Goal: Task Accomplishment & Management: Manage account settings

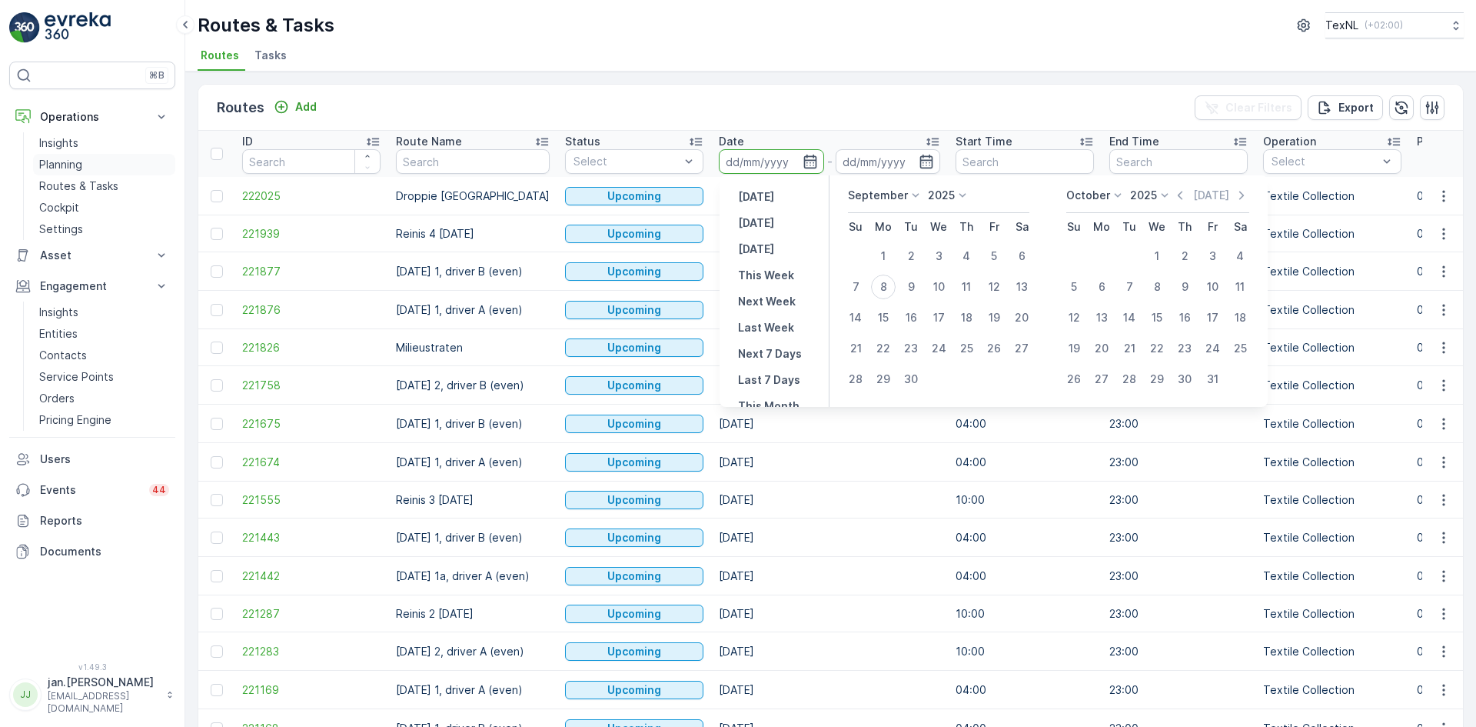
click at [67, 167] on p "Planning" at bounding box center [60, 164] width 43 height 15
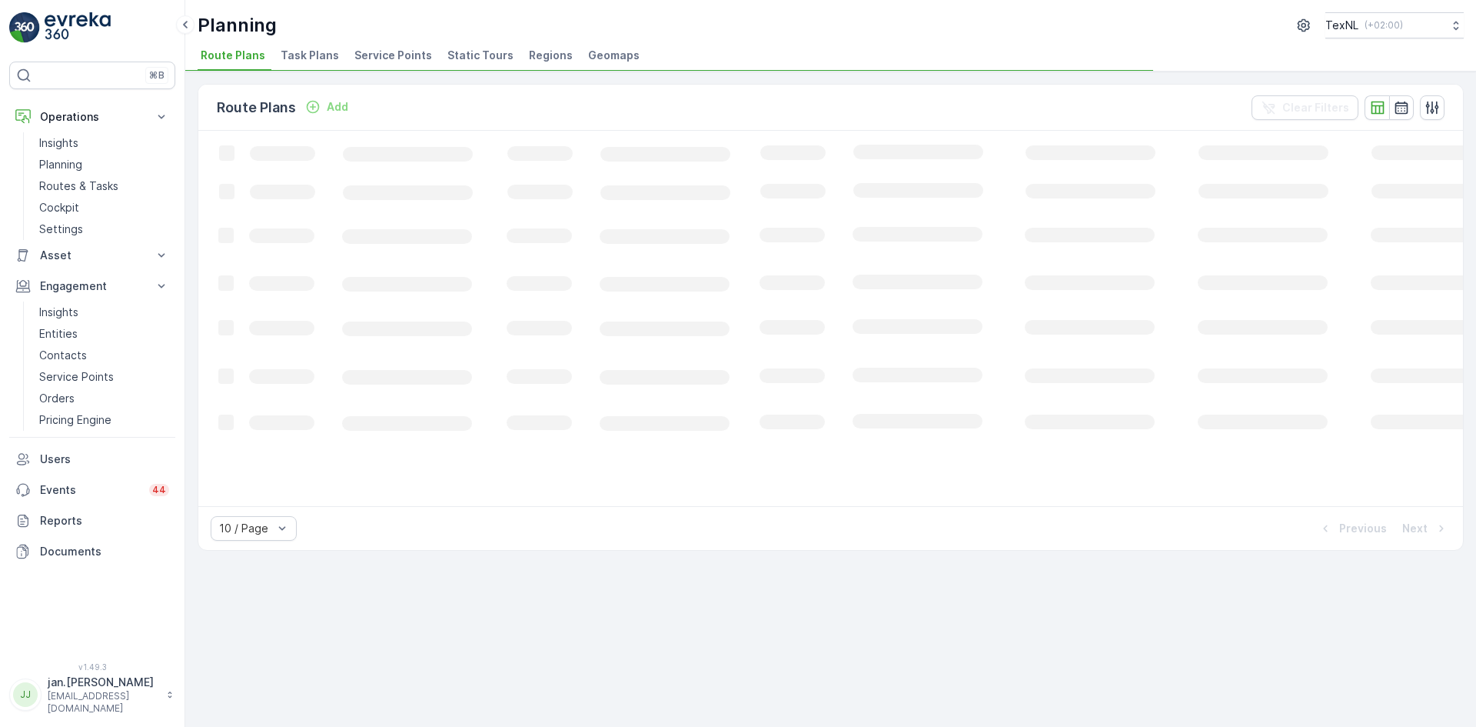
click at [377, 58] on span "Service Points" at bounding box center [393, 55] width 78 height 15
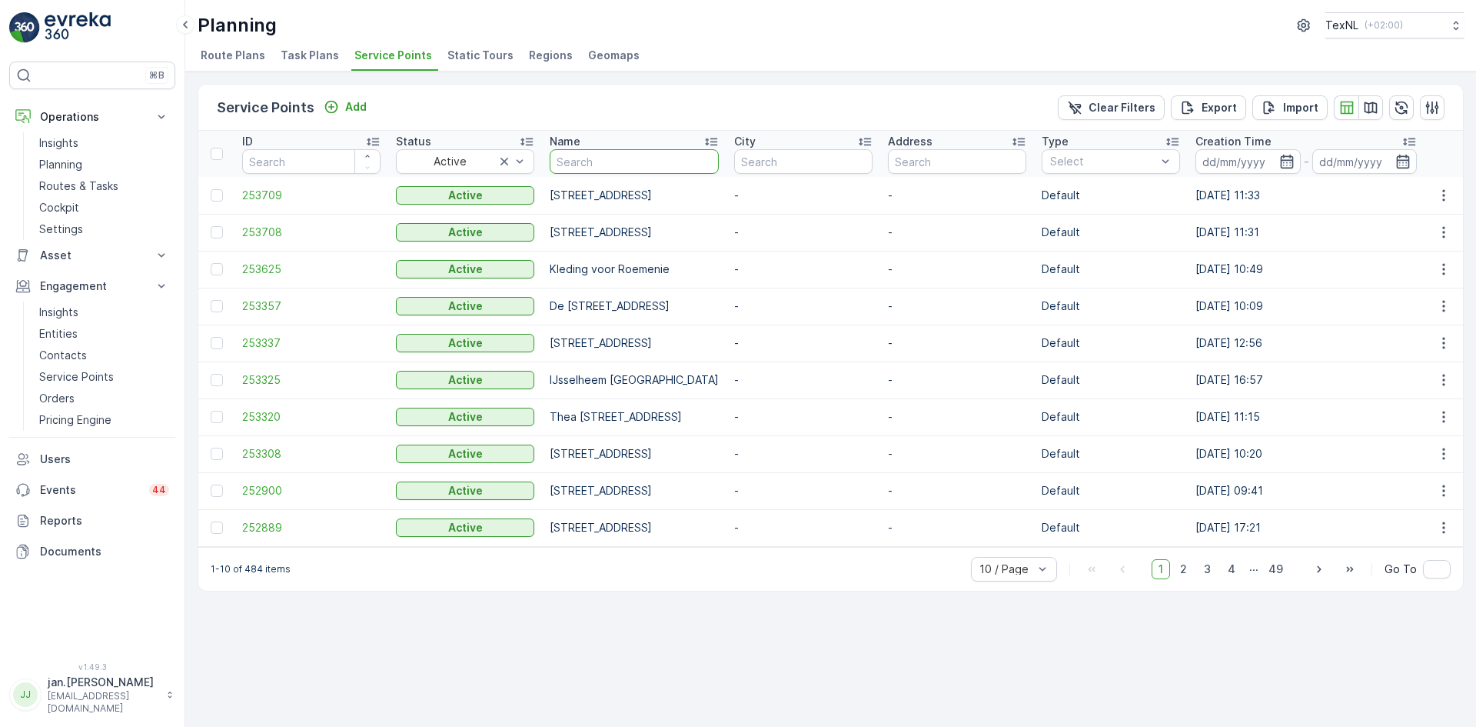
click at [599, 163] on input "text" at bounding box center [634, 161] width 169 height 25
type input "ummet"
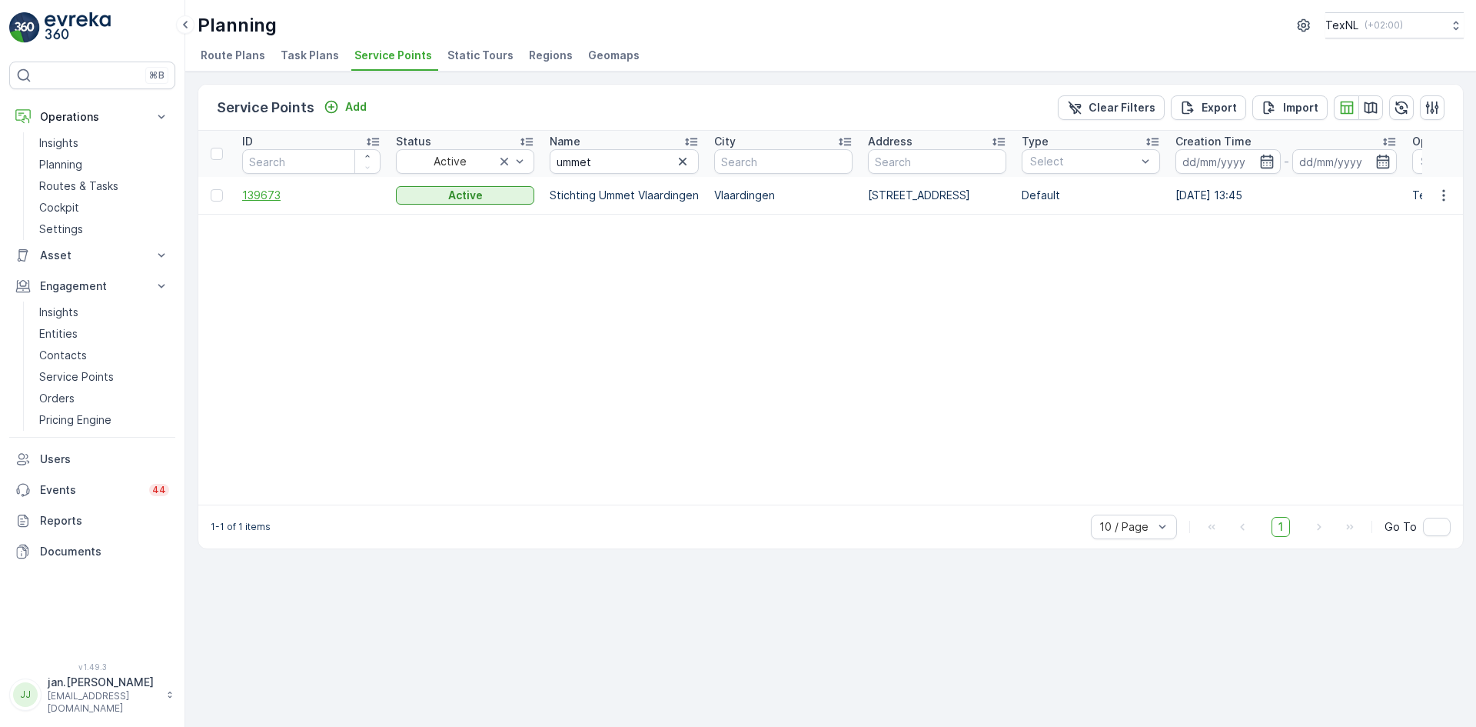
click at [259, 198] on span "139673" at bounding box center [311, 195] width 138 height 15
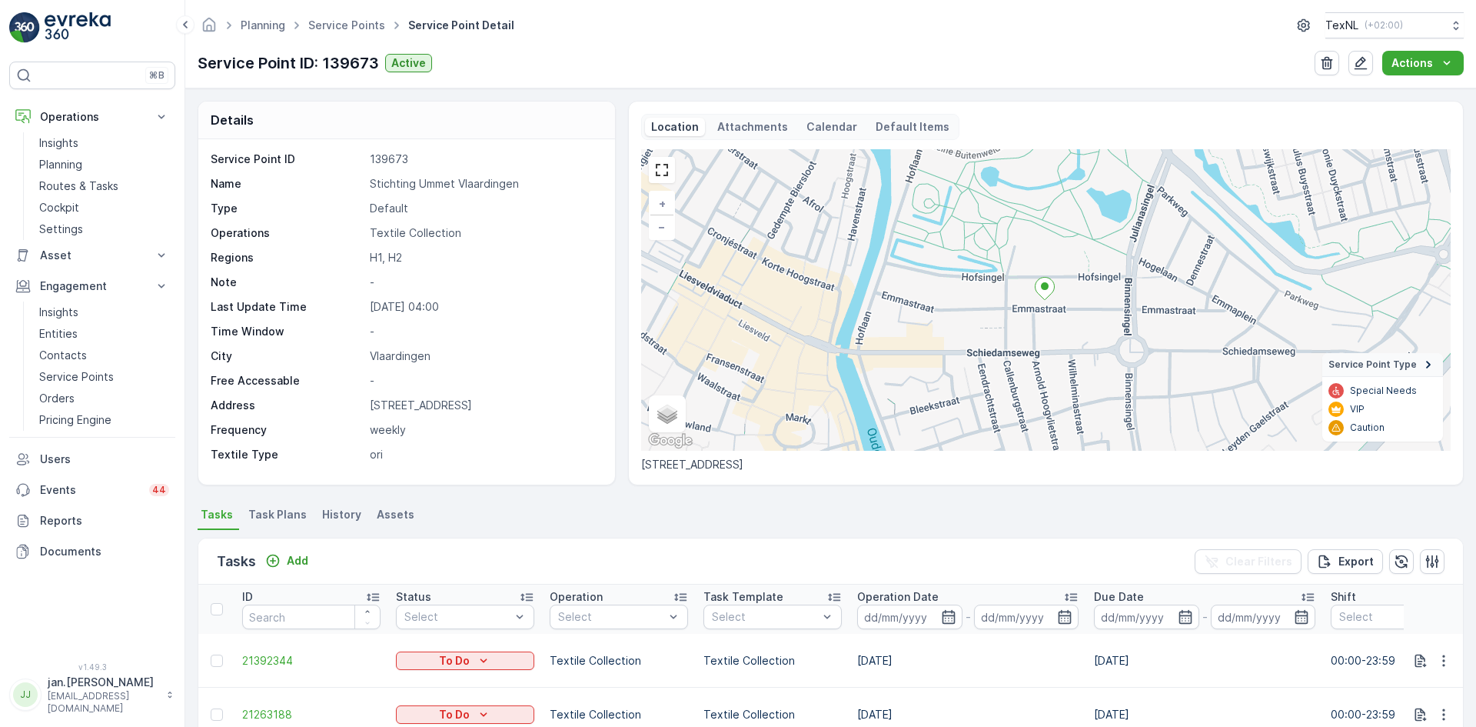
scroll to position [77, 0]
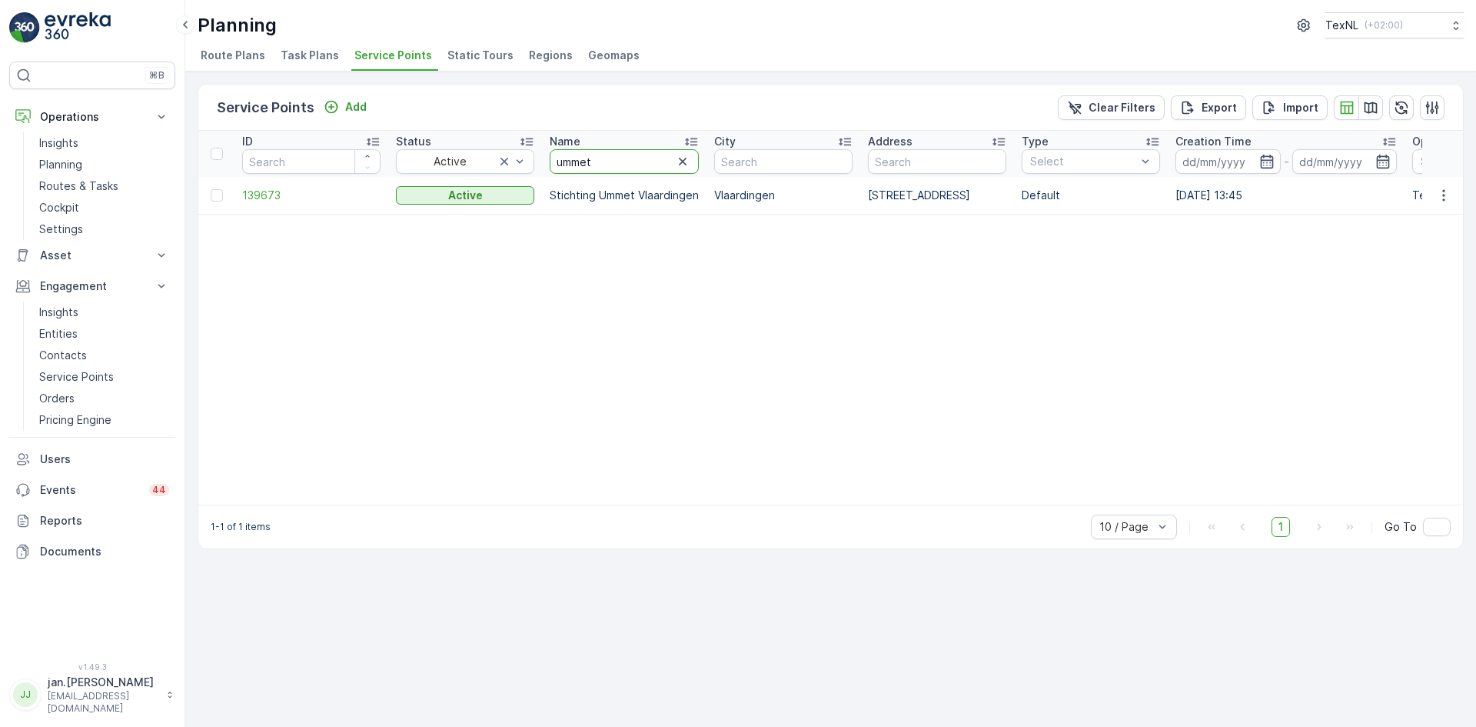
drag, startPoint x: 605, startPoint y: 163, endPoint x: 381, endPoint y: 212, distance: 229.8
type input "ret"
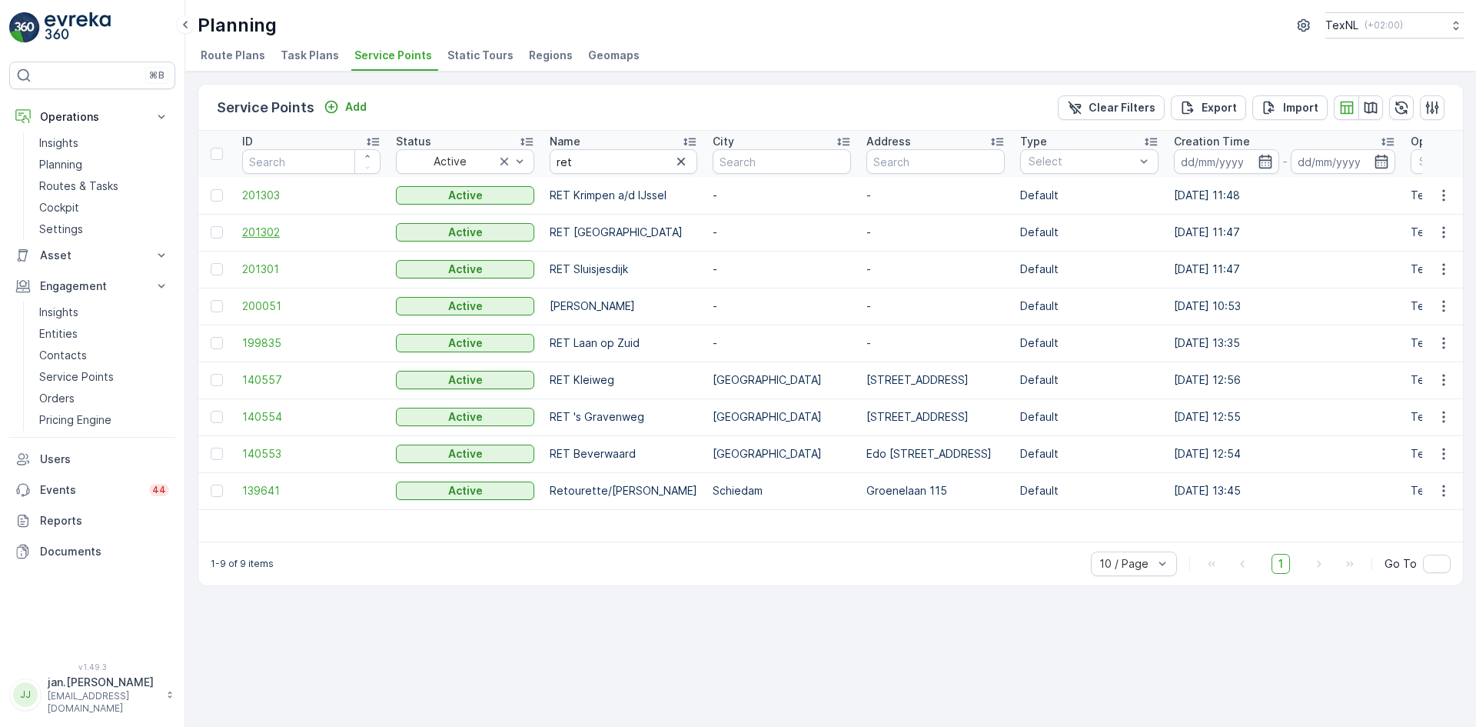
click at [269, 228] on span "201302" at bounding box center [311, 231] width 138 height 15
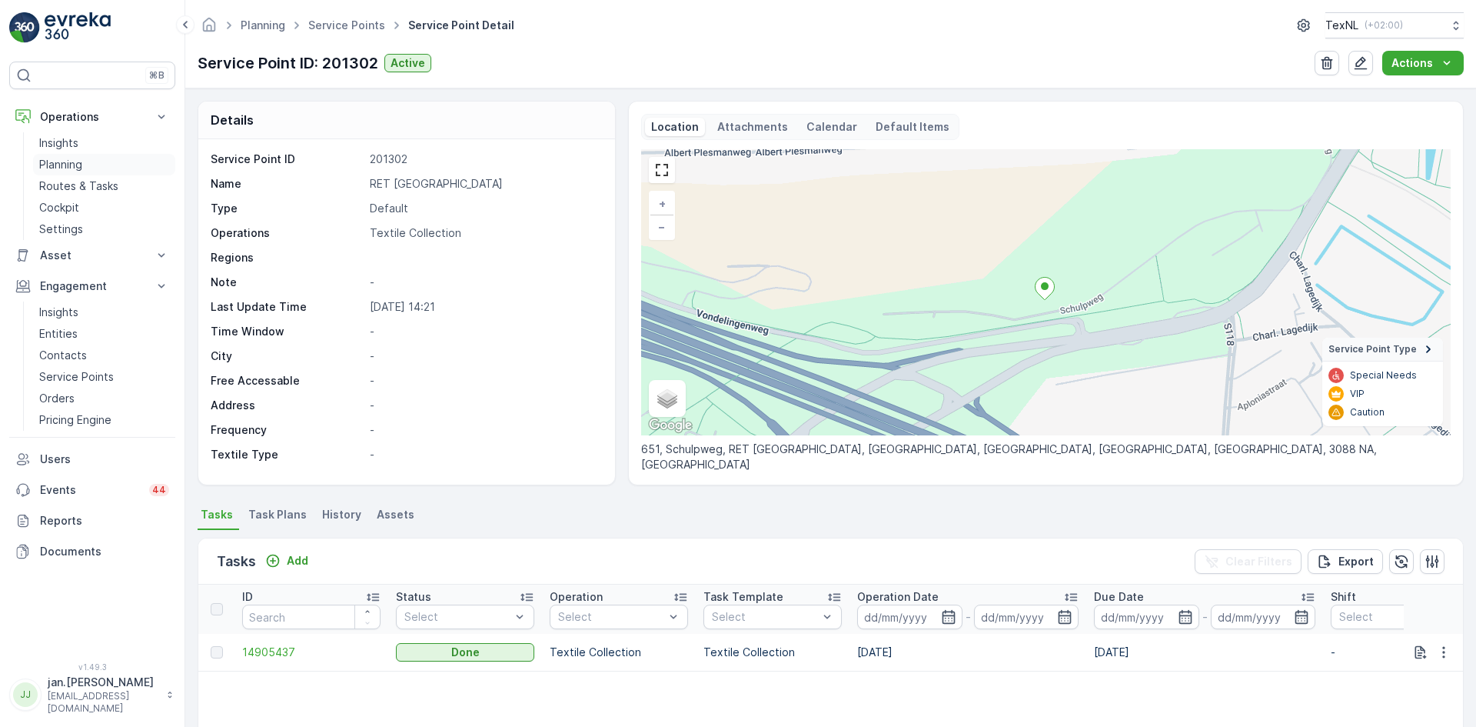
click at [67, 164] on p "Planning" at bounding box center [60, 164] width 43 height 15
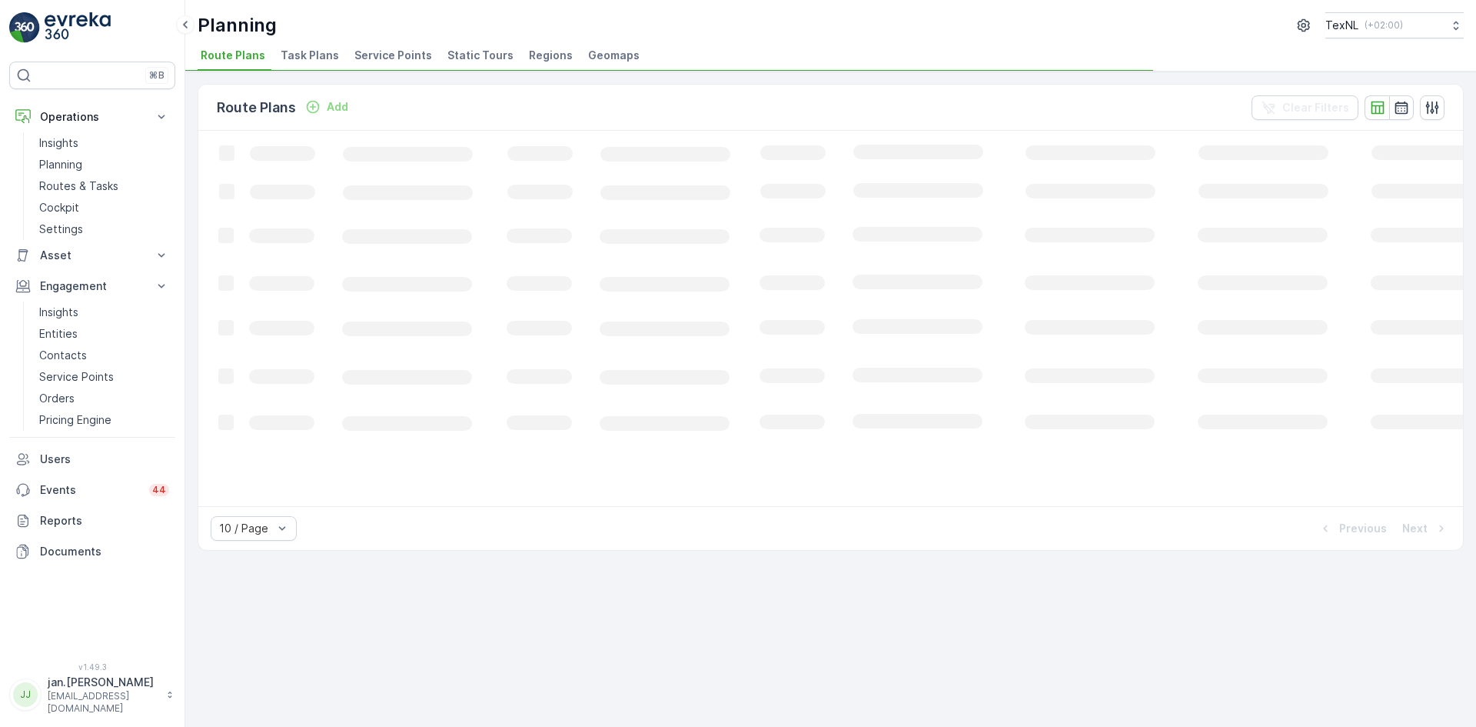
click at [379, 58] on span "Service Points" at bounding box center [393, 55] width 78 height 15
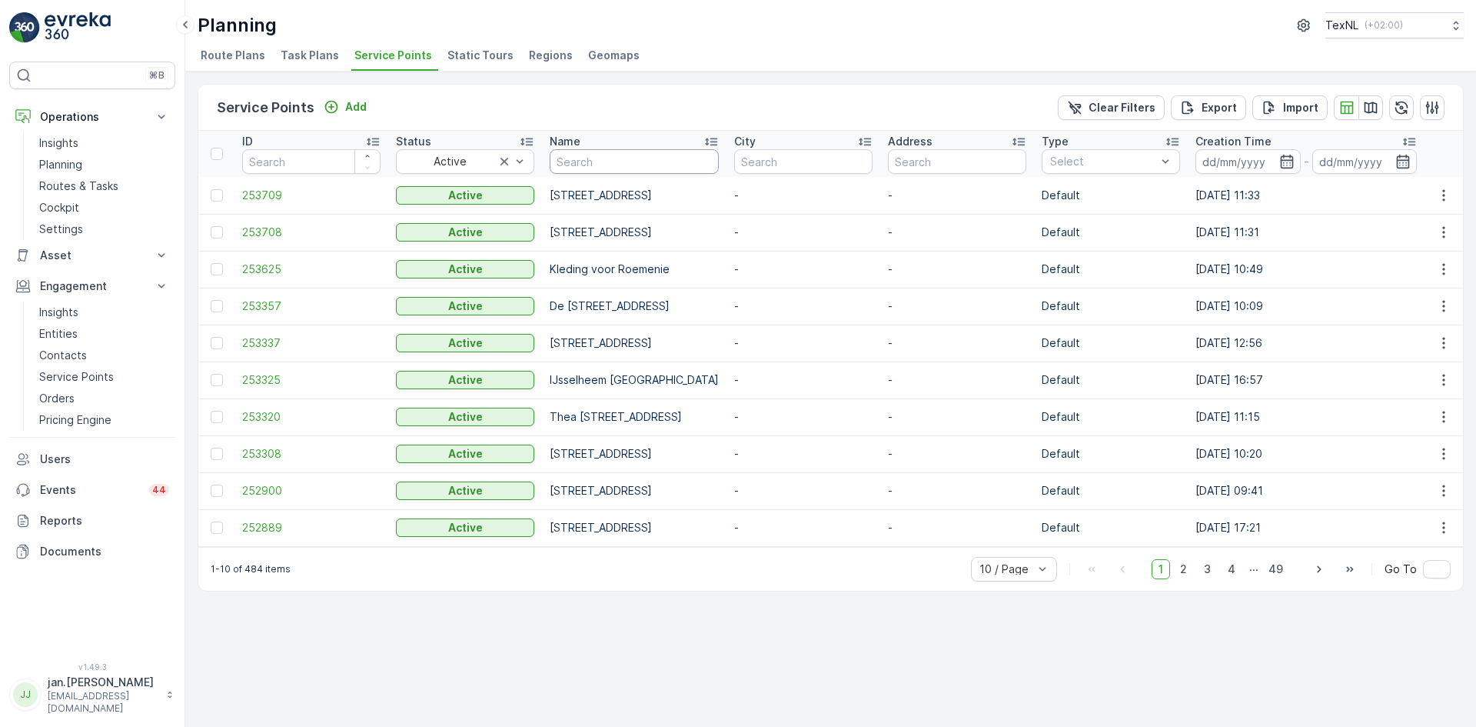
click at [873, 160] on input "text" at bounding box center [803, 161] width 138 height 25
type input "stolwijk"
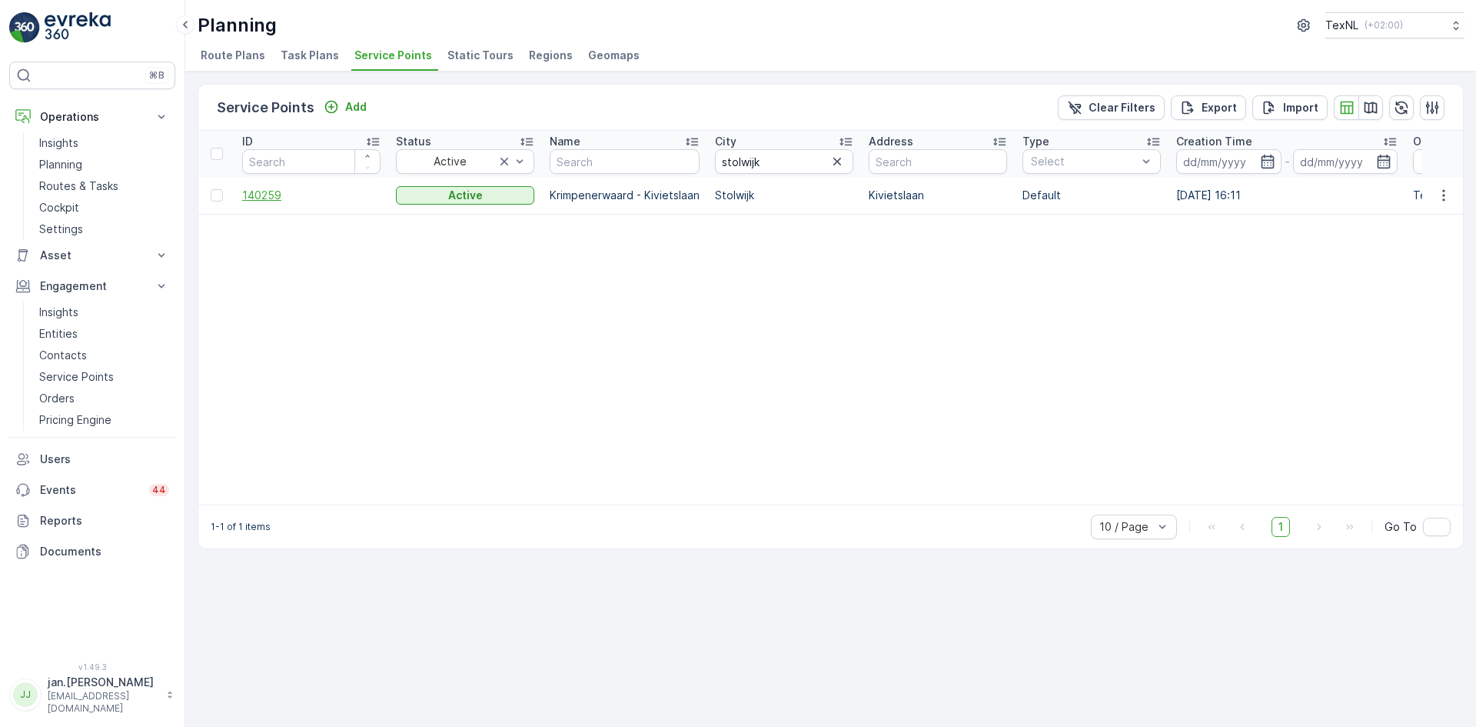
click at [284, 190] on span "140259" at bounding box center [311, 195] width 138 height 15
drag, startPoint x: 765, startPoint y: 161, endPoint x: 690, endPoint y: 168, distance: 74.8
type input "spijkenisse"
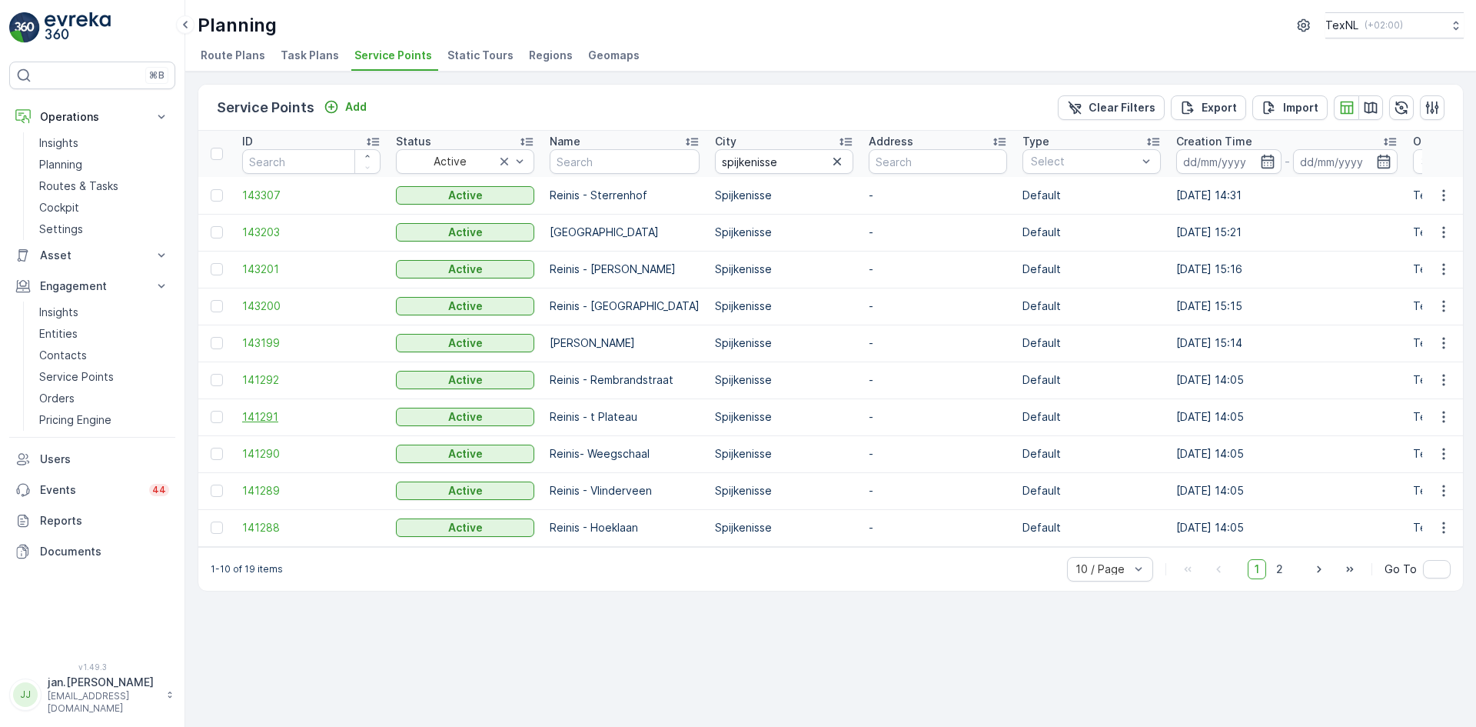
click at [255, 421] on span "141291" at bounding box center [311, 416] width 138 height 15
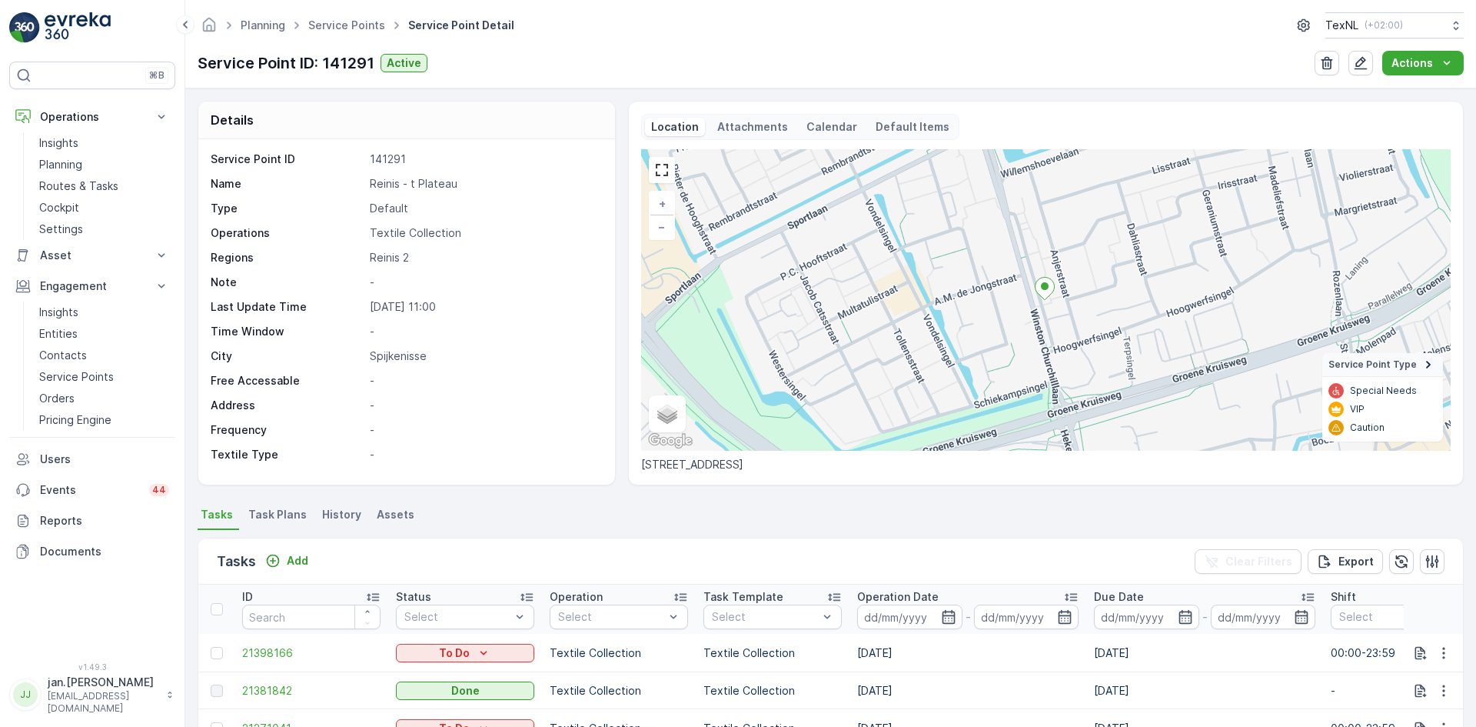
scroll to position [77, 0]
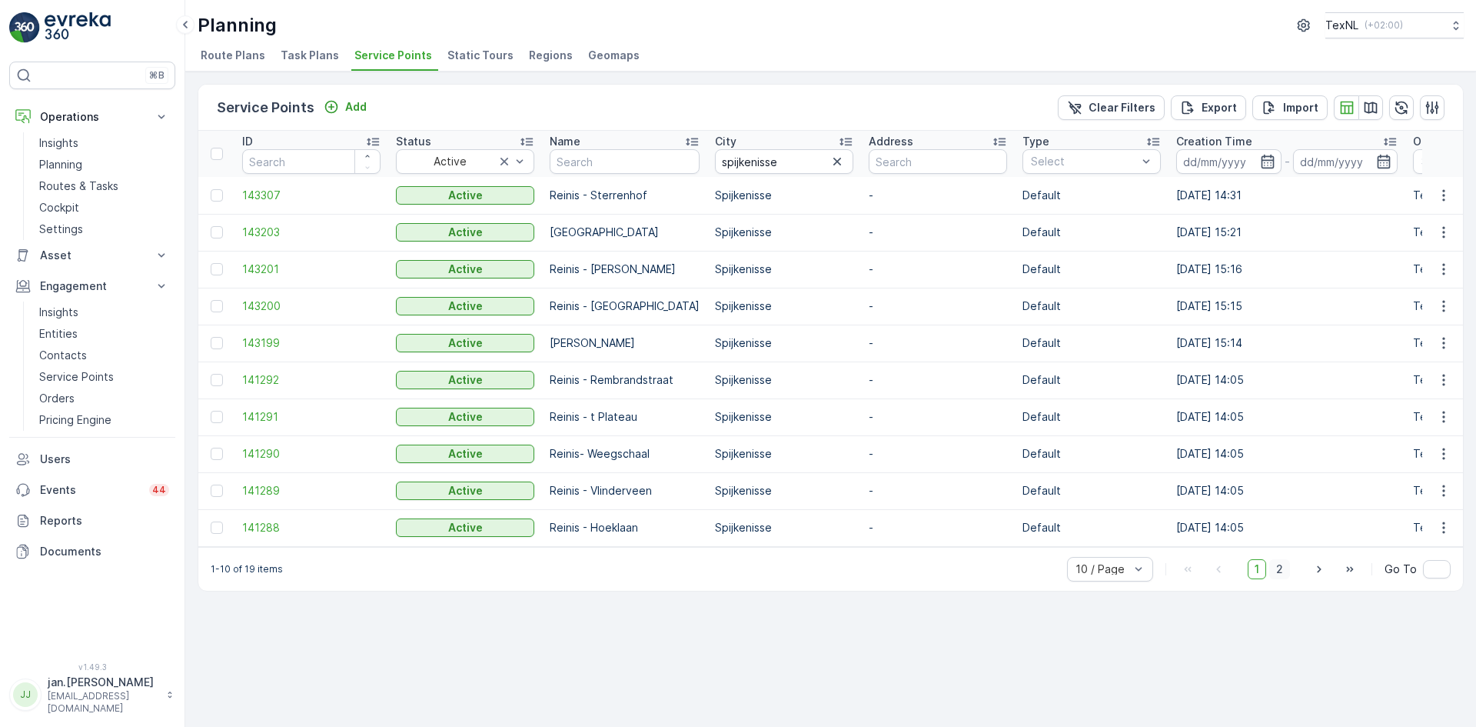
click at [1279, 575] on span "2" at bounding box center [1279, 569] width 21 height 20
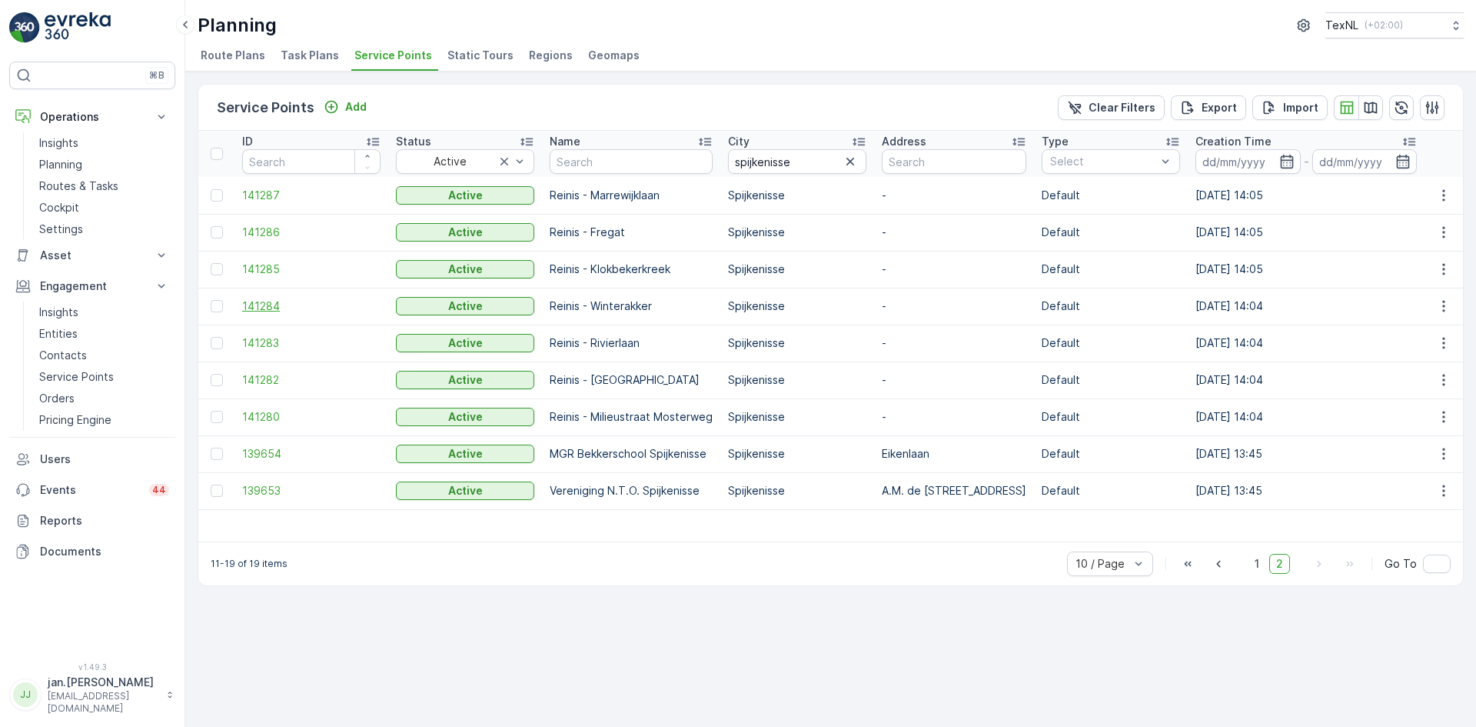
click at [267, 307] on span "141284" at bounding box center [311, 305] width 138 height 15
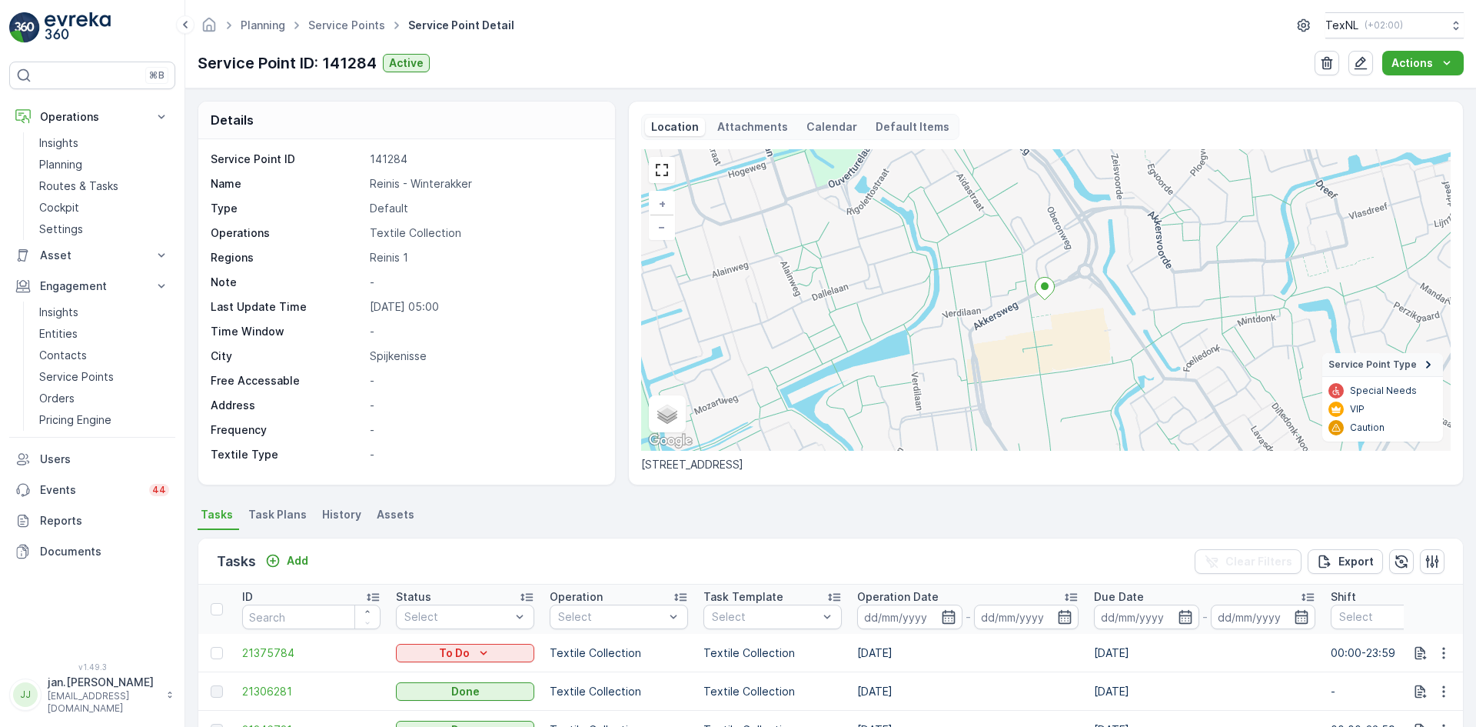
scroll to position [77, 0]
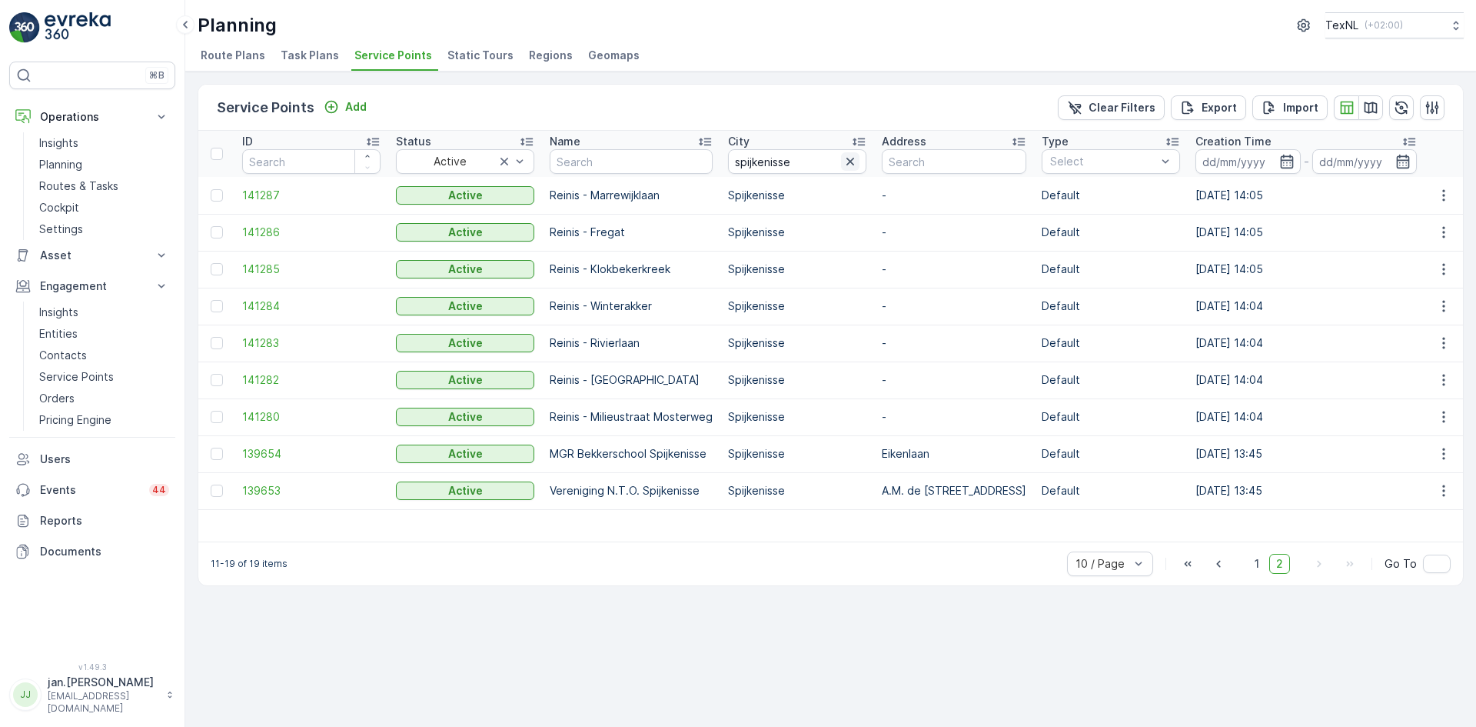
click at [852, 161] on icon "button" at bounding box center [850, 161] width 15 height 15
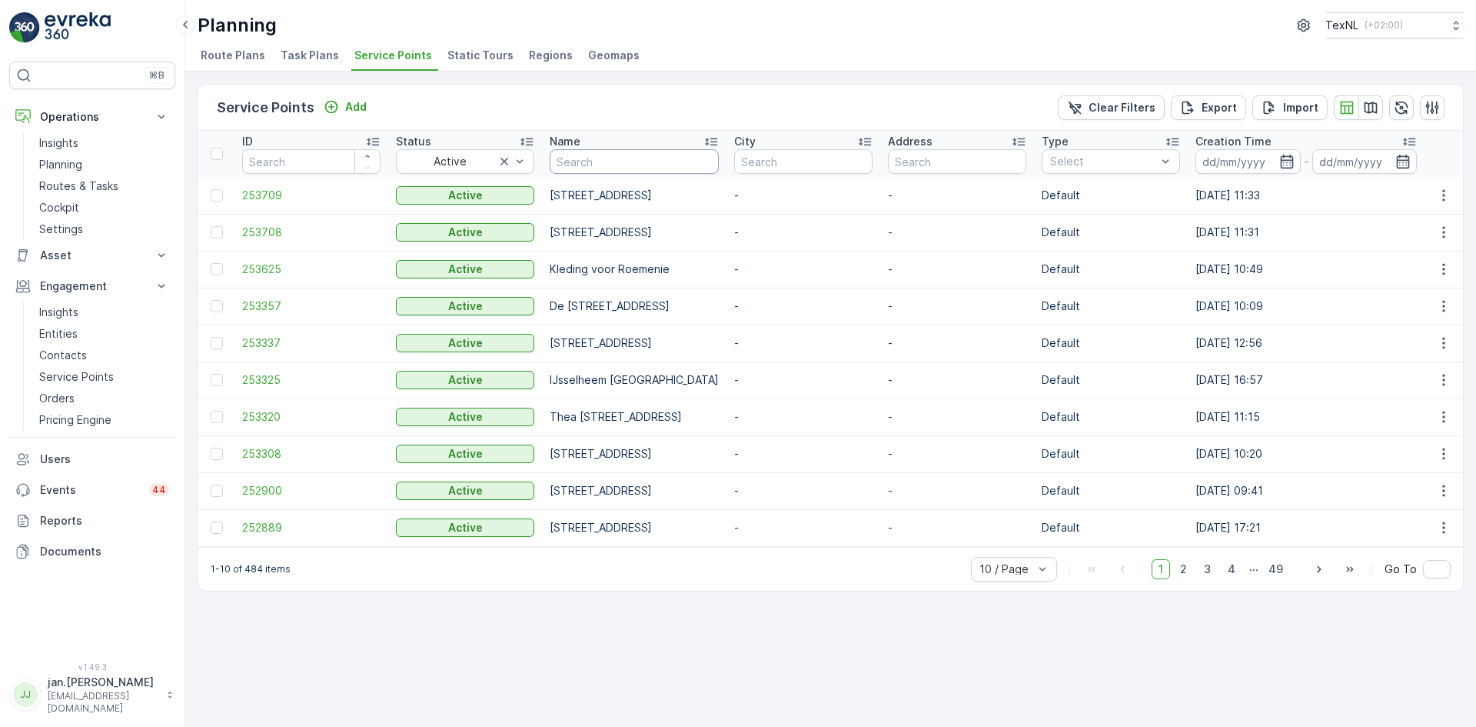
click at [621, 168] on input "text" at bounding box center [634, 161] width 169 height 25
type input "ummet"
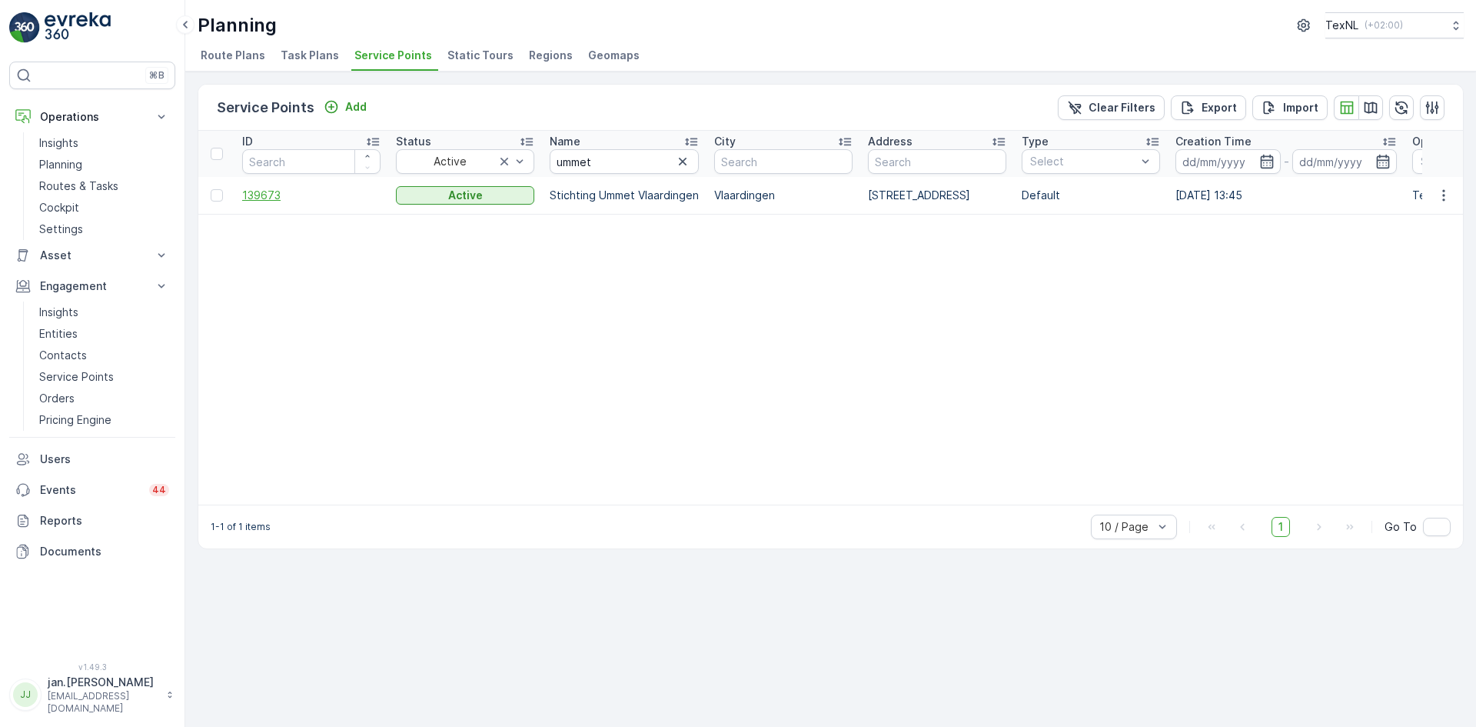
click at [288, 195] on span "139673" at bounding box center [311, 195] width 138 height 15
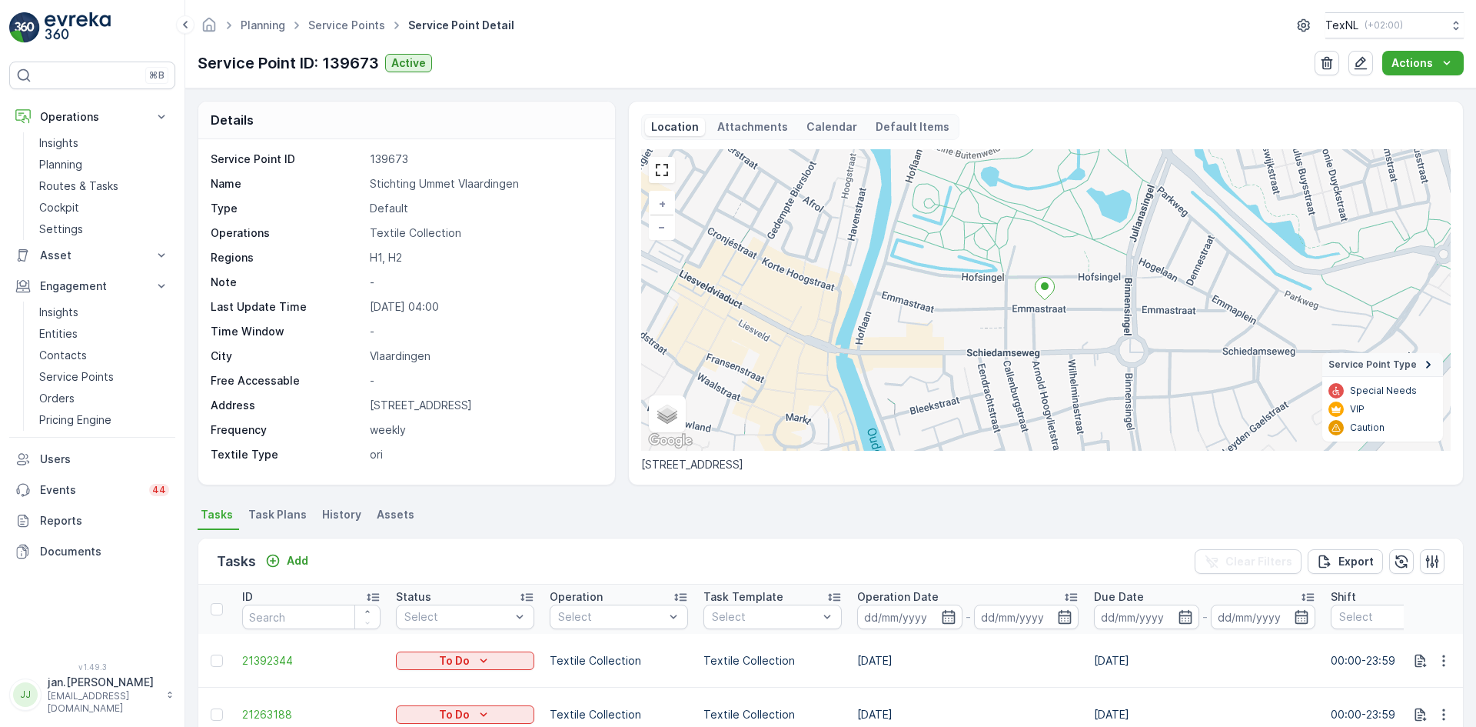
scroll to position [77, 0]
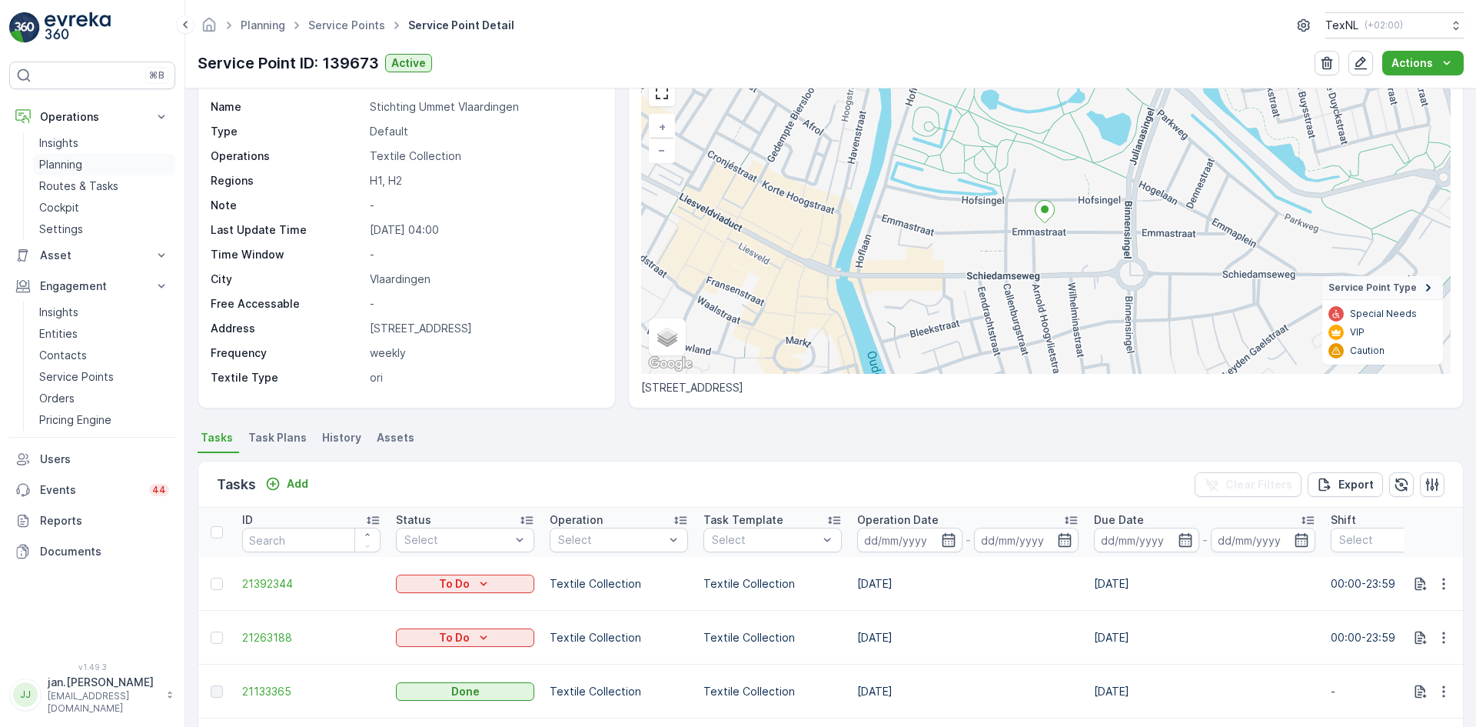
click at [65, 160] on p "Planning" at bounding box center [60, 164] width 43 height 15
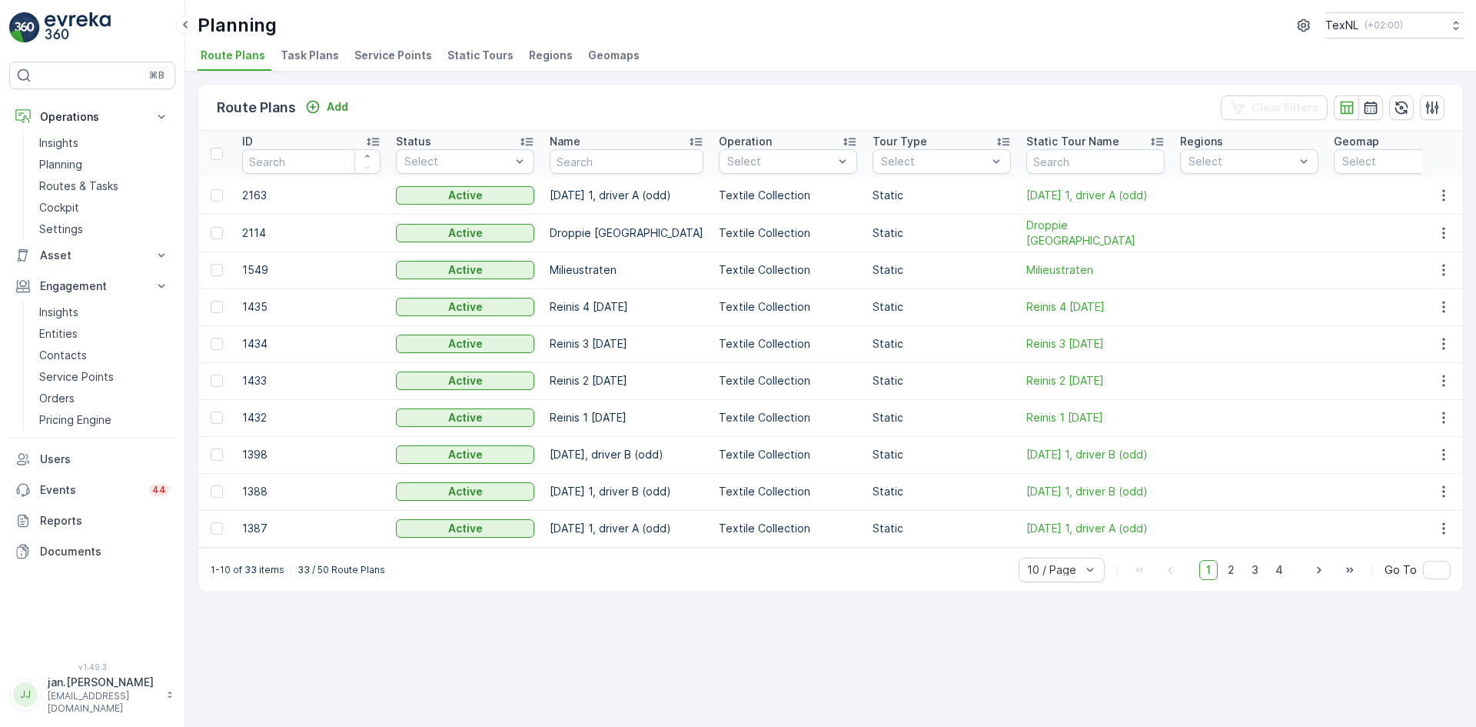
click at [394, 58] on span "Service Points" at bounding box center [393, 55] width 78 height 15
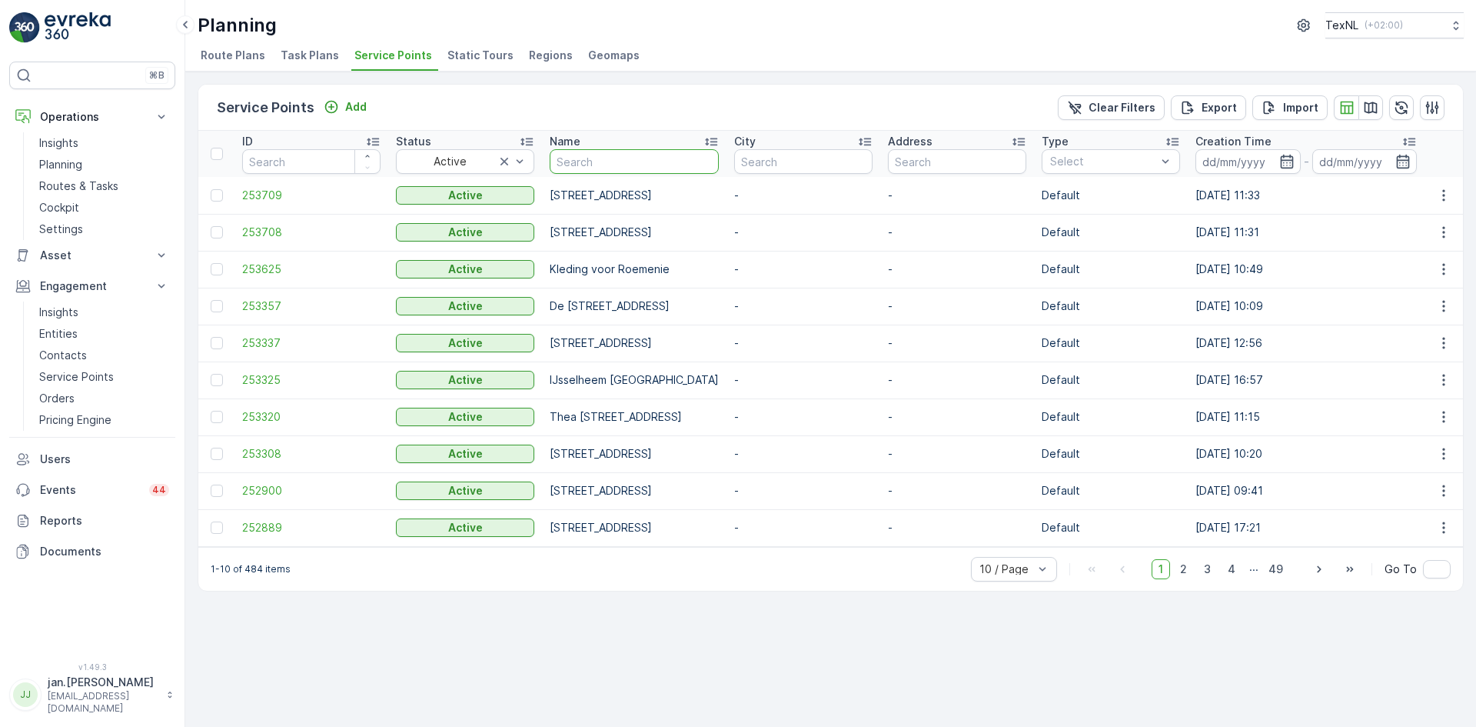
click at [608, 160] on input "text" at bounding box center [634, 161] width 169 height 25
type input "nehre"
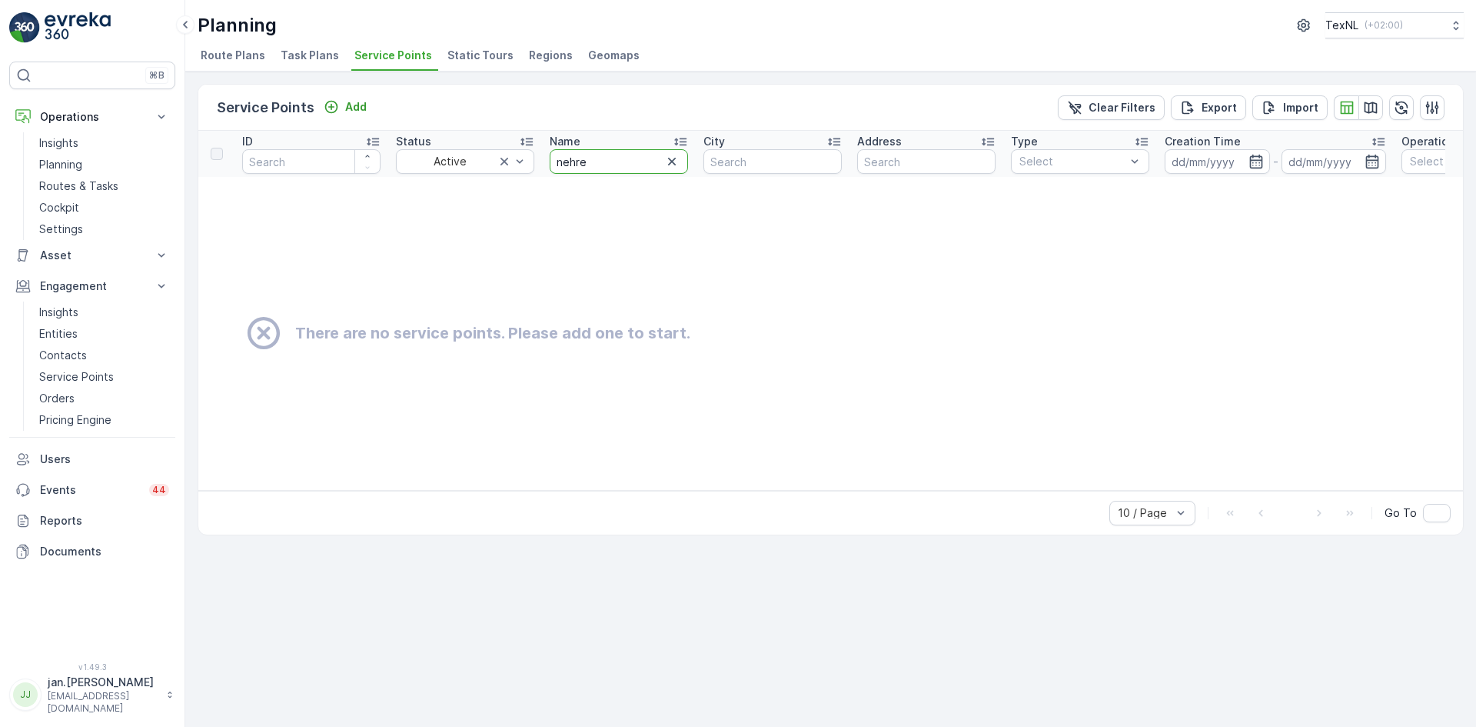
click at [604, 160] on input "nehre" at bounding box center [619, 161] width 138 height 25
type input "nehe"
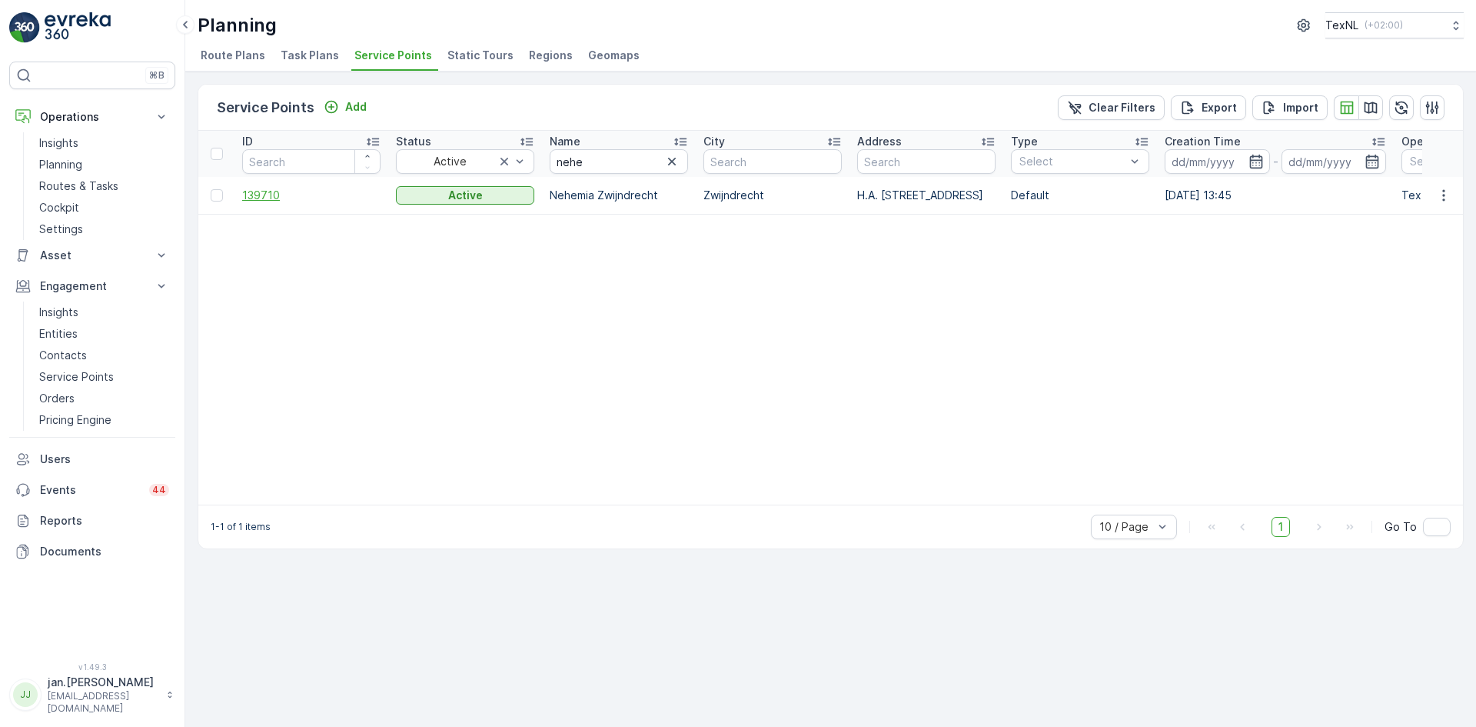
click at [274, 199] on span "139710" at bounding box center [311, 195] width 138 height 15
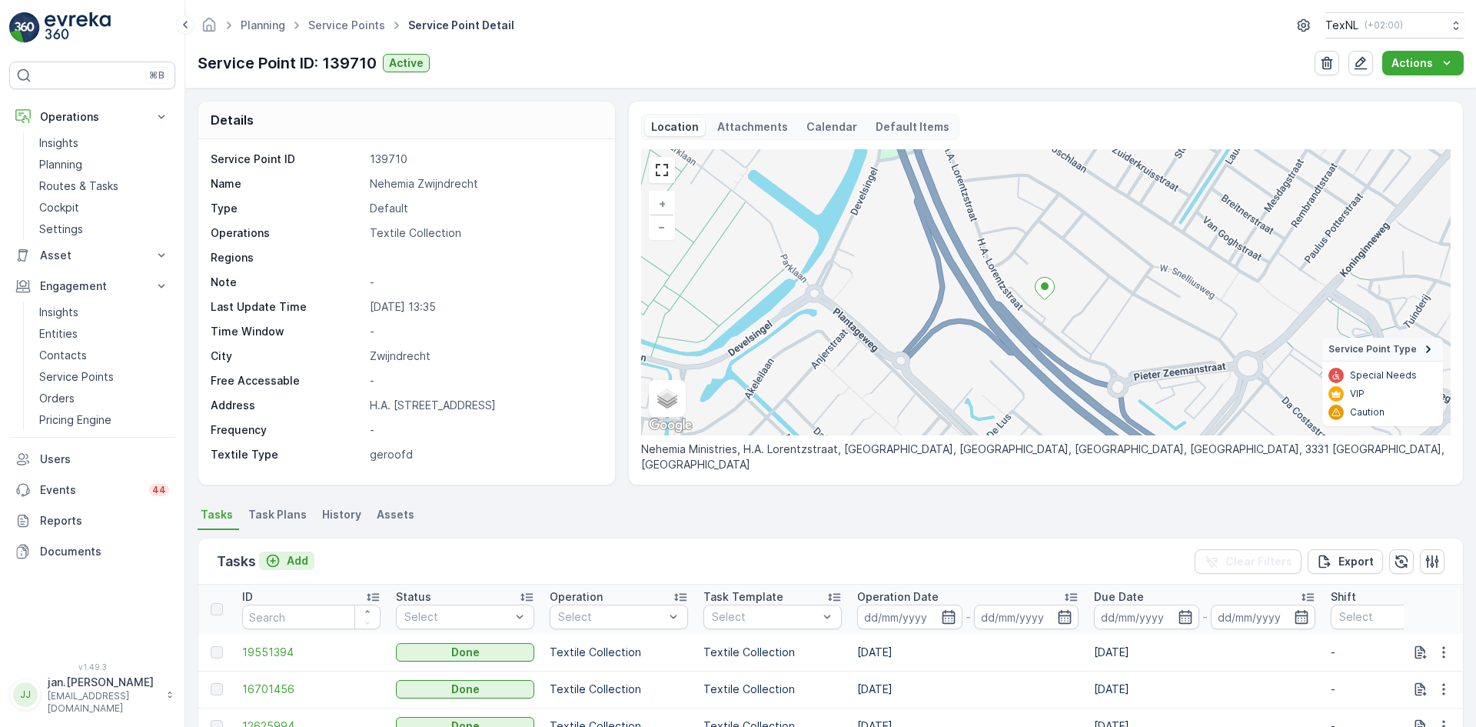
click at [302, 560] on p "Add" at bounding box center [298, 560] width 22 height 15
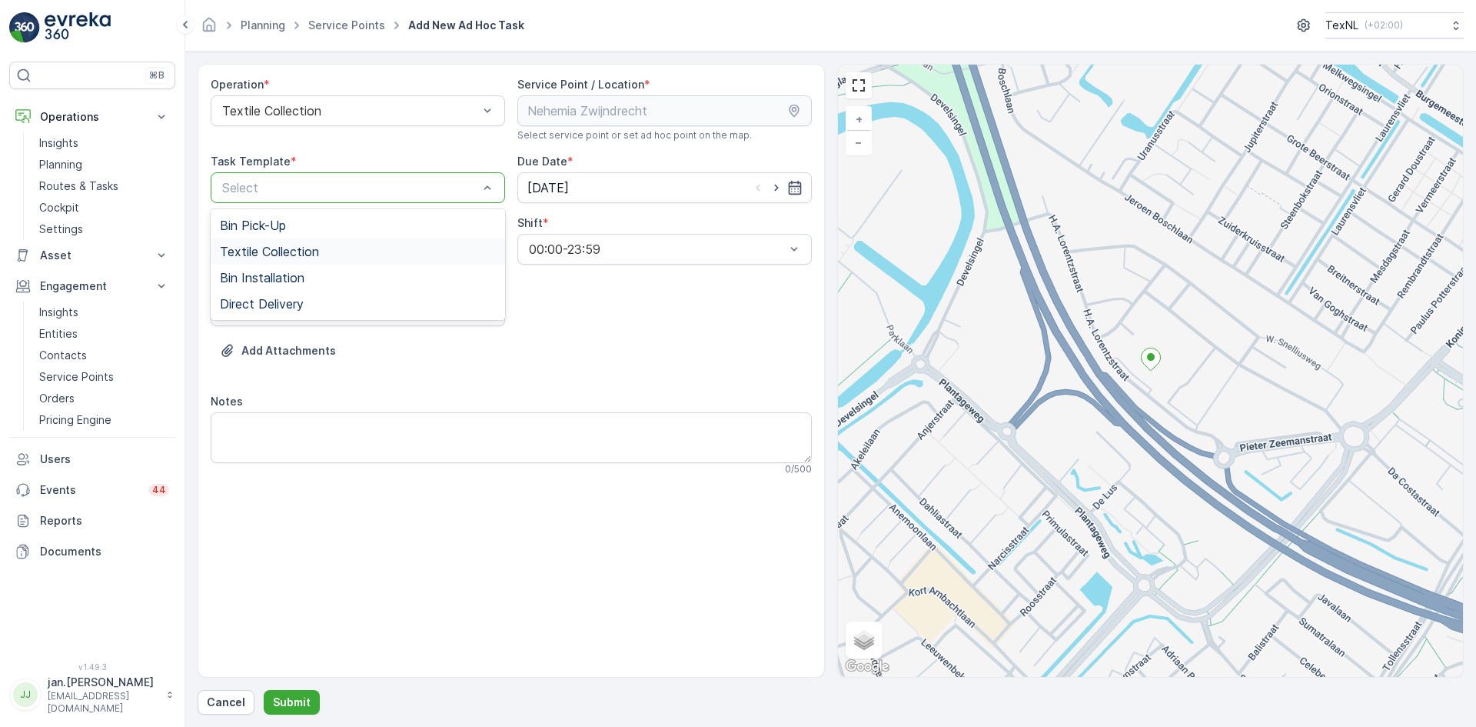
click at [275, 243] on div "Textile Collection" at bounding box center [358, 251] width 294 height 26
click at [541, 191] on input "[DATE]" at bounding box center [664, 187] width 294 height 31
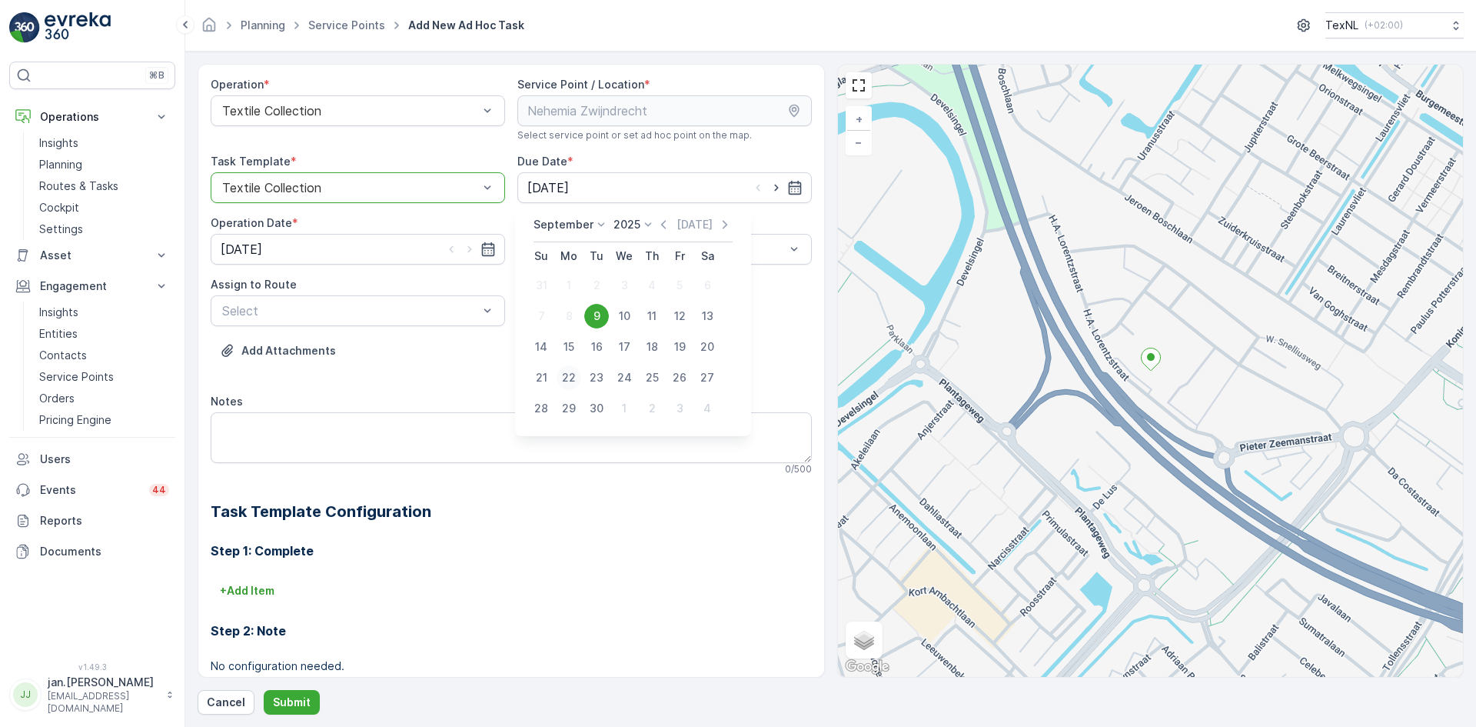
click at [568, 381] on div "22" at bounding box center [569, 377] width 25 height 25
type input "[DATE]"
click at [275, 244] on input "[DATE]" at bounding box center [358, 249] width 294 height 31
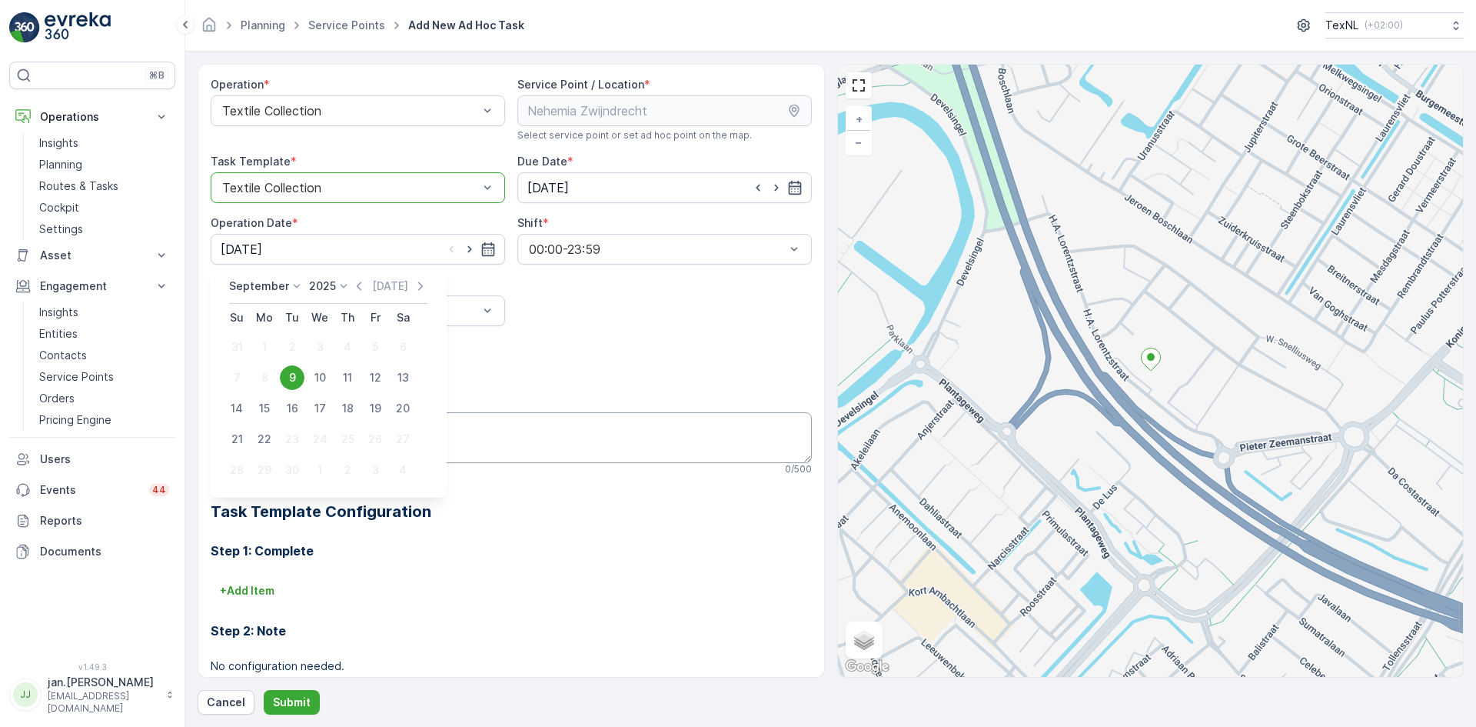
click at [263, 441] on div "22" at bounding box center [264, 439] width 25 height 25
type input "[DATE]"
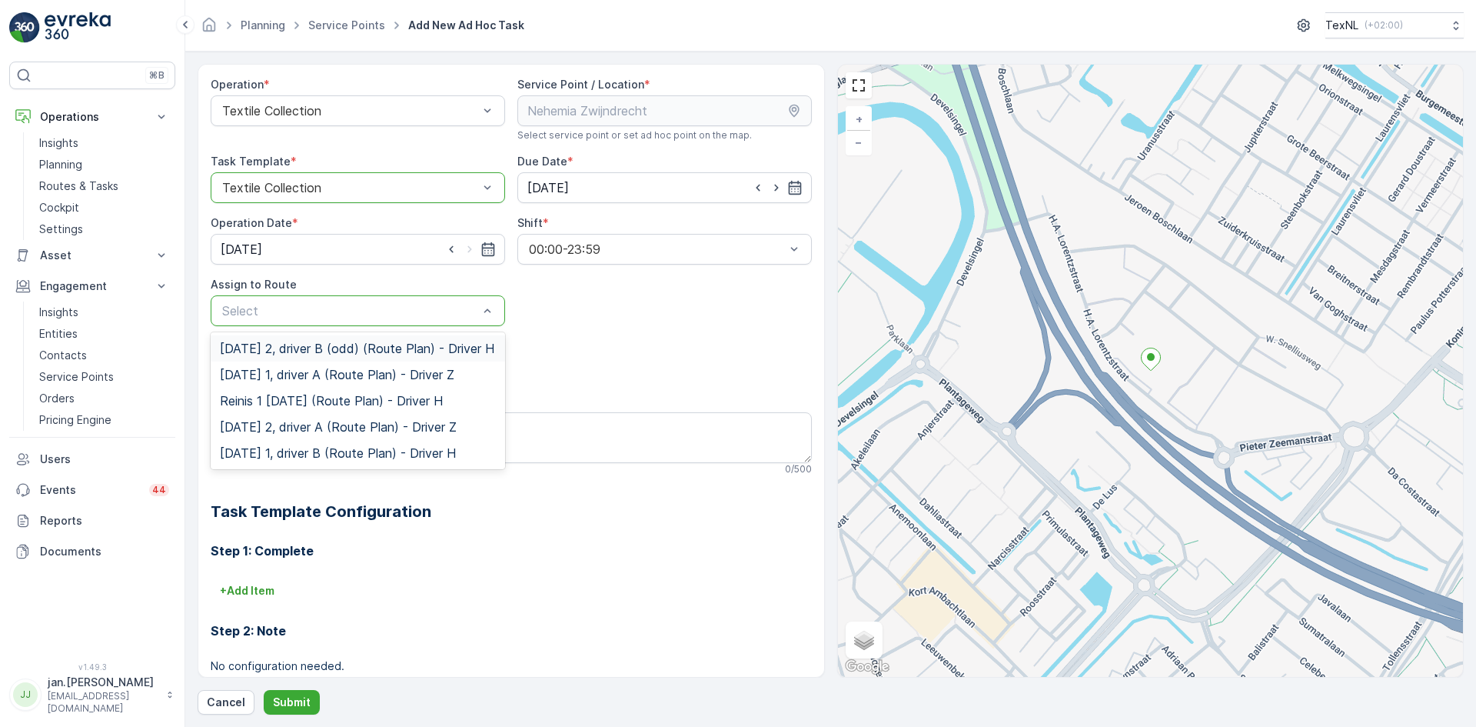
click at [307, 354] on span "[DATE] 2, driver B (odd) (Route Plan) - Driver H" at bounding box center [357, 348] width 274 height 14
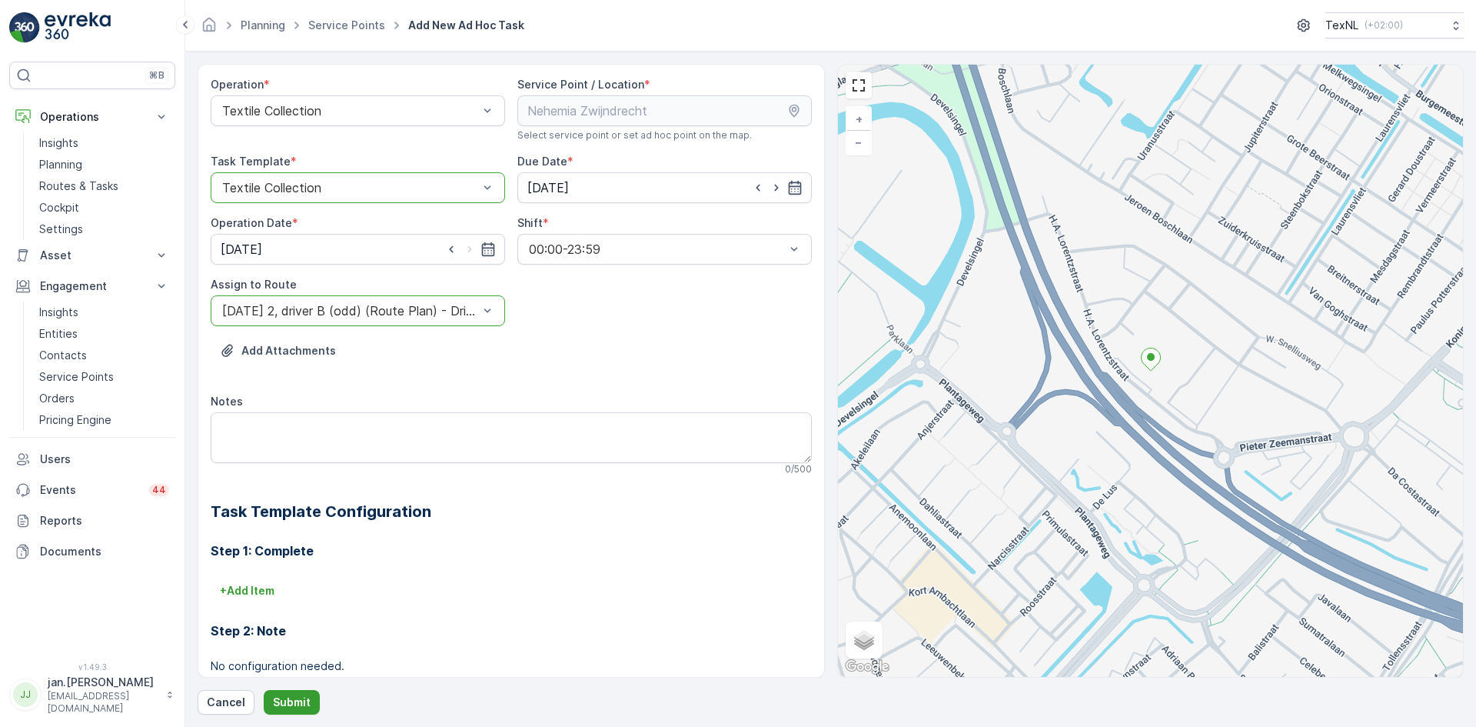
click at [304, 696] on p "Submit" at bounding box center [292, 701] width 38 height 15
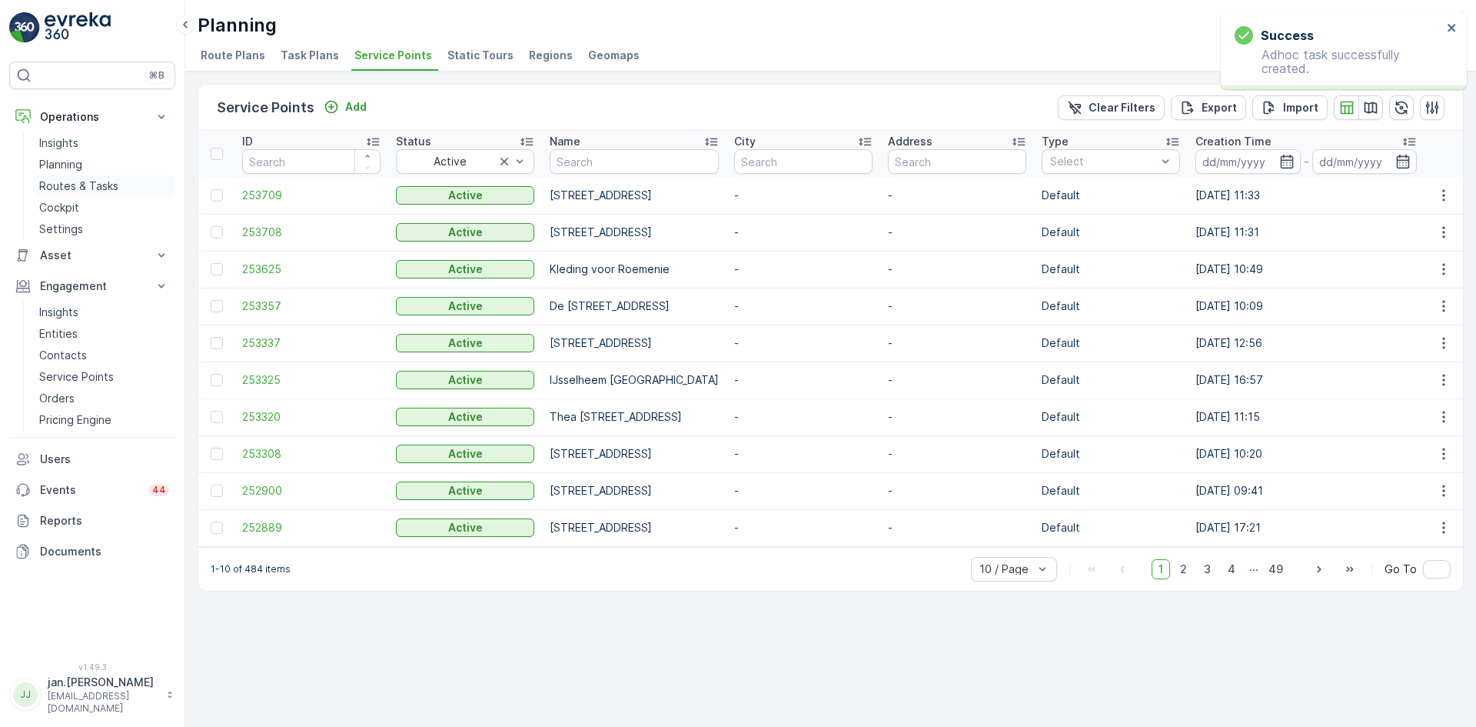
click at [91, 182] on p "Routes & Tasks" at bounding box center [78, 185] width 79 height 15
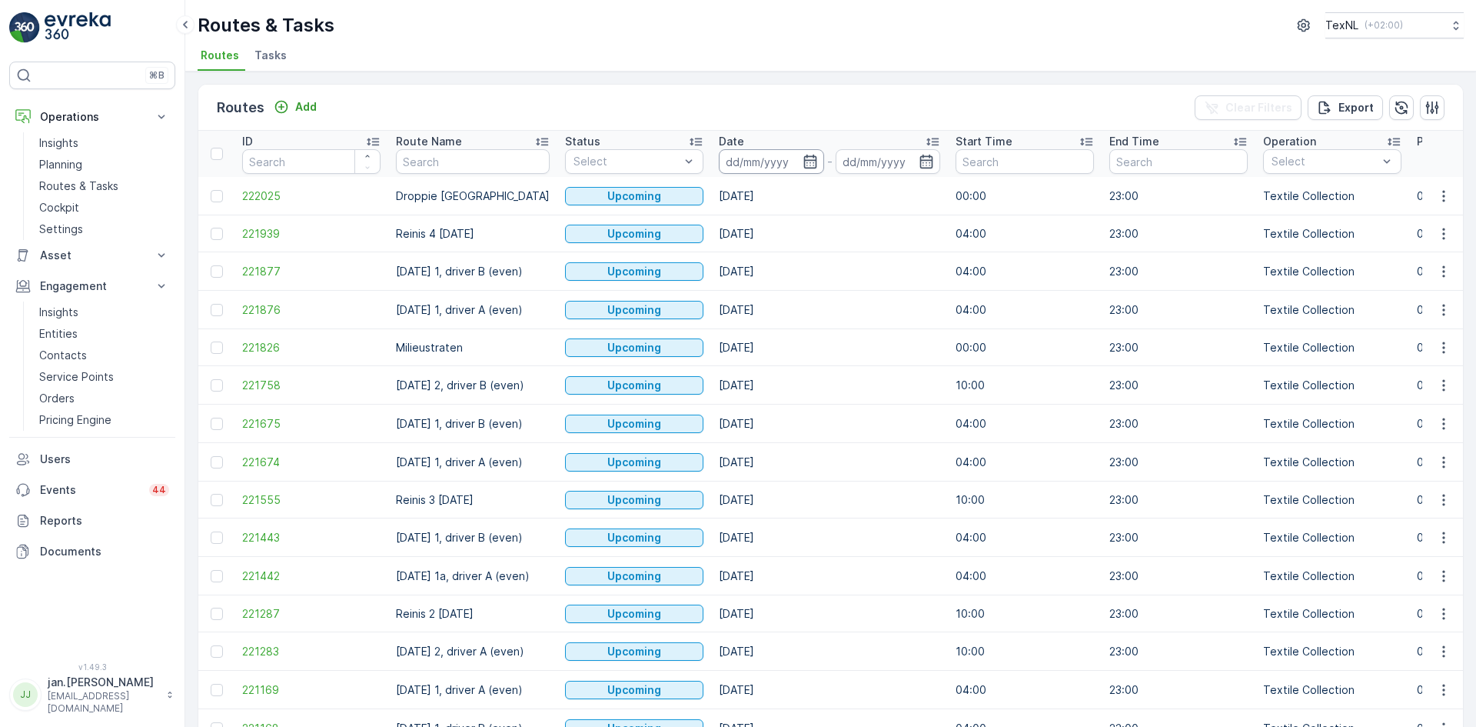
click at [771, 168] on input at bounding box center [771, 161] width 105 height 25
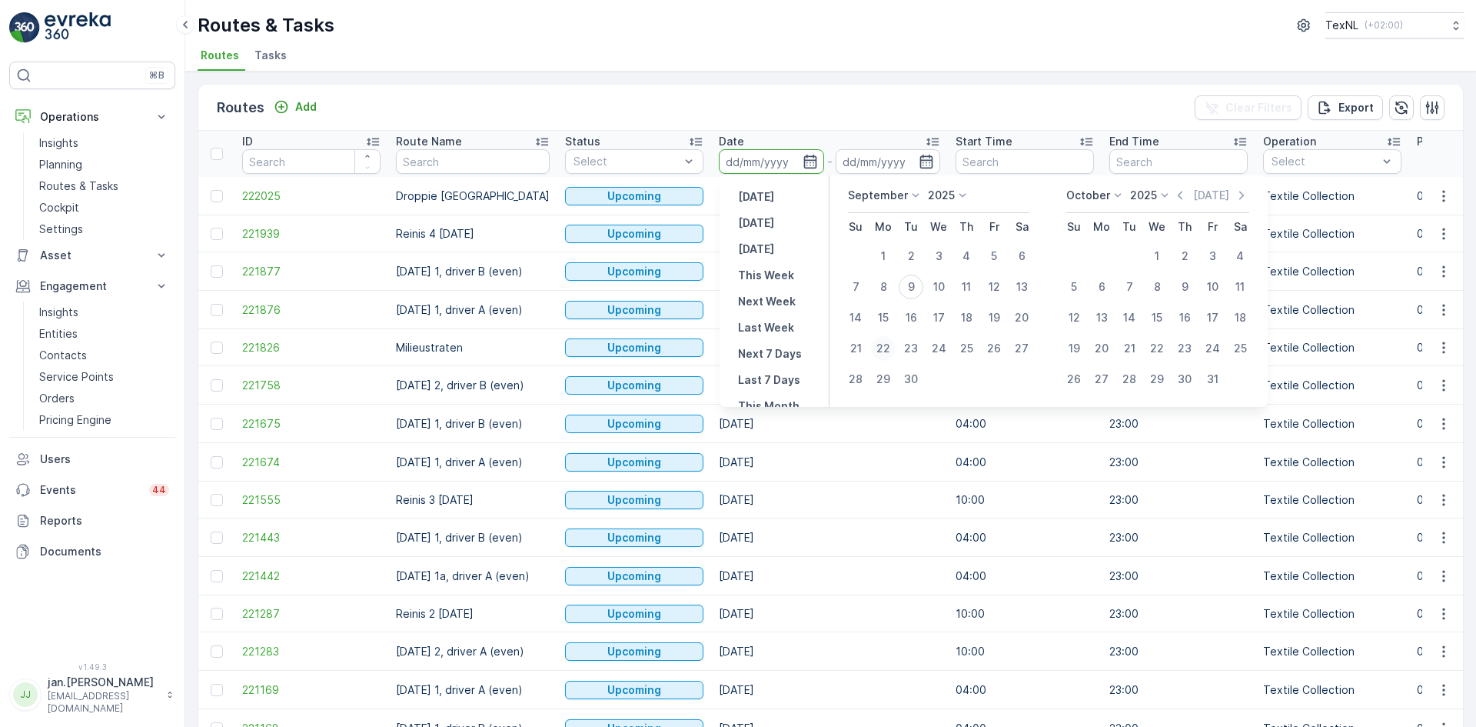
click at [884, 351] on div "22" at bounding box center [883, 348] width 25 height 25
type input "[DATE]"
click at [889, 344] on div "22" at bounding box center [883, 348] width 25 height 25
type input "[DATE]"
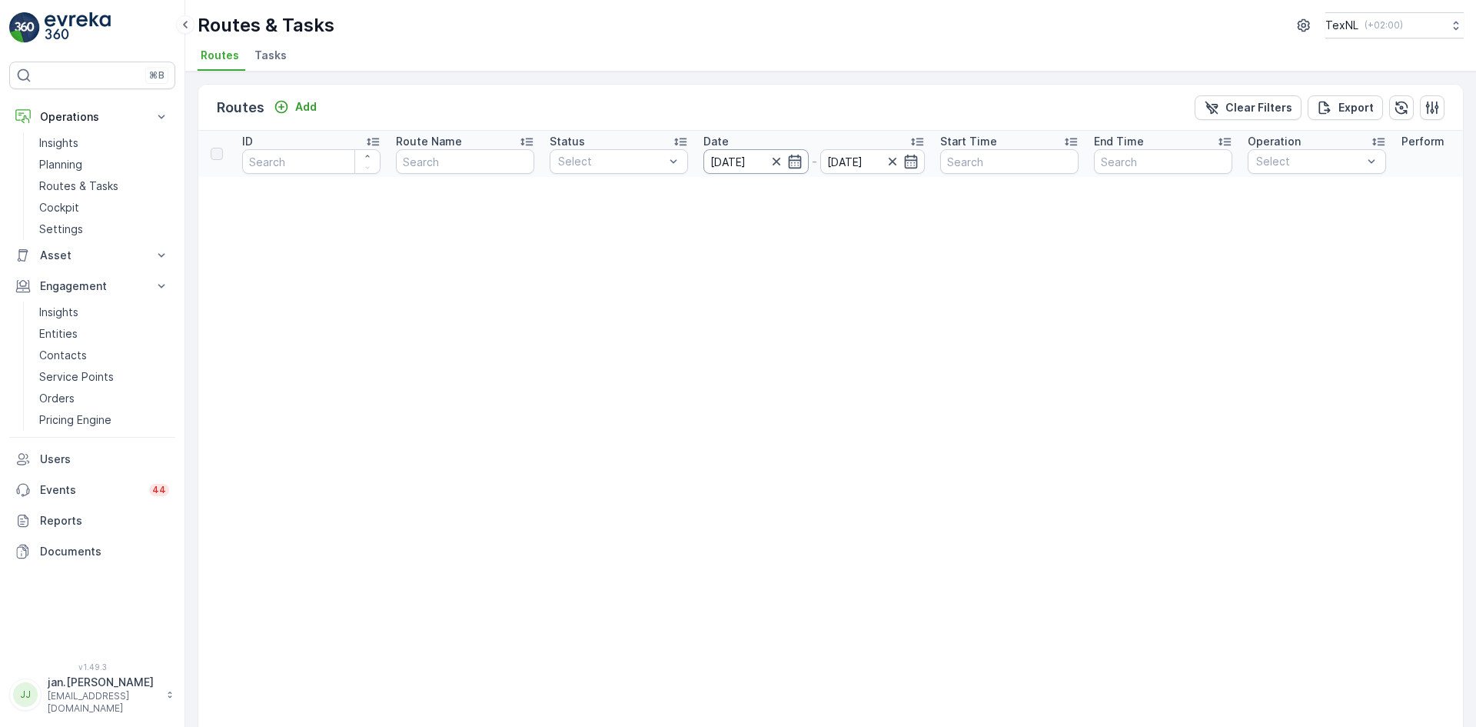
click at [728, 158] on input "[DATE]" at bounding box center [755, 161] width 105 height 25
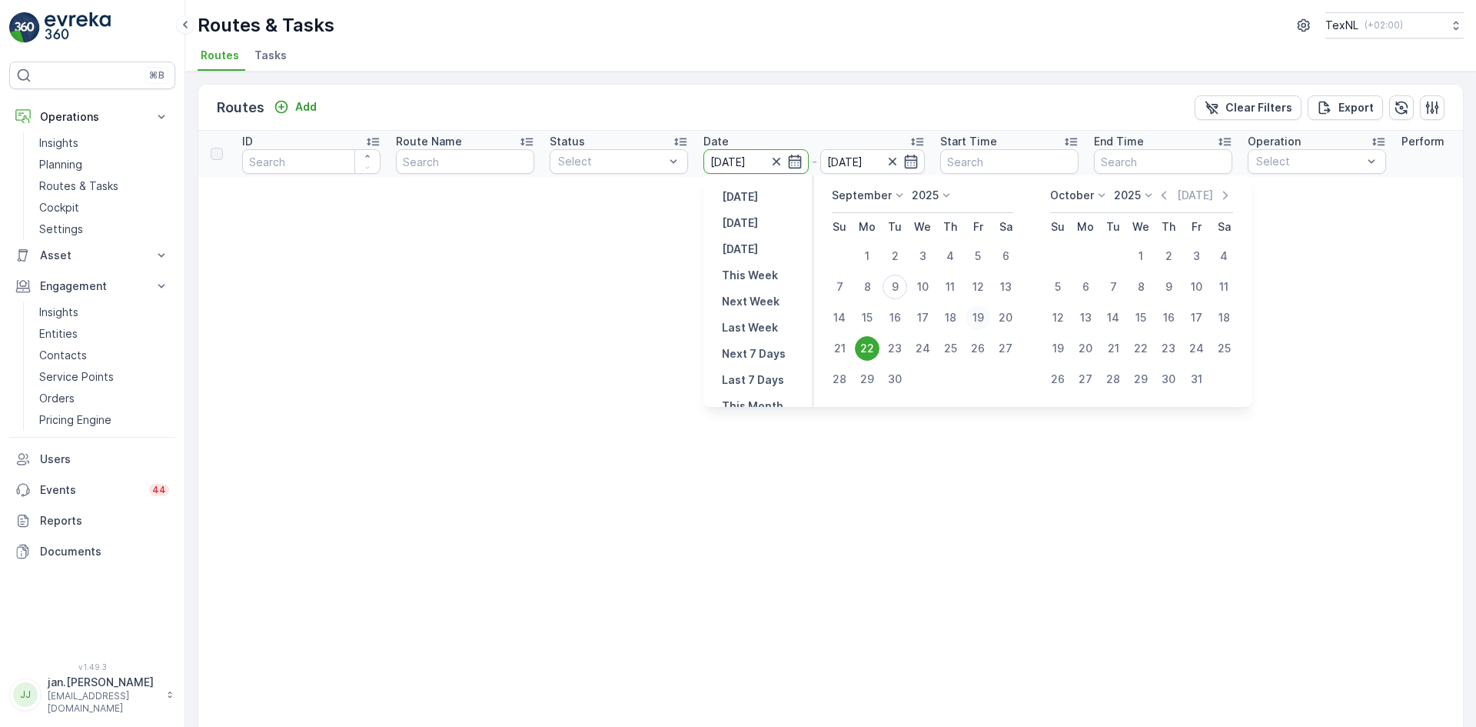
click at [978, 316] on div "19" at bounding box center [978, 317] width 25 height 25
type input "[DATE]"
click at [978, 316] on div "19" at bounding box center [978, 317] width 25 height 25
type input "[DATE]"
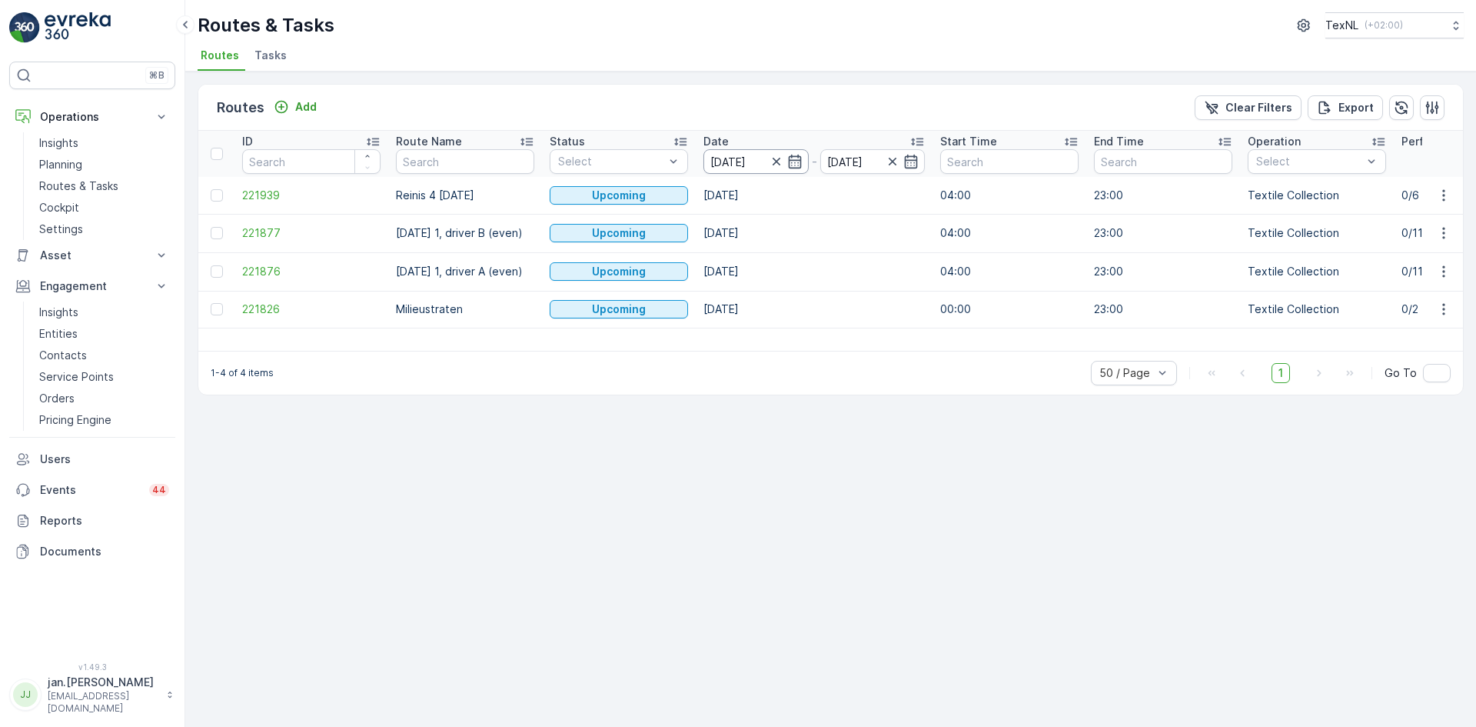
click at [741, 157] on input "[DATE]" at bounding box center [755, 161] width 105 height 25
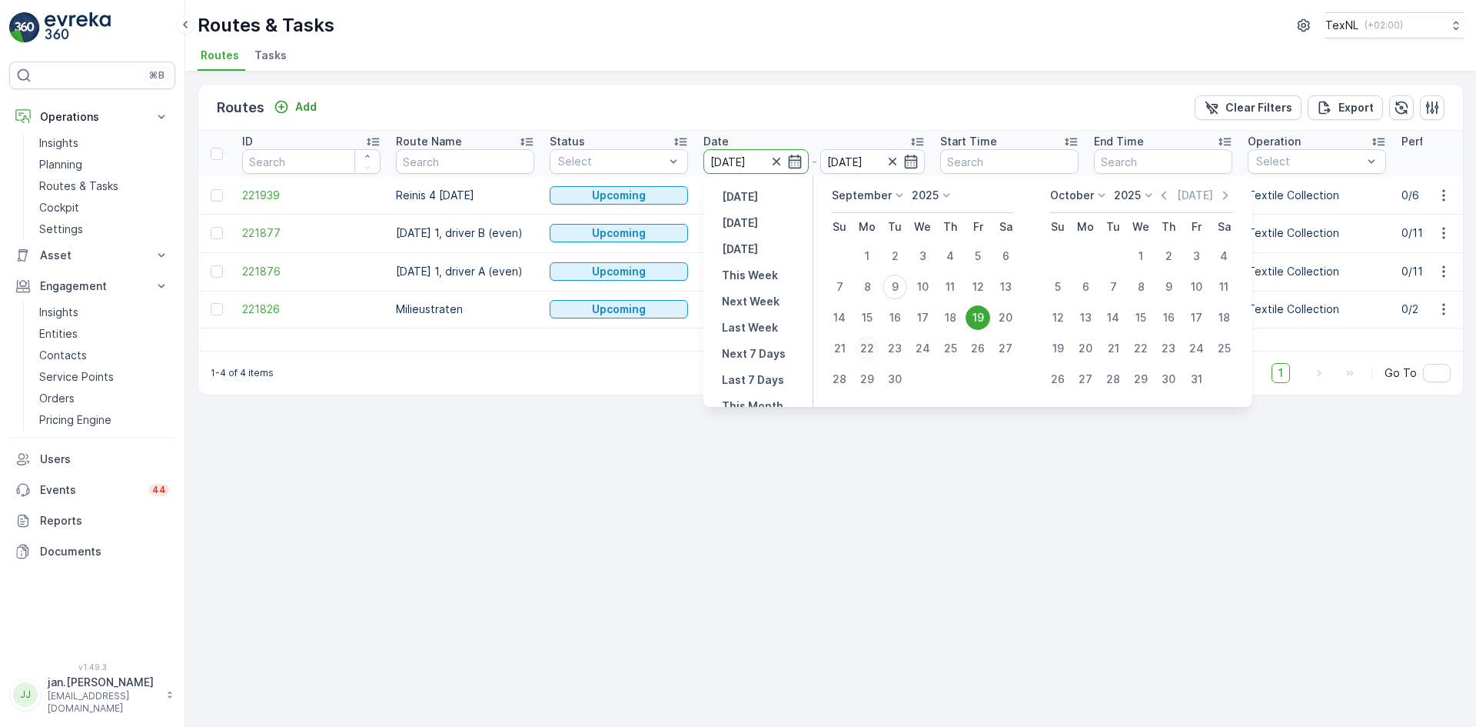
click at [871, 344] on div "22" at bounding box center [867, 348] width 25 height 25
type input "[DATE]"
click at [871, 344] on div "22" at bounding box center [867, 348] width 25 height 25
type input "[DATE]"
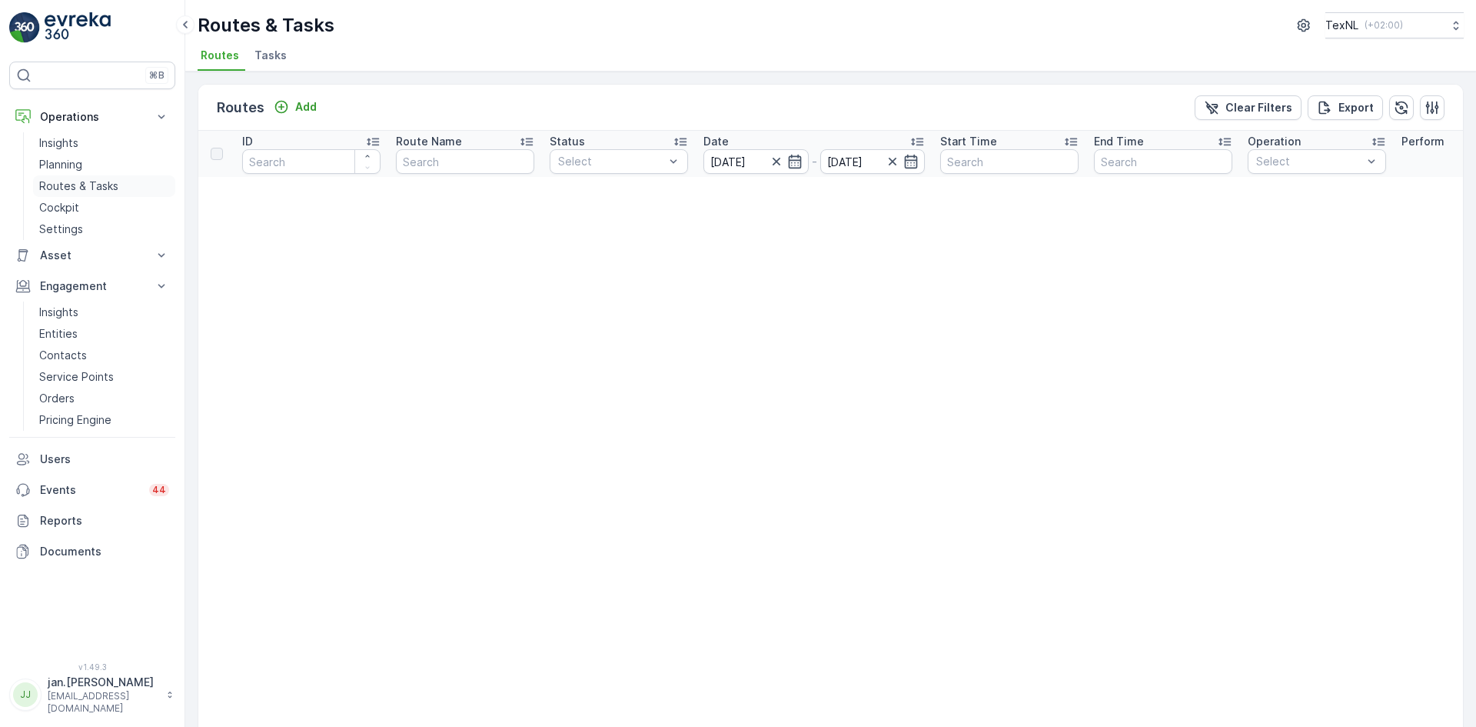
drag, startPoint x: 81, startPoint y: 187, endPoint x: 86, endPoint y: 180, distance: 8.3
click at [81, 187] on p "Routes & Tasks" at bounding box center [78, 185] width 79 height 15
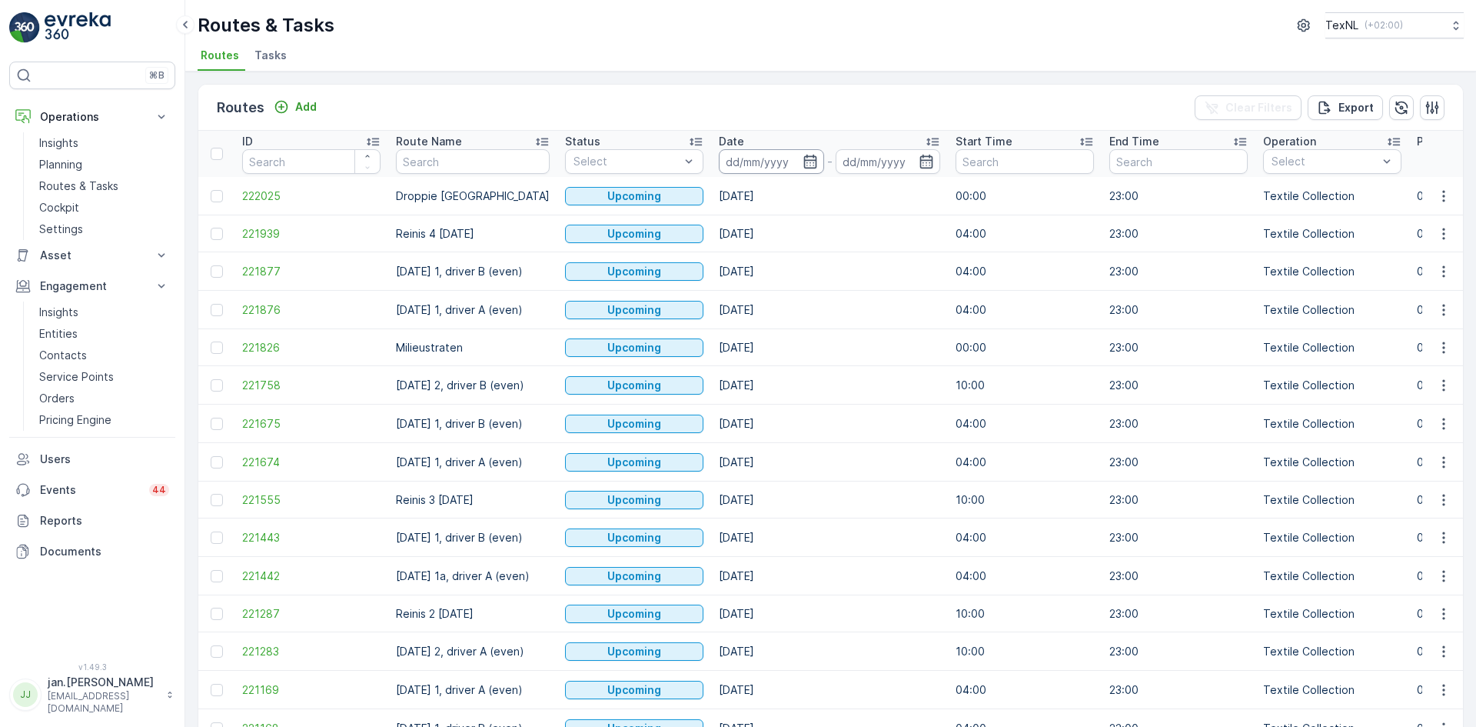
click at [787, 163] on input at bounding box center [771, 161] width 105 height 25
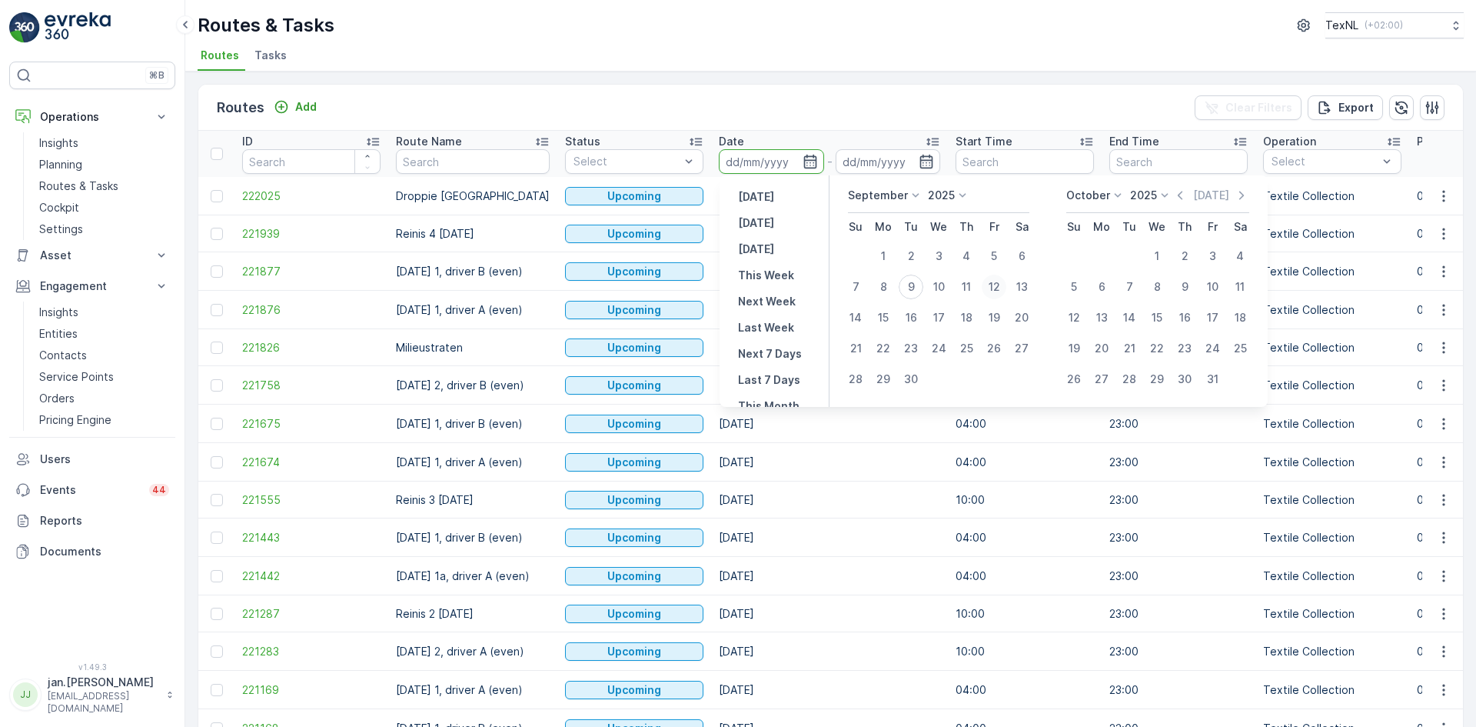
click at [989, 289] on div "12" at bounding box center [994, 286] width 25 height 25
type input "[DATE]"
click at [989, 289] on div "12" at bounding box center [994, 286] width 25 height 25
type input "[DATE]"
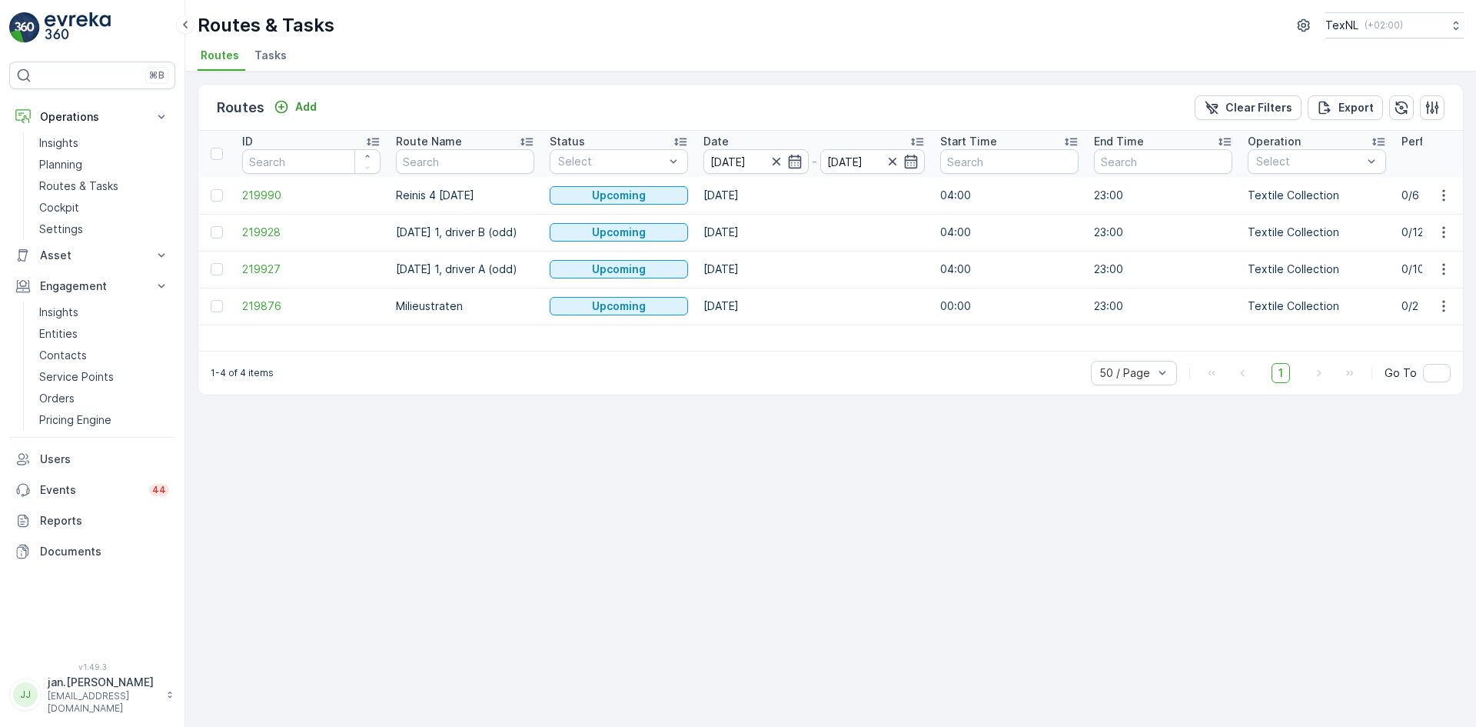
click at [263, 278] on td "219927" at bounding box center [311, 269] width 154 height 37
click at [272, 268] on span "219927" at bounding box center [311, 268] width 138 height 15
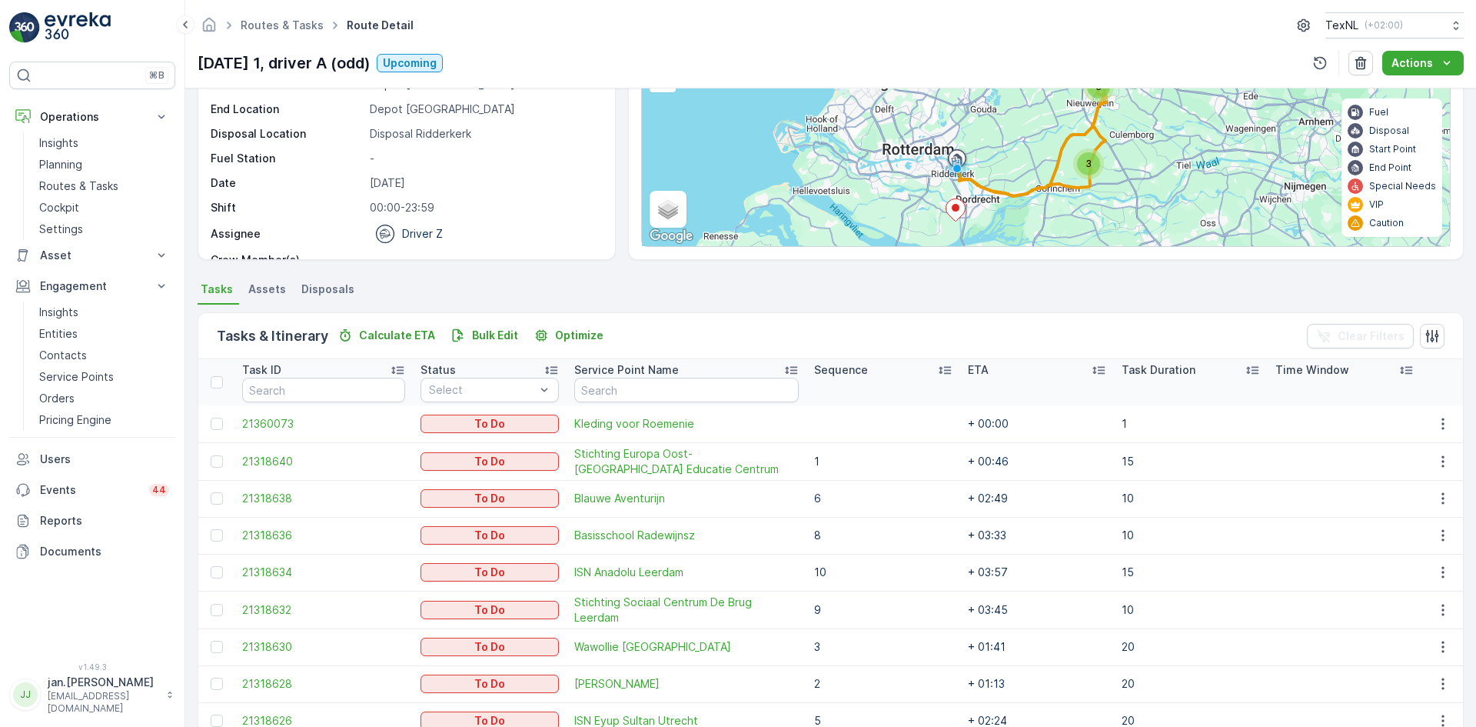
scroll to position [154, 0]
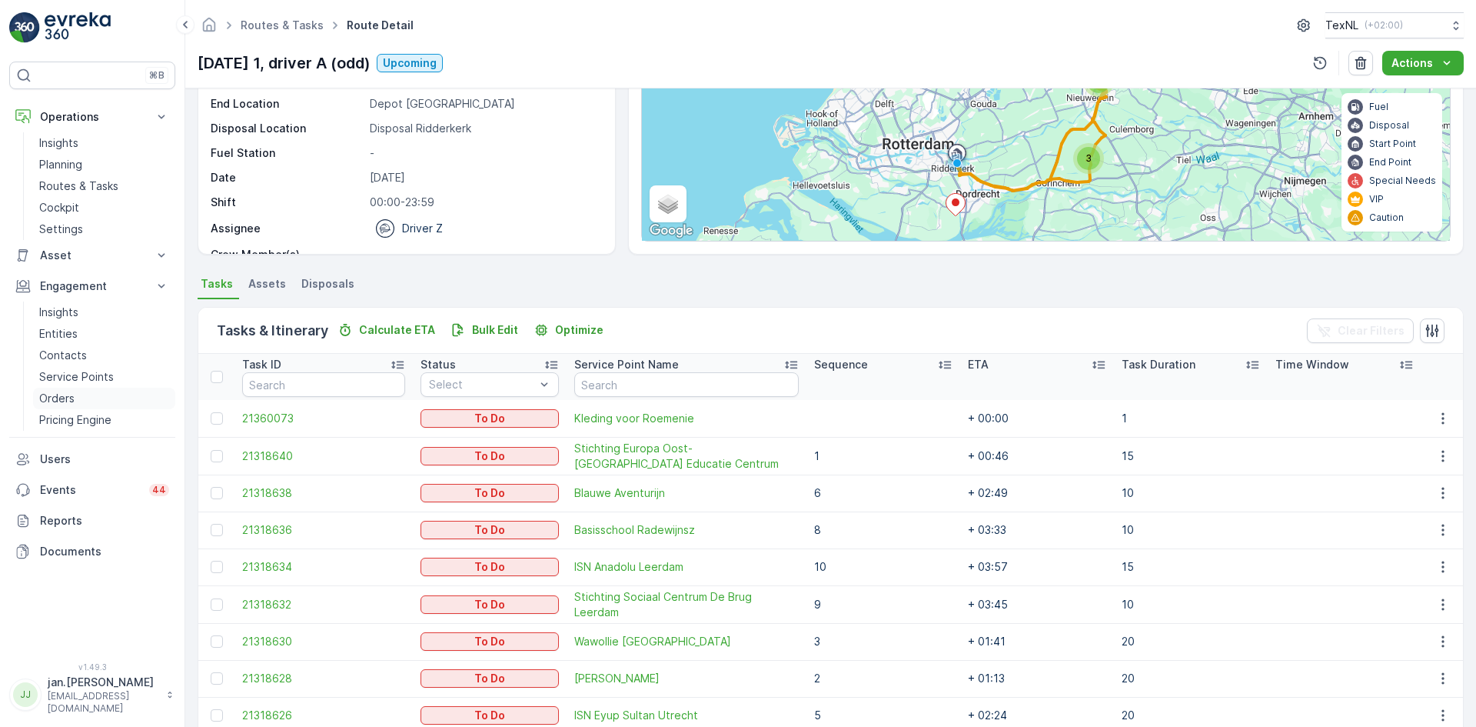
click at [68, 400] on p "Orders" at bounding box center [56, 398] width 35 height 15
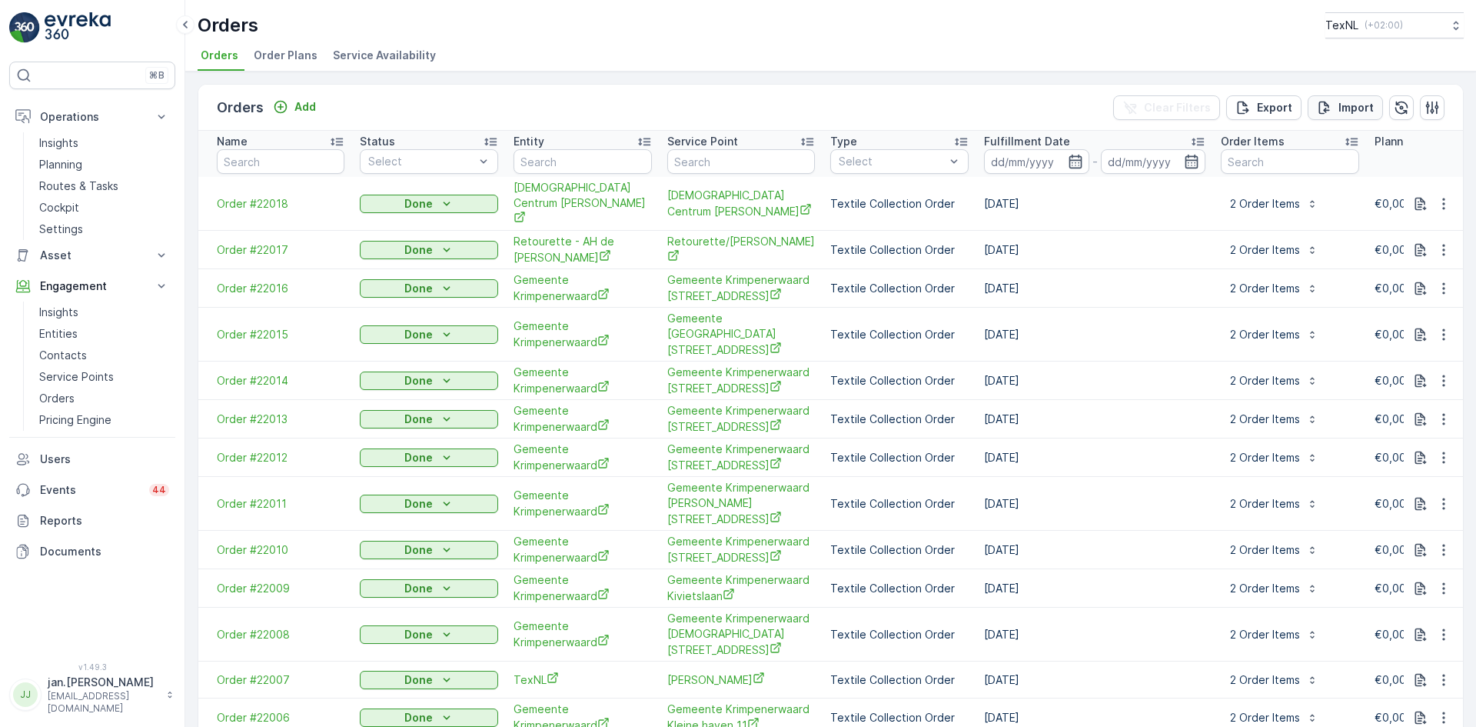
click at [1350, 108] on p "Import" at bounding box center [1355, 107] width 35 height 15
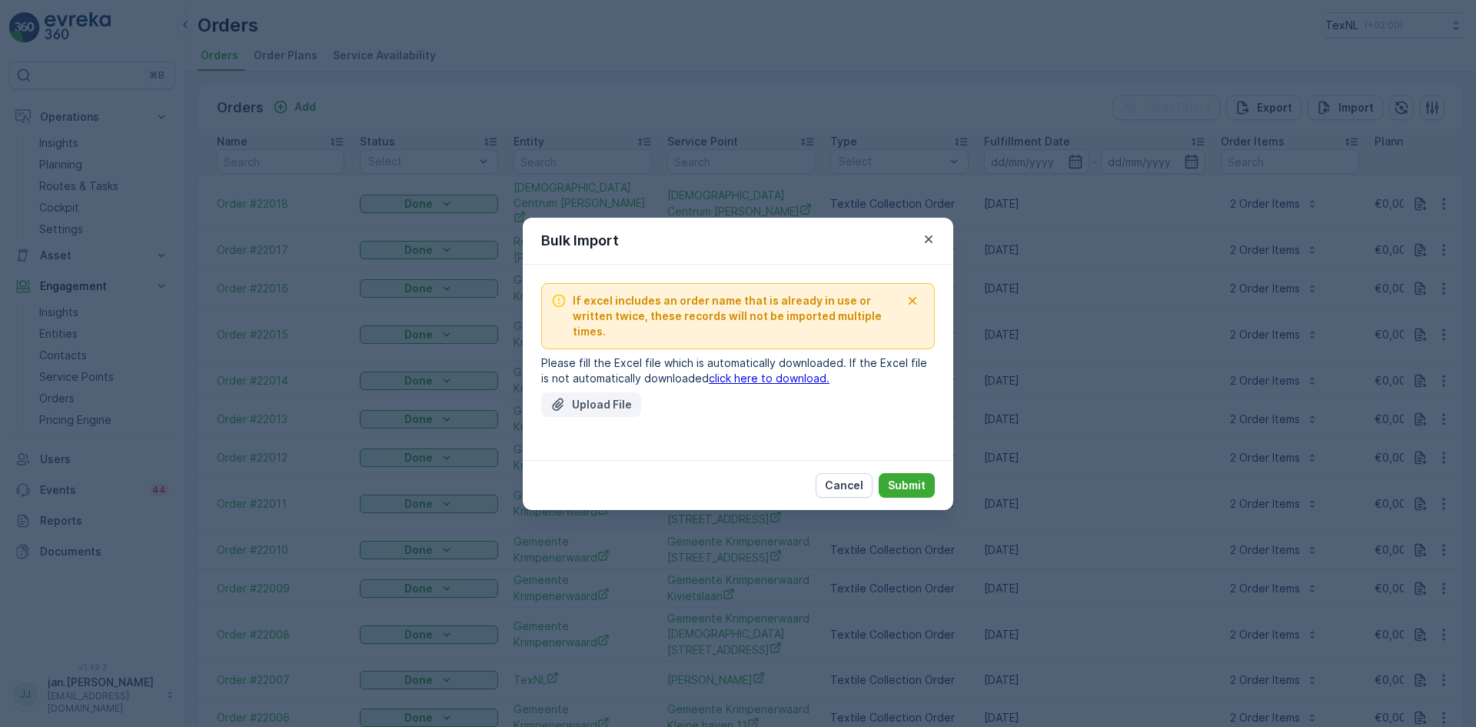
click at [618, 397] on p "Upload File" at bounding box center [602, 404] width 60 height 15
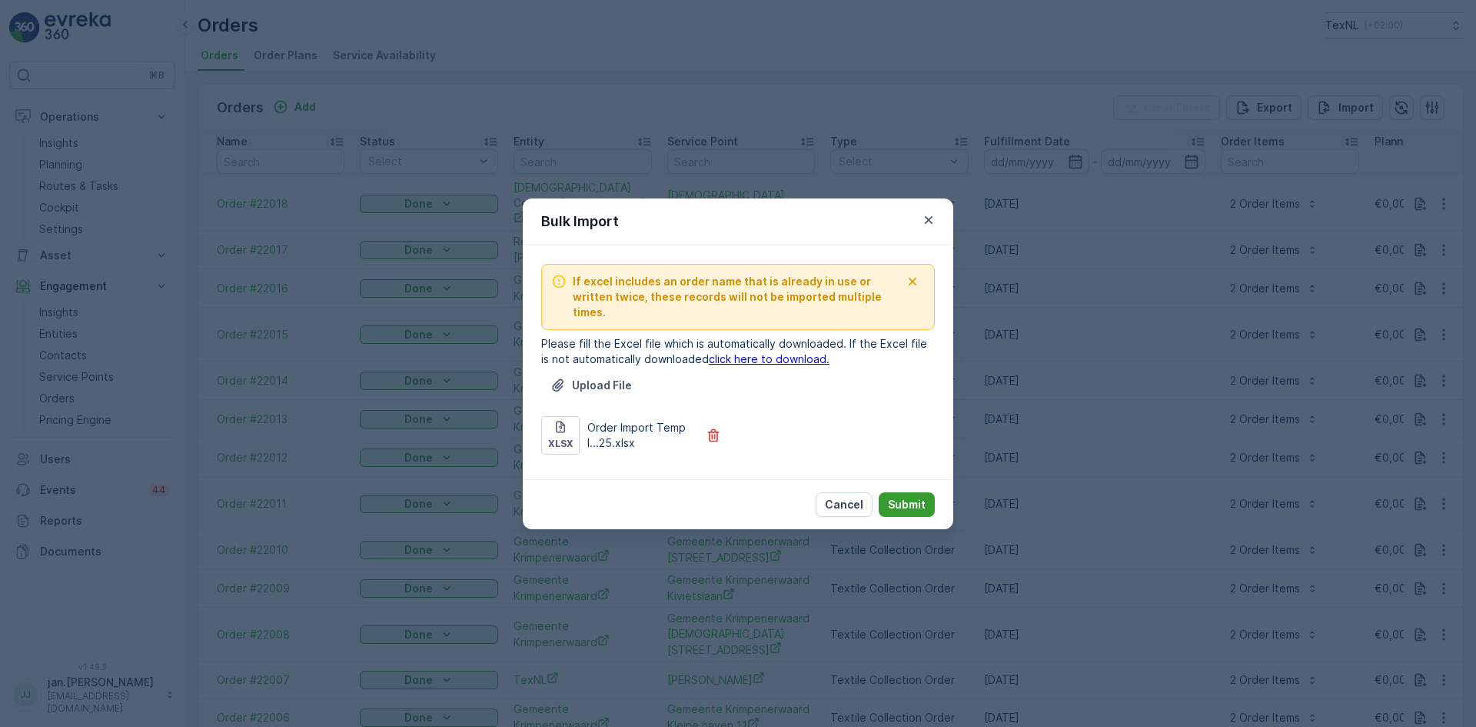
click at [911, 497] on p "Submit" at bounding box center [907, 504] width 38 height 15
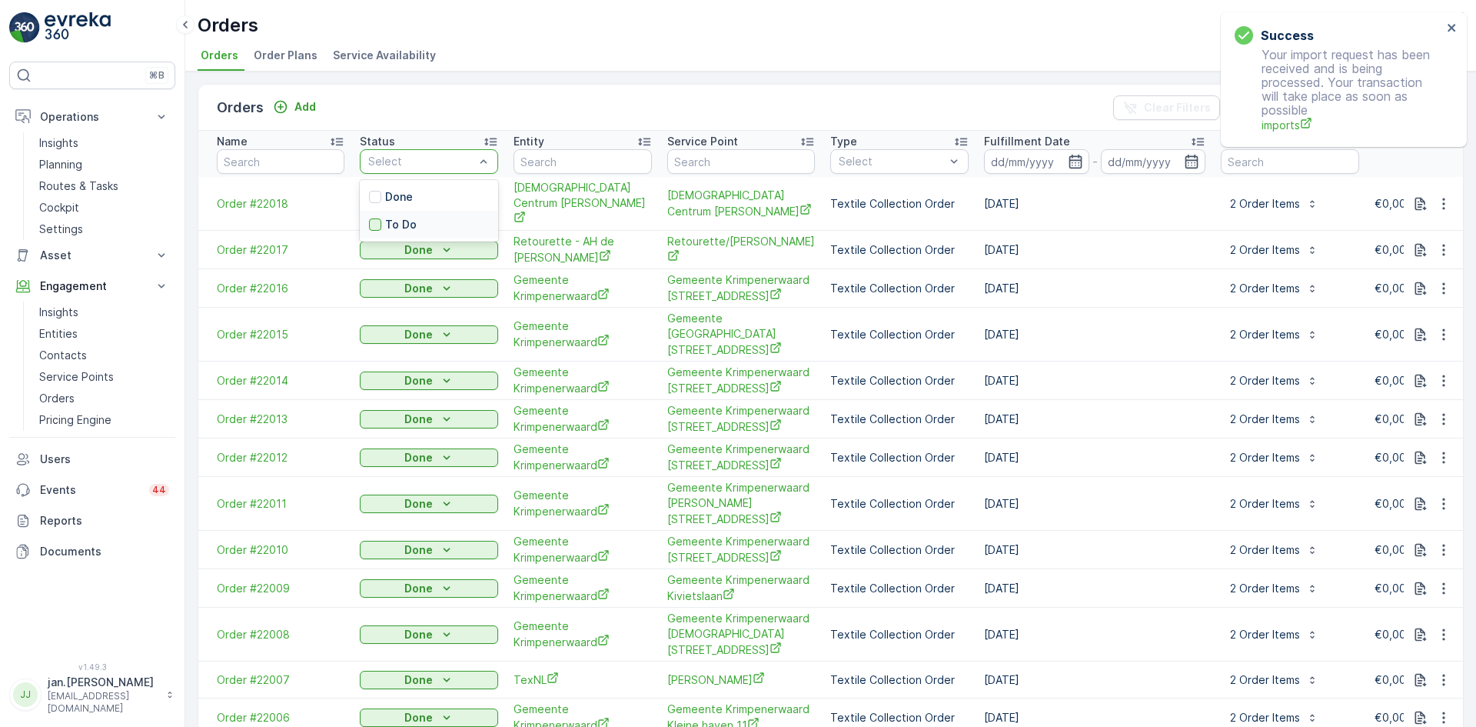
click at [373, 224] on div at bounding box center [375, 224] width 12 height 12
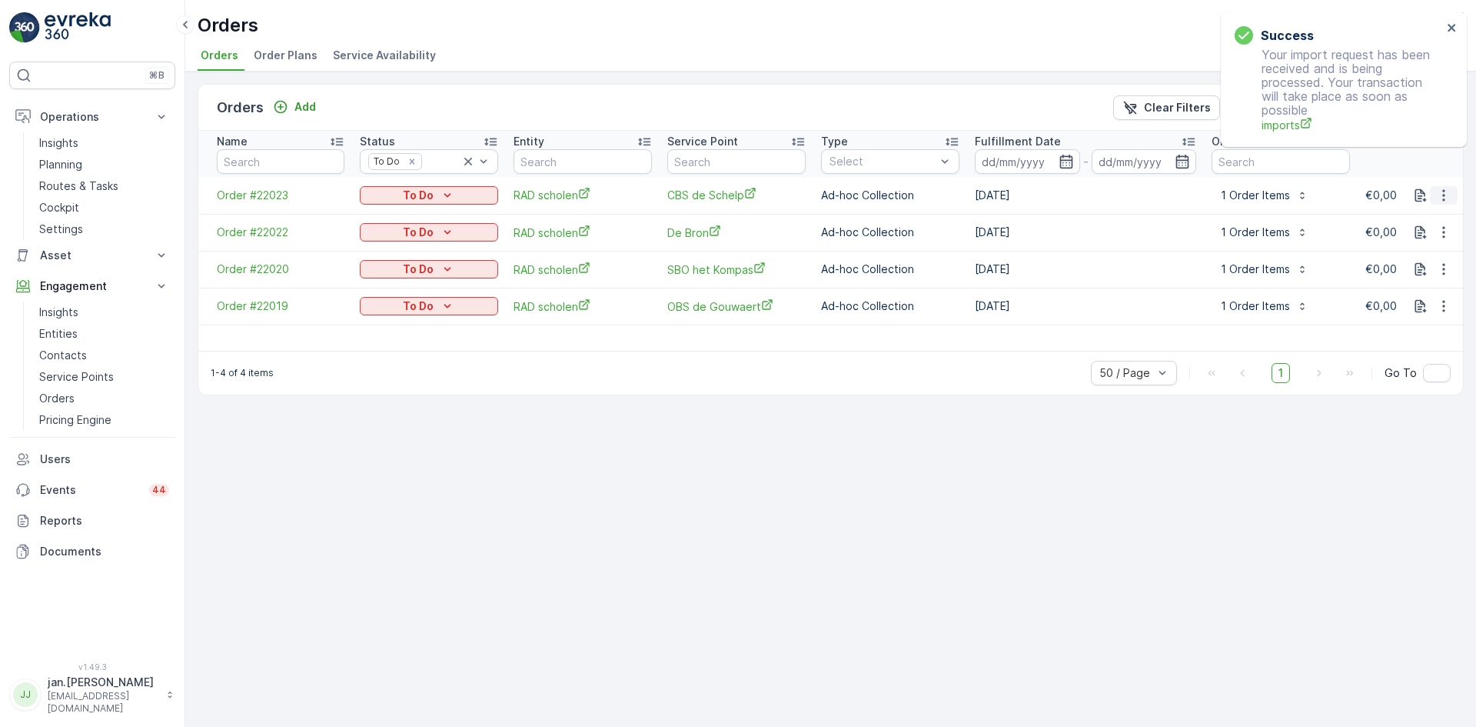
click at [1449, 199] on icon "button" at bounding box center [1443, 195] width 15 height 15
click at [1418, 327] on span "Delete Order" at bounding box center [1412, 332] width 68 height 15
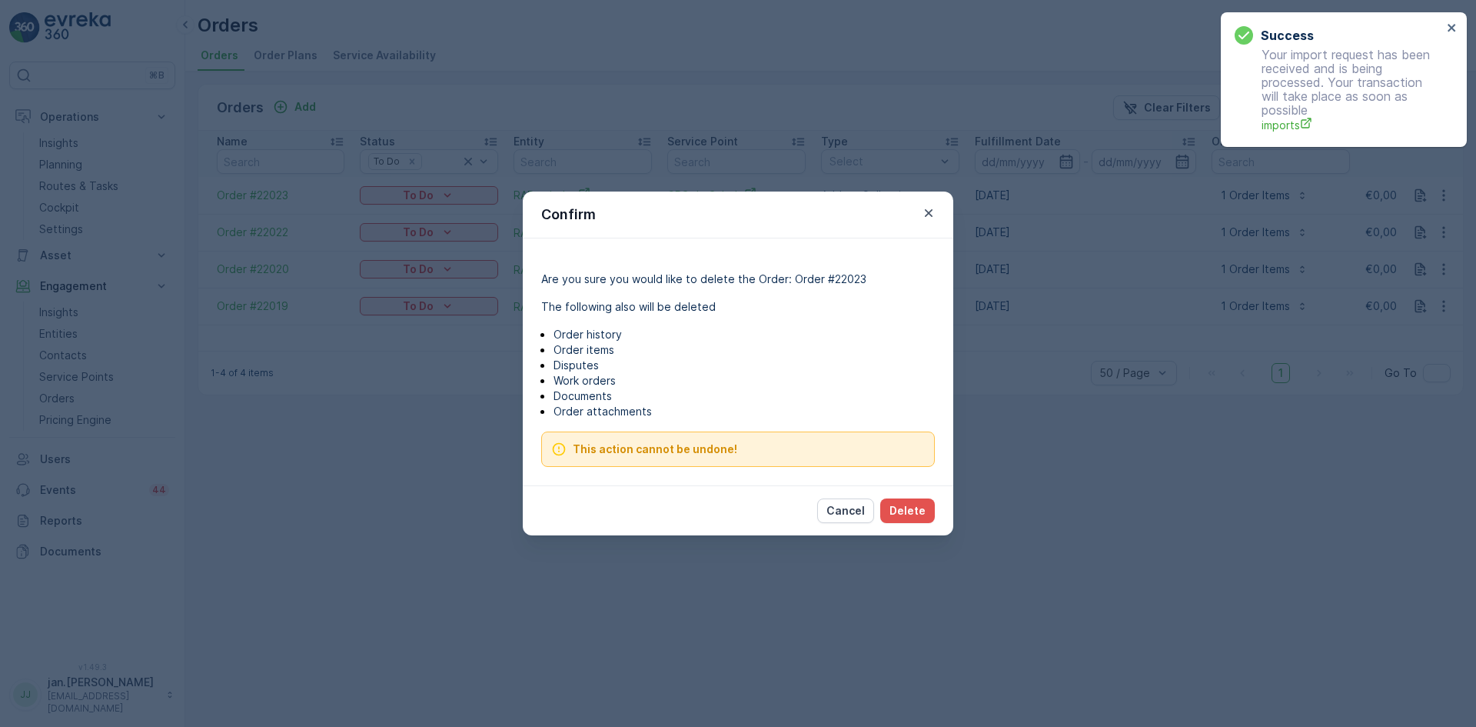
click at [930, 496] on div "Cancel Delete" at bounding box center [738, 510] width 431 height 50
click at [919, 507] on p "Delete" at bounding box center [907, 510] width 36 height 15
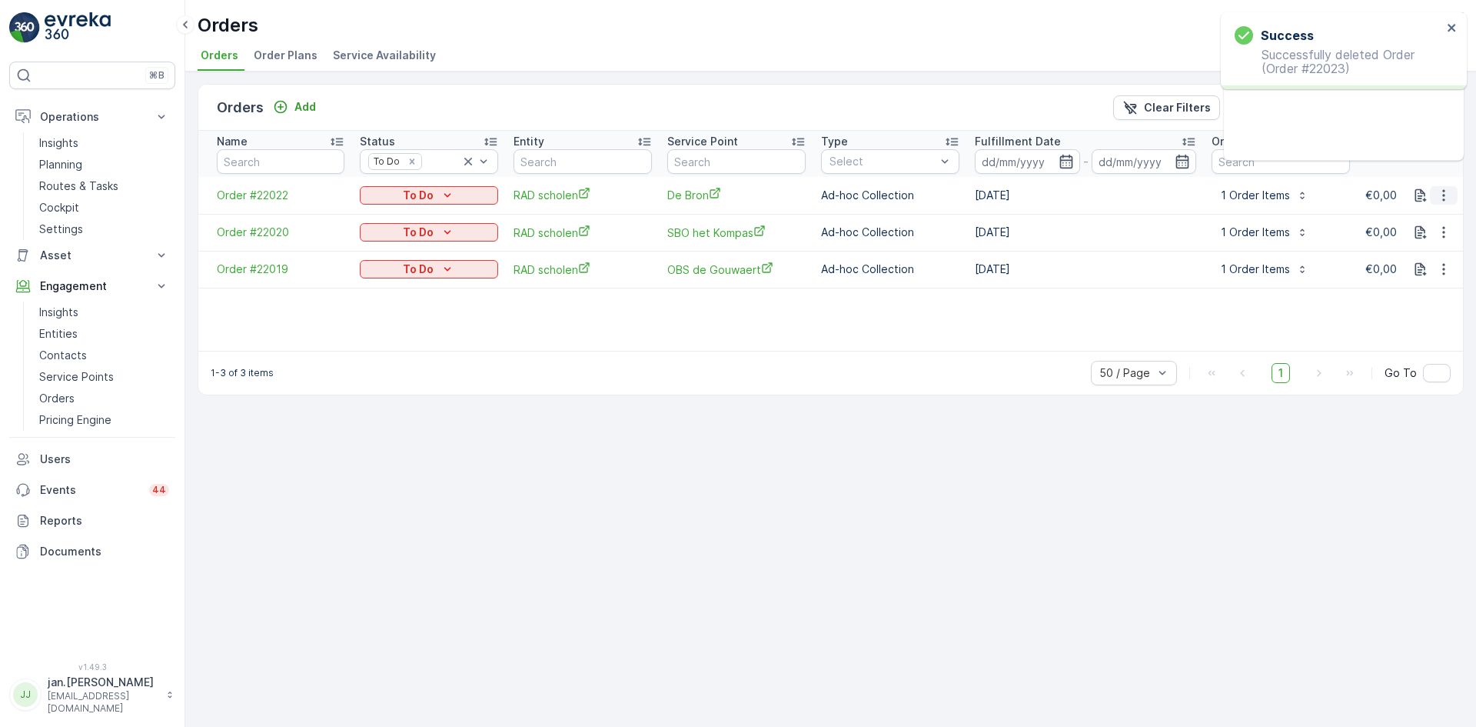
click at [1444, 200] on icon "button" at bounding box center [1443, 195] width 2 height 12
click at [1428, 333] on span "Delete Order" at bounding box center [1412, 332] width 68 height 15
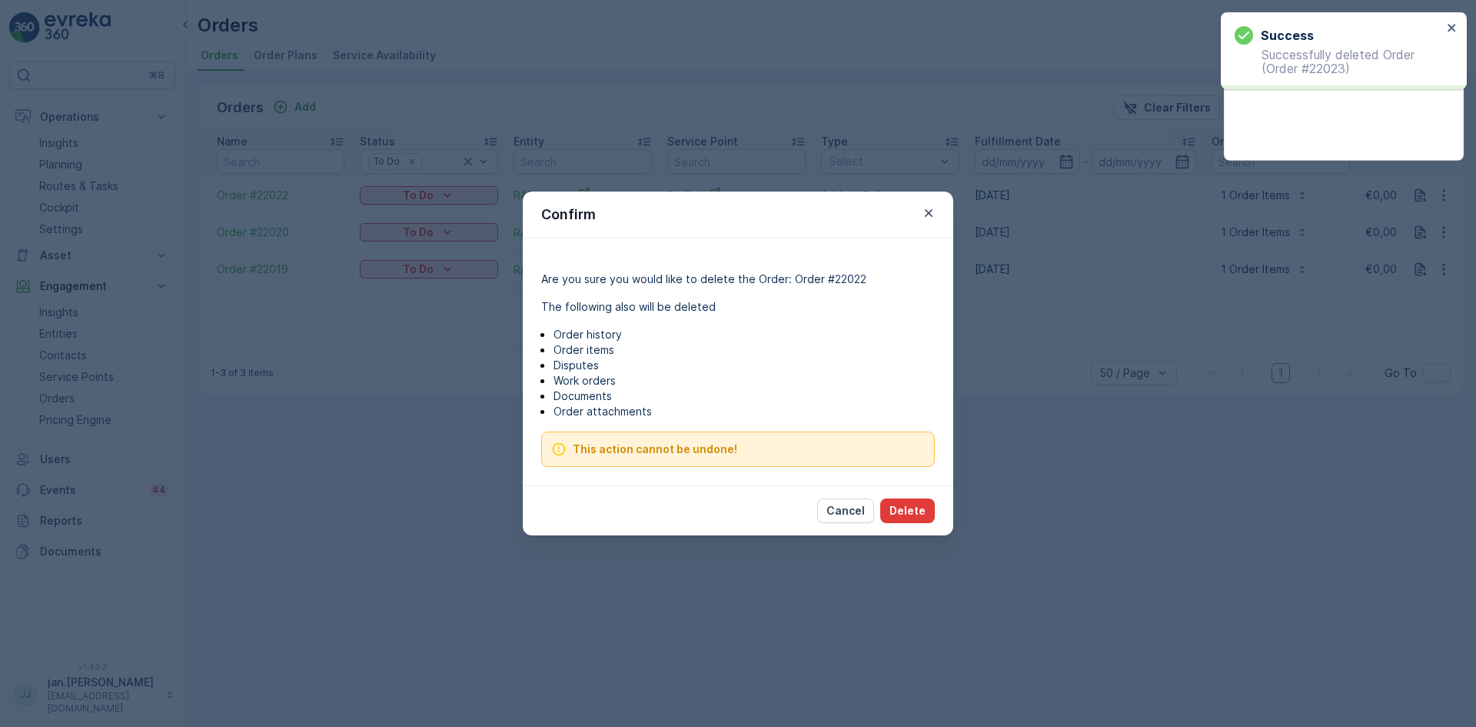
click at [915, 508] on p "Delete" at bounding box center [907, 510] width 36 height 15
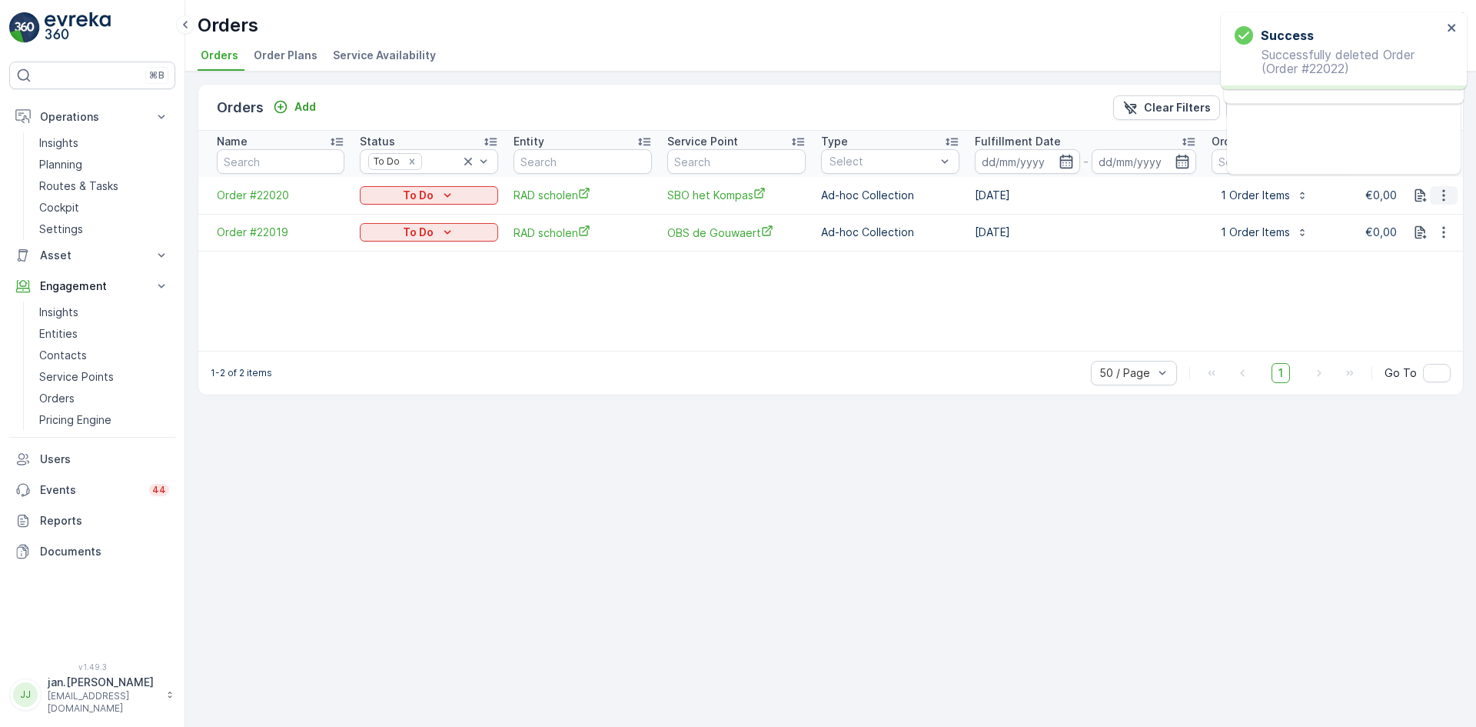
click at [1445, 195] on icon "button" at bounding box center [1443, 195] width 2 height 12
click at [1412, 332] on span "Delete Order" at bounding box center [1412, 332] width 68 height 15
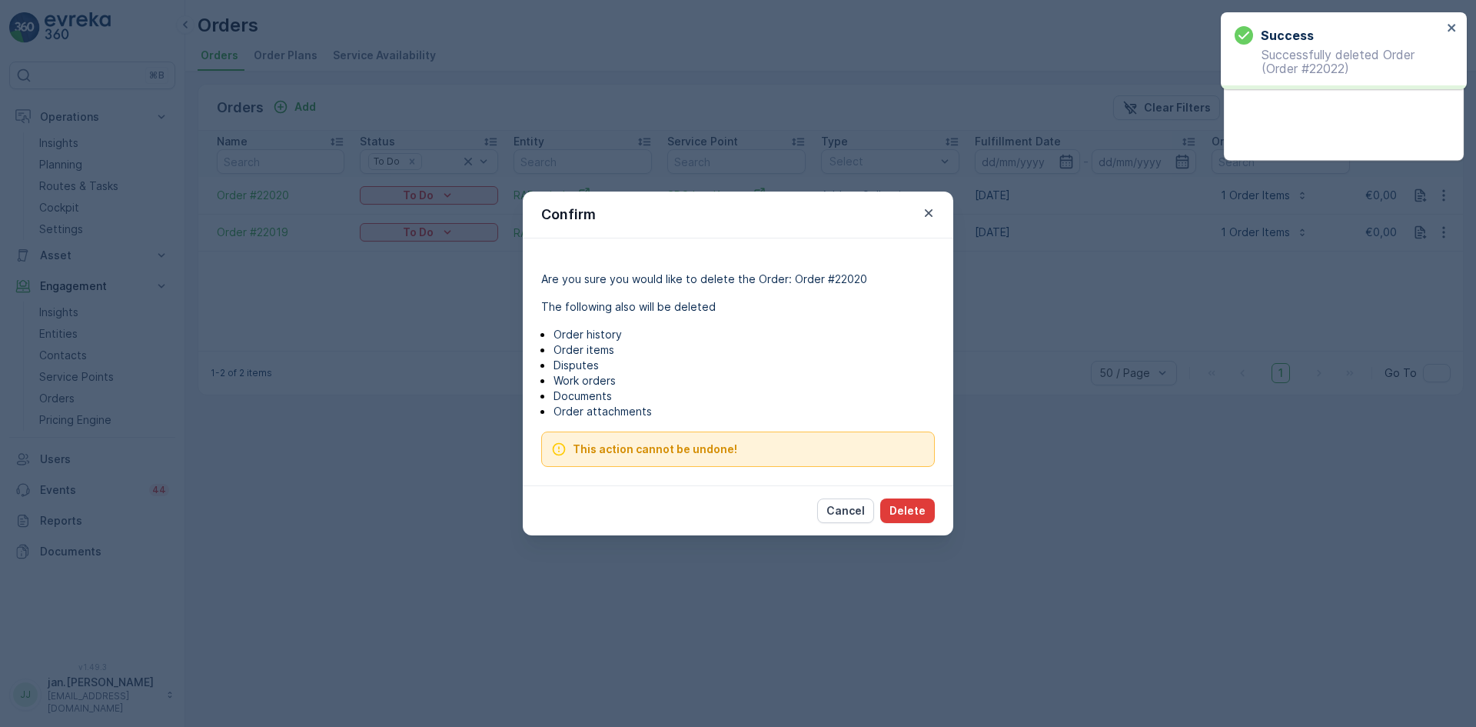
click at [922, 513] on p "Delete" at bounding box center [907, 510] width 36 height 15
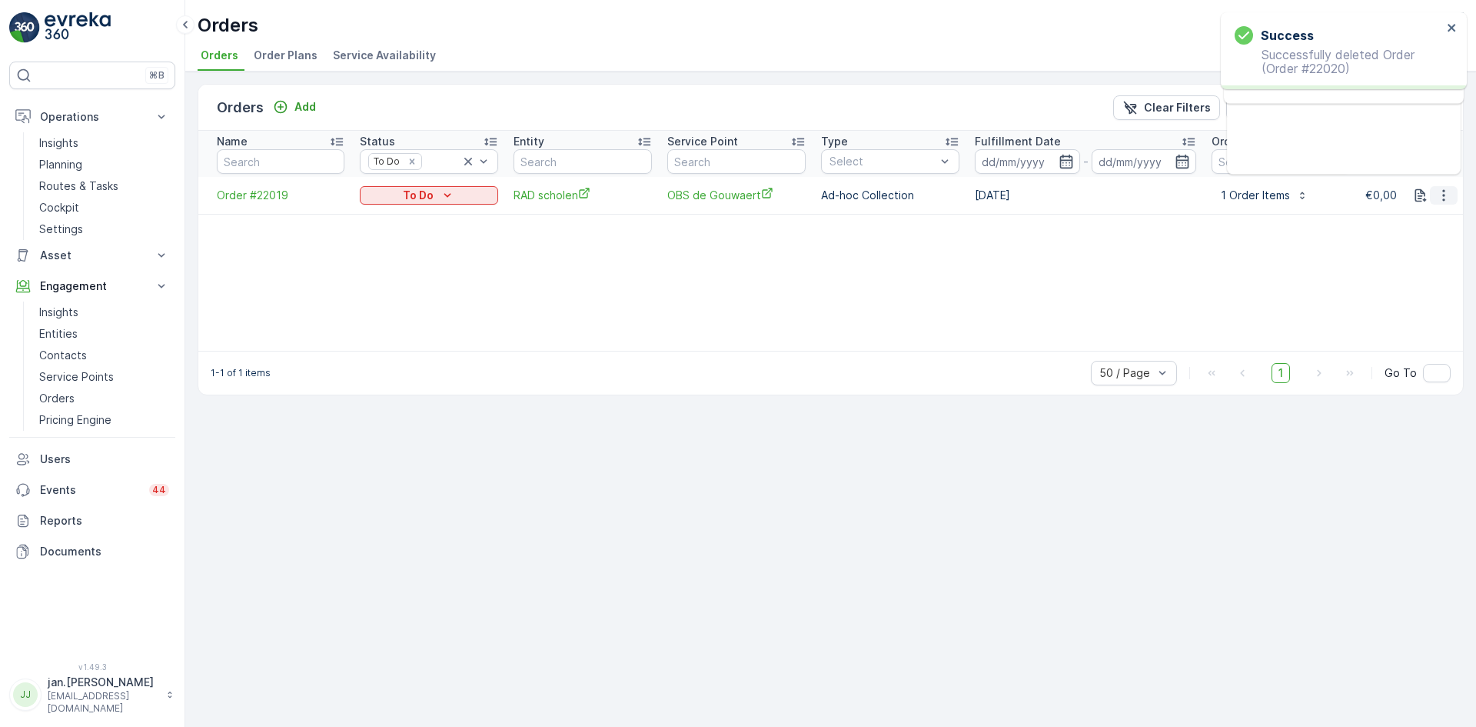
click at [1441, 199] on icon "button" at bounding box center [1443, 195] width 15 height 15
click at [1404, 337] on span "Delete Order" at bounding box center [1412, 332] width 68 height 15
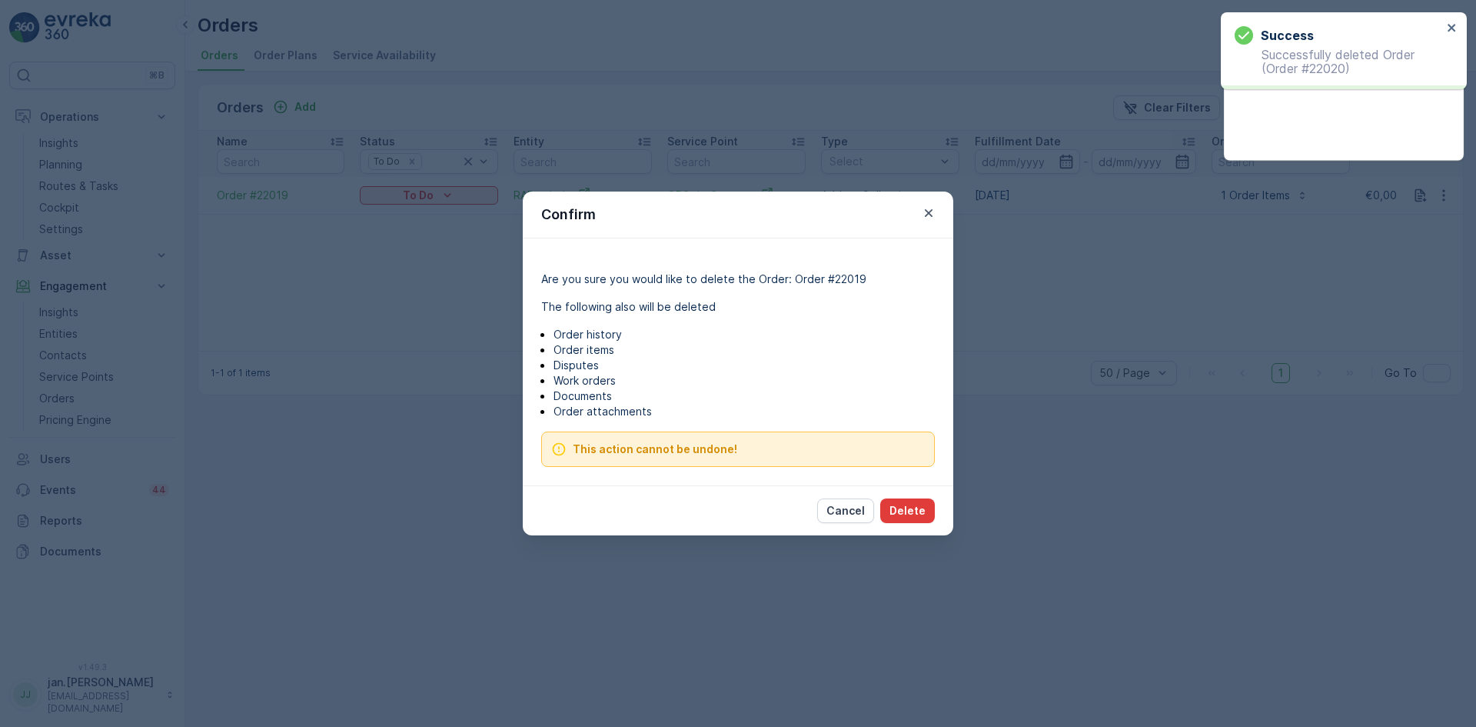
click at [903, 509] on p "Delete" at bounding box center [907, 510] width 36 height 15
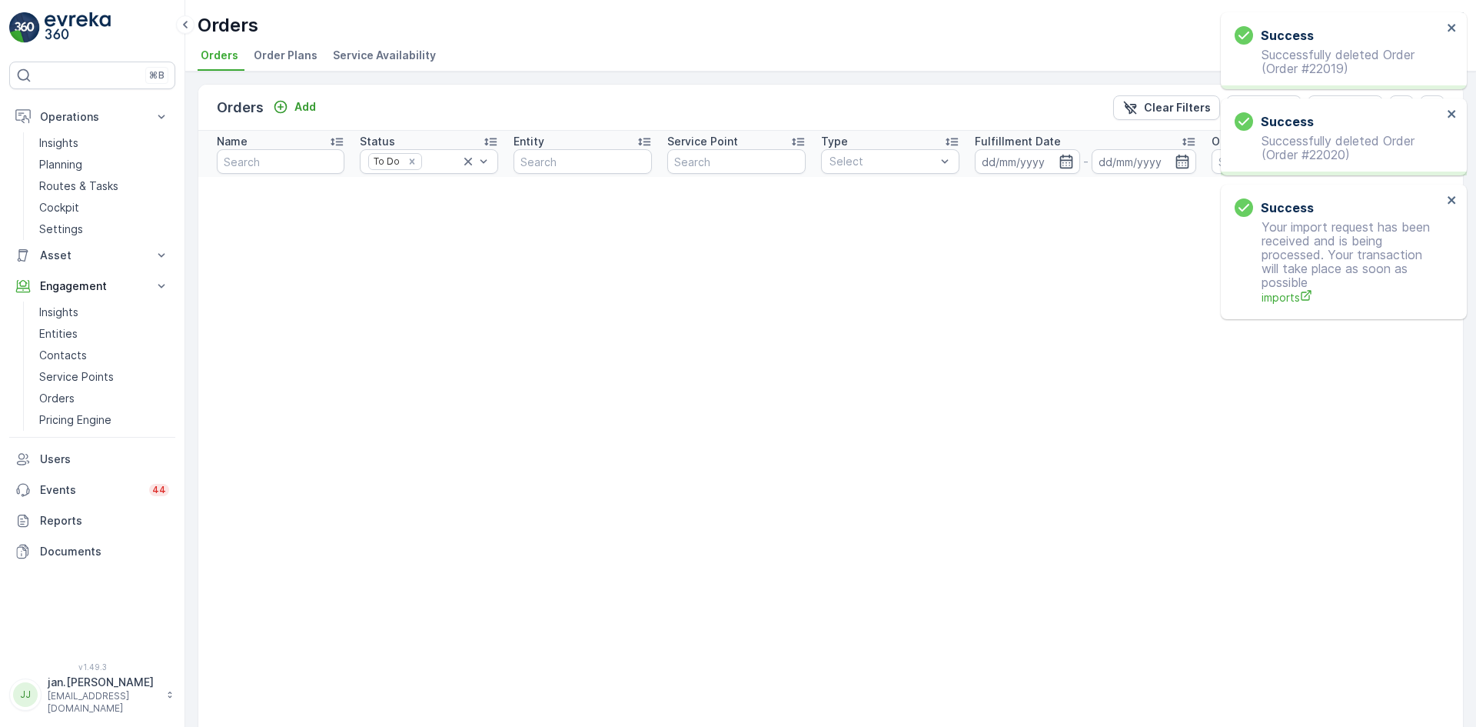
click at [1470, 18] on div "Orders TexNL ( +02:00 ) Orders Order Plans Service Availability" at bounding box center [830, 35] width 1291 height 71
click at [1455, 26] on icon "close" at bounding box center [1452, 28] width 11 height 12
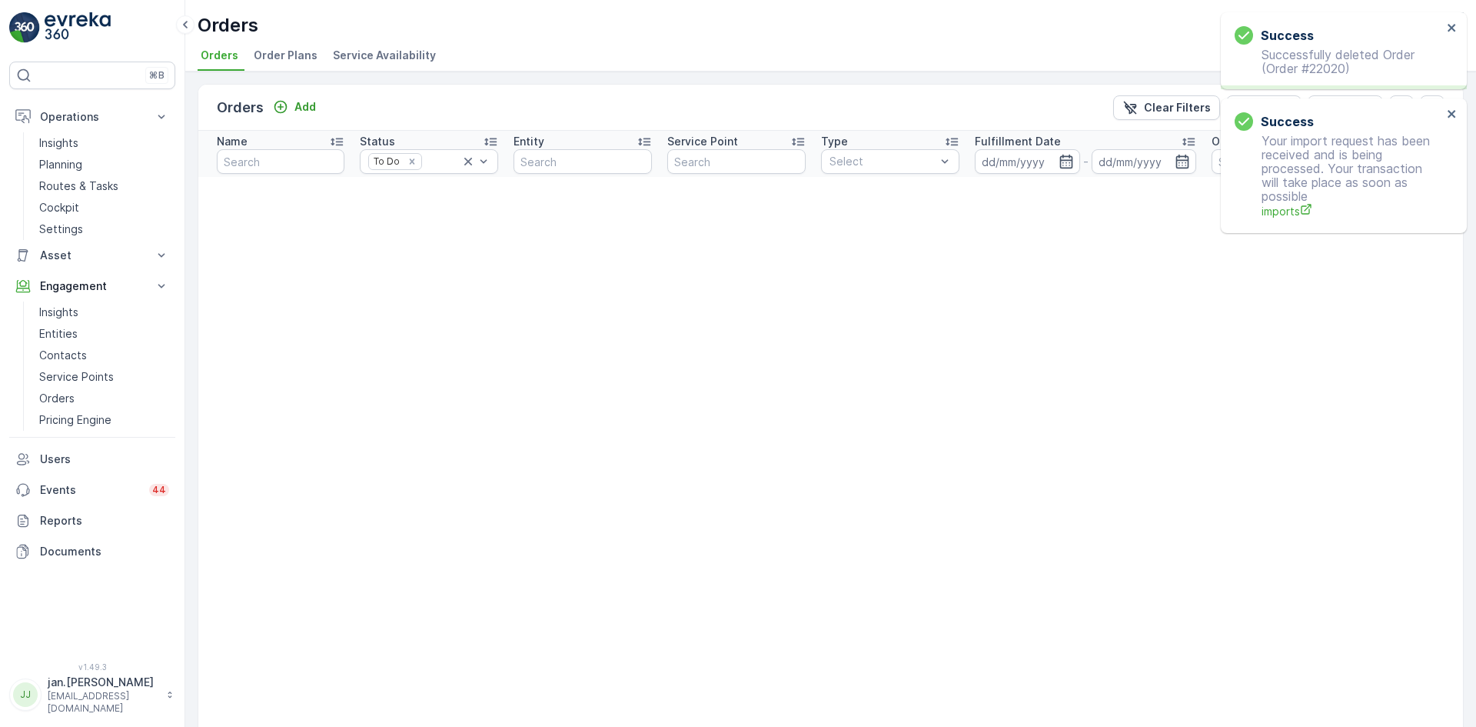
click at [1452, 19] on div "Success Successfully deleted Order (Order #22020)" at bounding box center [1344, 50] width 246 height 77
click at [1450, 35] on button "close" at bounding box center [1452, 29] width 11 height 15
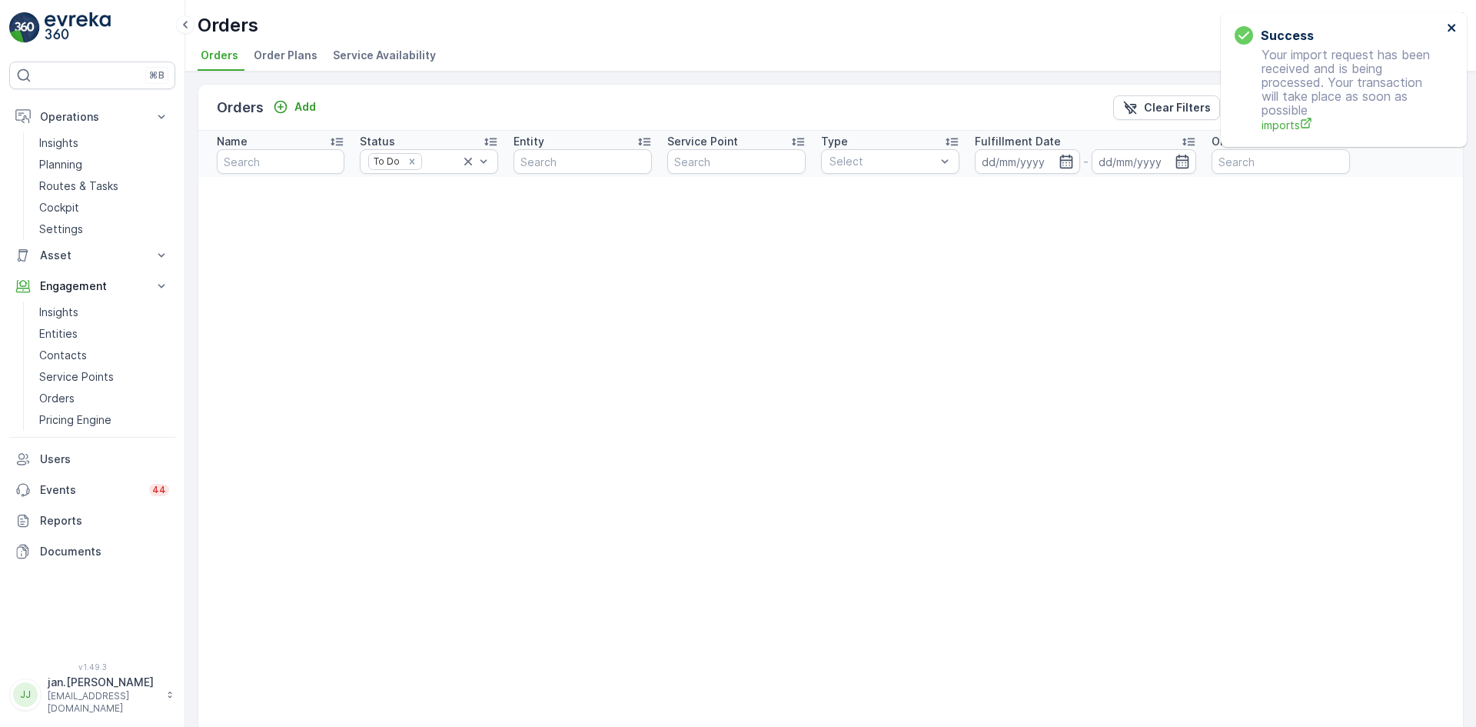
click at [1451, 32] on icon "close" at bounding box center [1452, 28] width 11 height 12
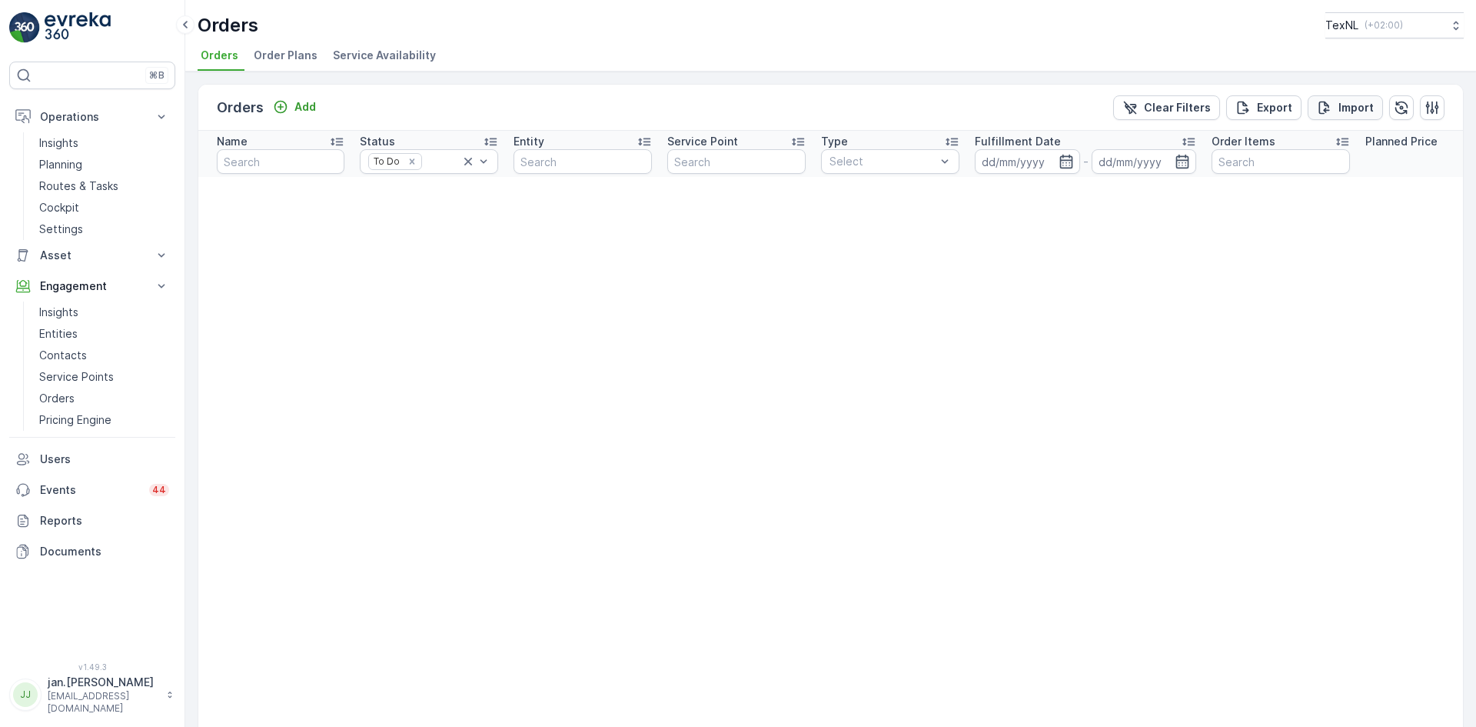
click at [1338, 109] on p "Import" at bounding box center [1355, 107] width 35 height 15
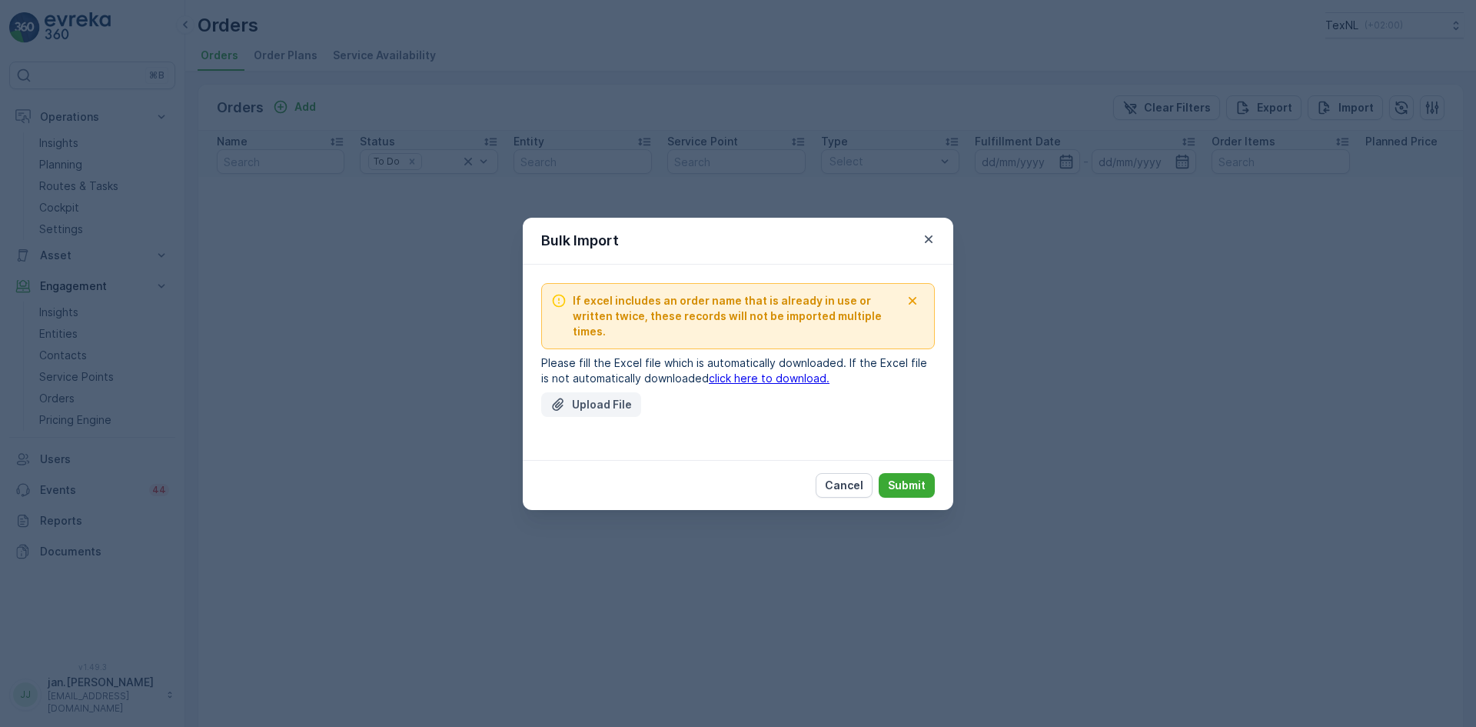
click at [591, 397] on p "Upload File" at bounding box center [602, 404] width 60 height 15
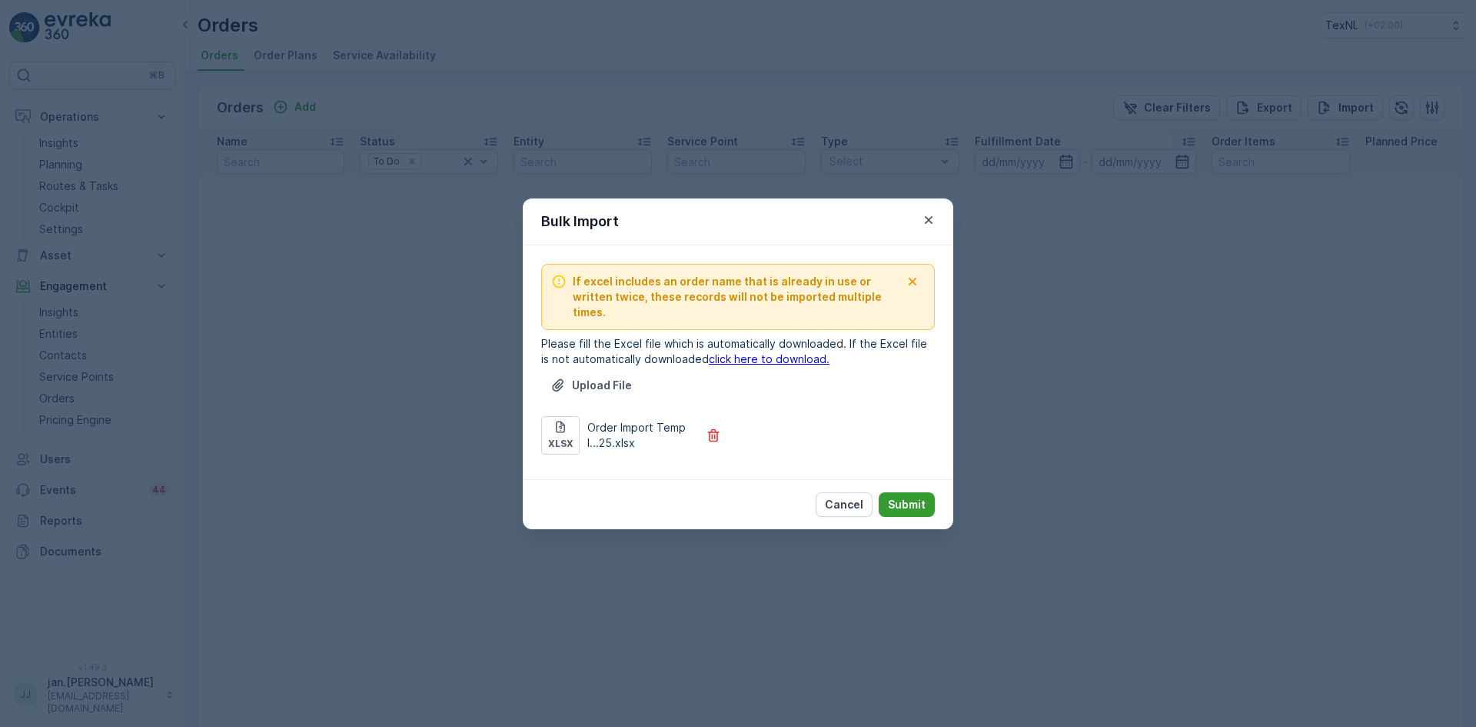
click at [897, 497] on p "Submit" at bounding box center [907, 504] width 38 height 15
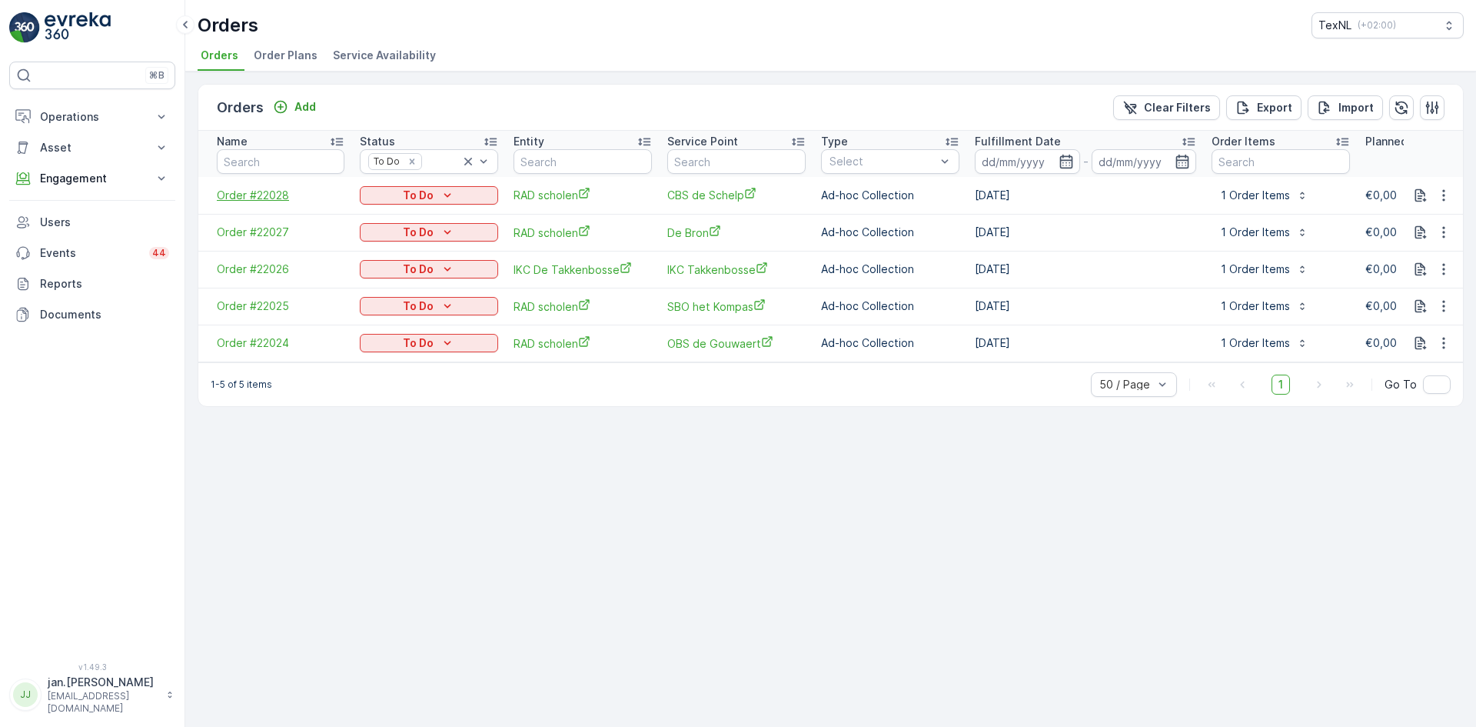
click at [259, 195] on span "Order #22028" at bounding box center [281, 195] width 128 height 15
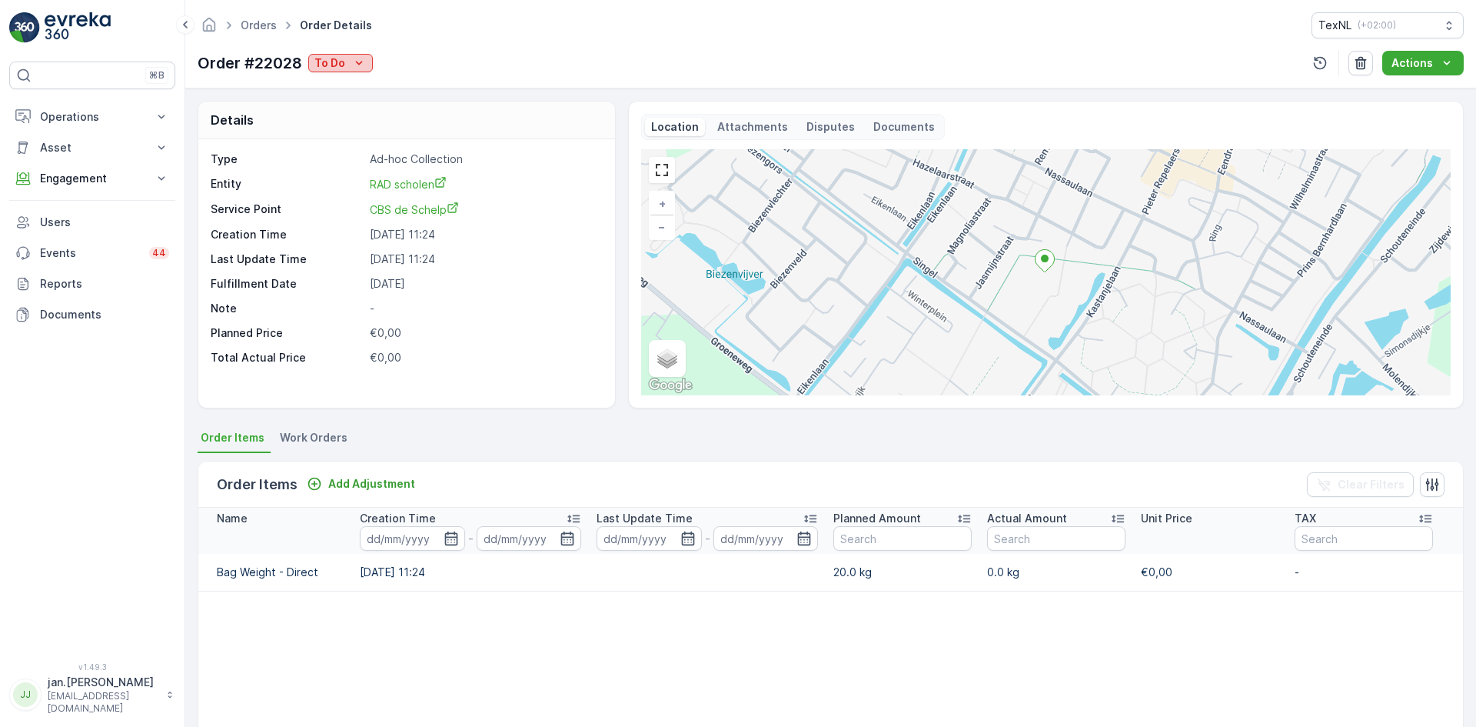
click at [353, 62] on icon "To Do" at bounding box center [358, 62] width 15 height 15
click at [335, 85] on span "Done" at bounding box center [332, 85] width 28 height 15
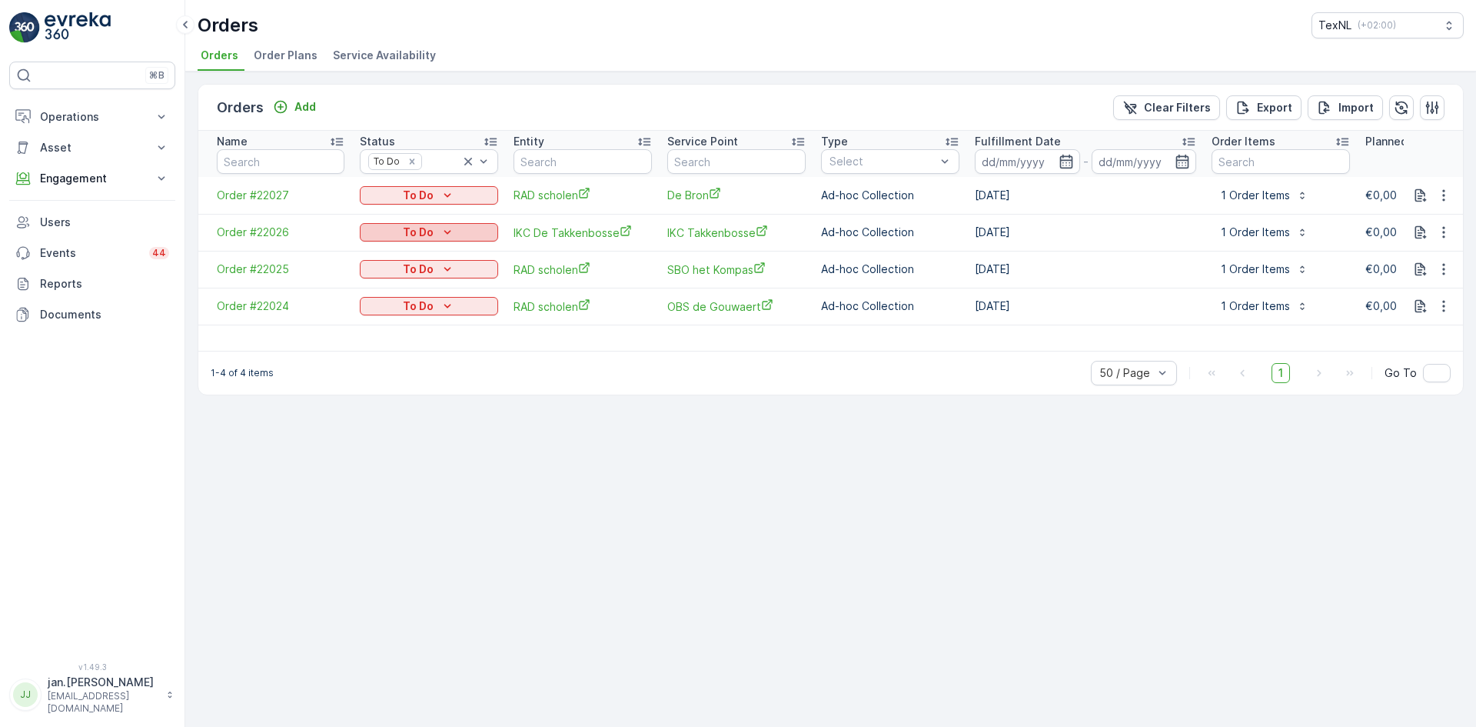
click at [409, 233] on p "To Do" at bounding box center [418, 231] width 31 height 15
click at [384, 250] on span "Done" at bounding box center [383, 255] width 28 height 15
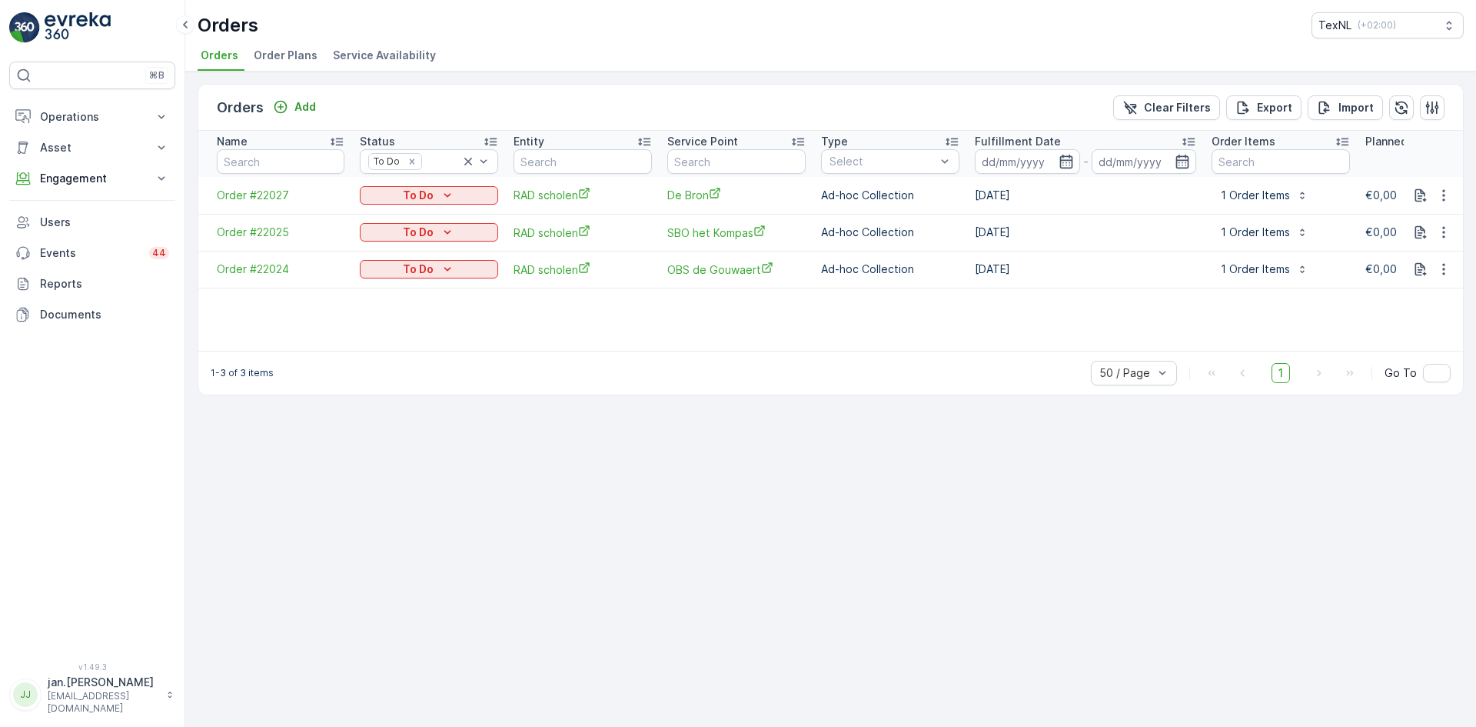
click at [417, 193] on p "To Do" at bounding box center [418, 195] width 31 height 15
click at [396, 214] on div "Done" at bounding box center [385, 219] width 44 height 22
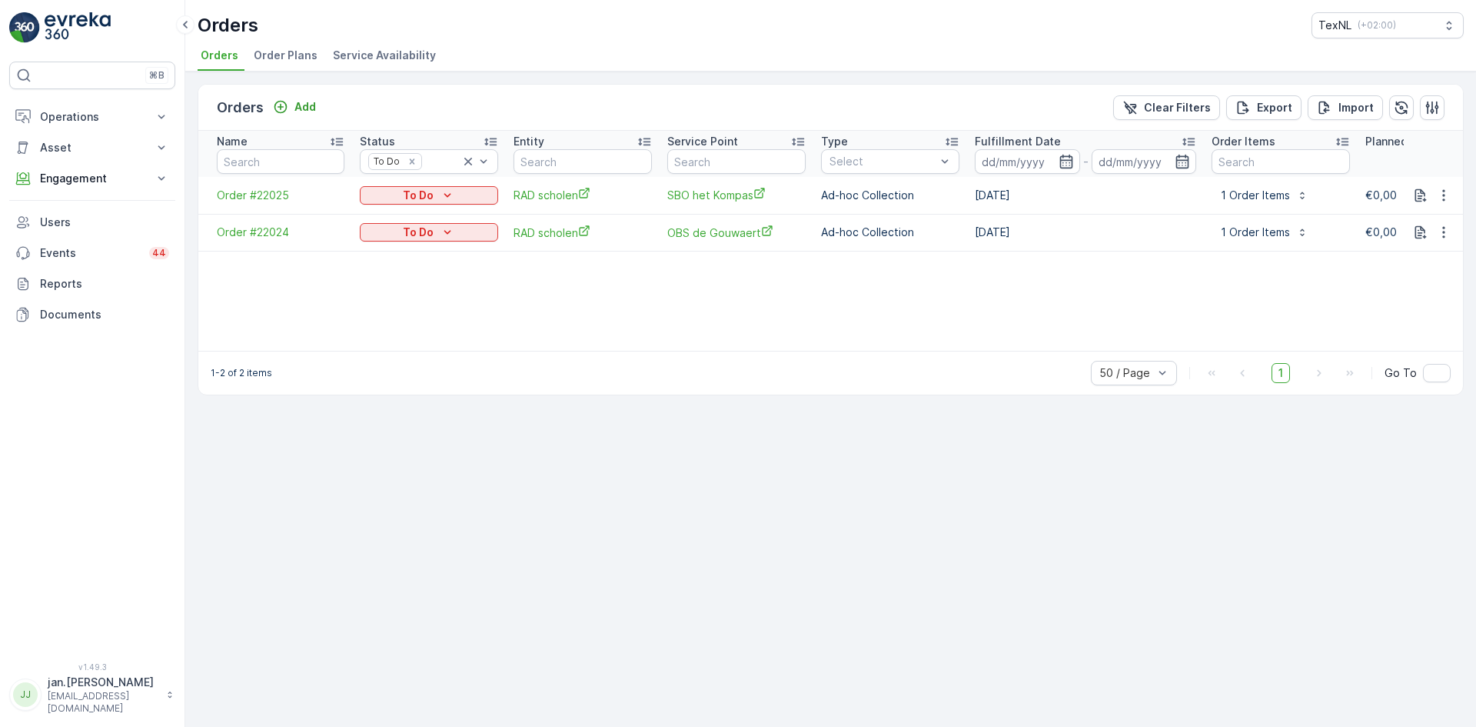
click at [419, 195] on p "To Do" at bounding box center [418, 195] width 31 height 15
click at [391, 214] on span "Done" at bounding box center [383, 218] width 28 height 15
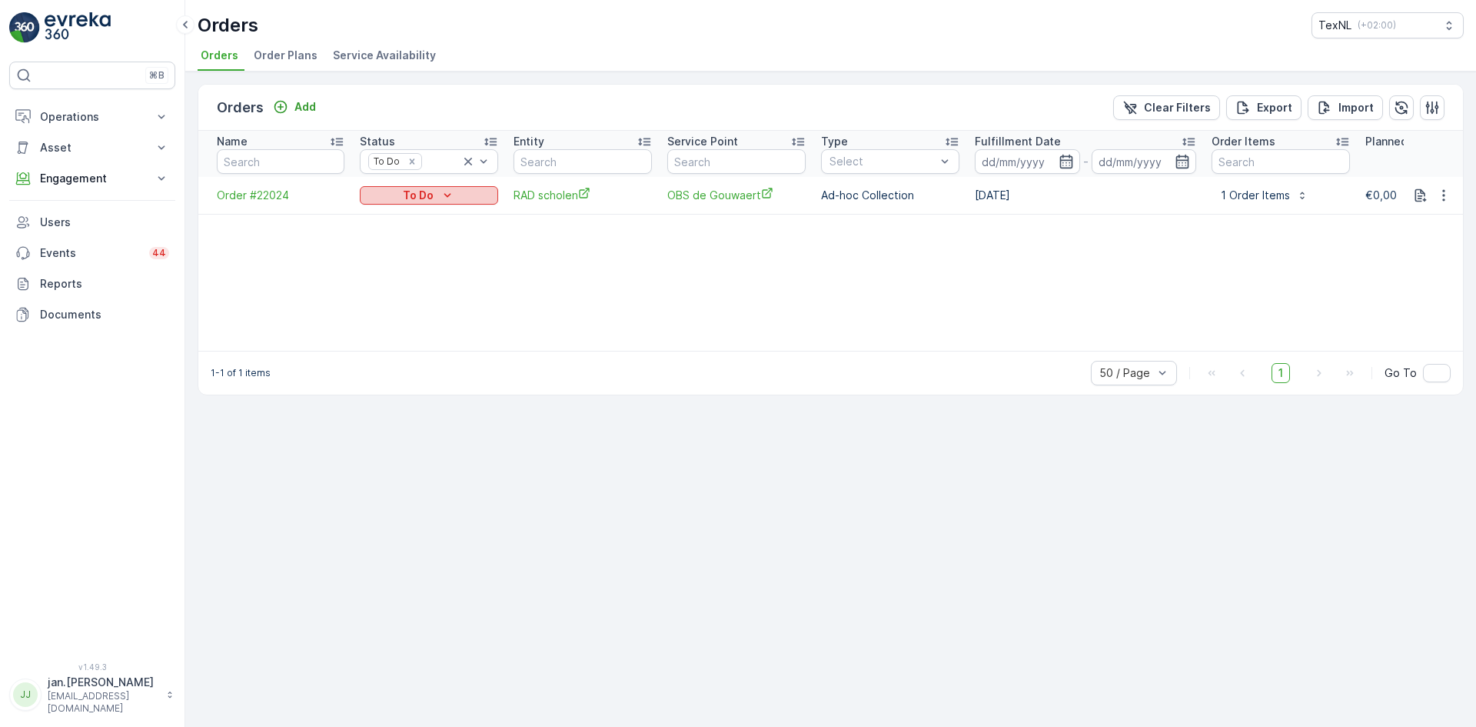
click at [416, 200] on p "To Do" at bounding box center [418, 195] width 31 height 15
click at [383, 218] on span "Done" at bounding box center [383, 218] width 28 height 15
